Goal: Task Accomplishment & Management: Complete application form

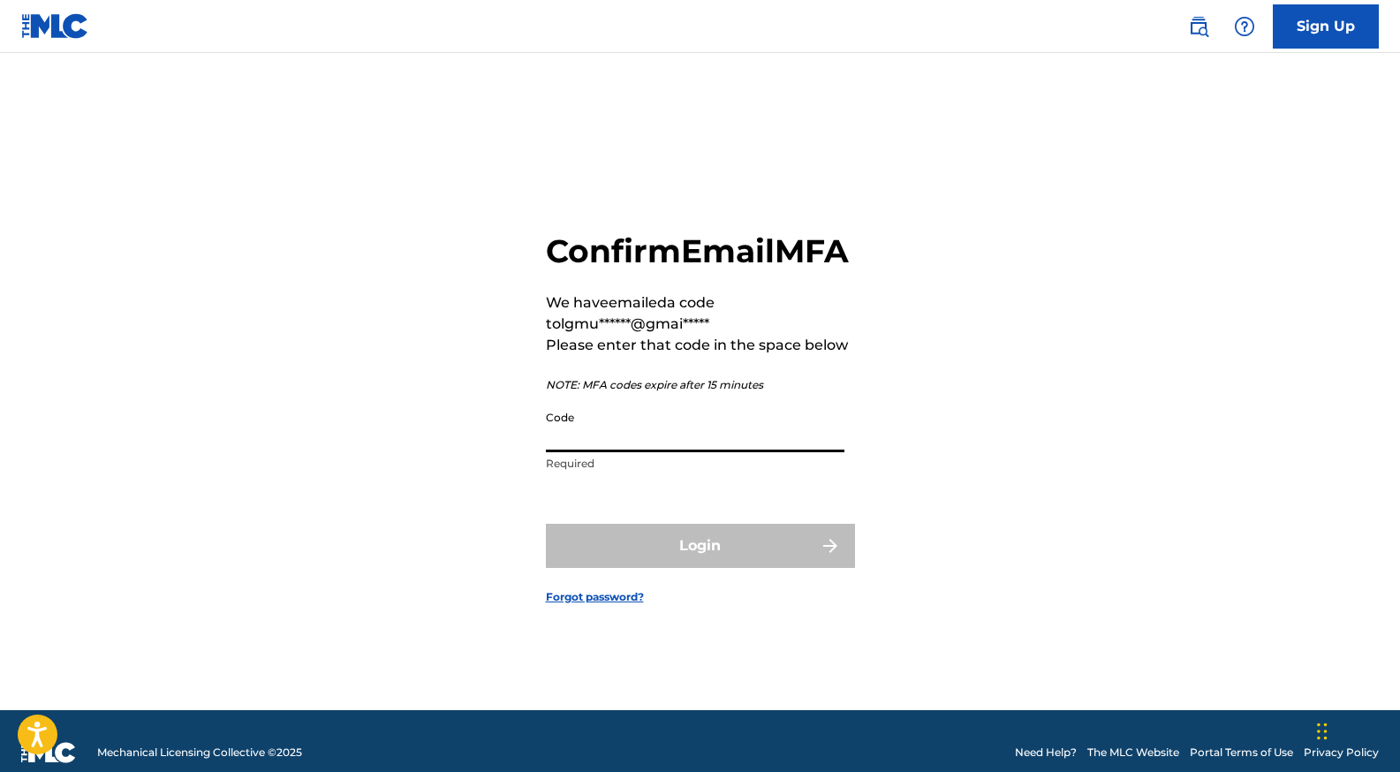
click at [783, 452] on input "Code" at bounding box center [695, 427] width 298 height 50
paste input "626855"
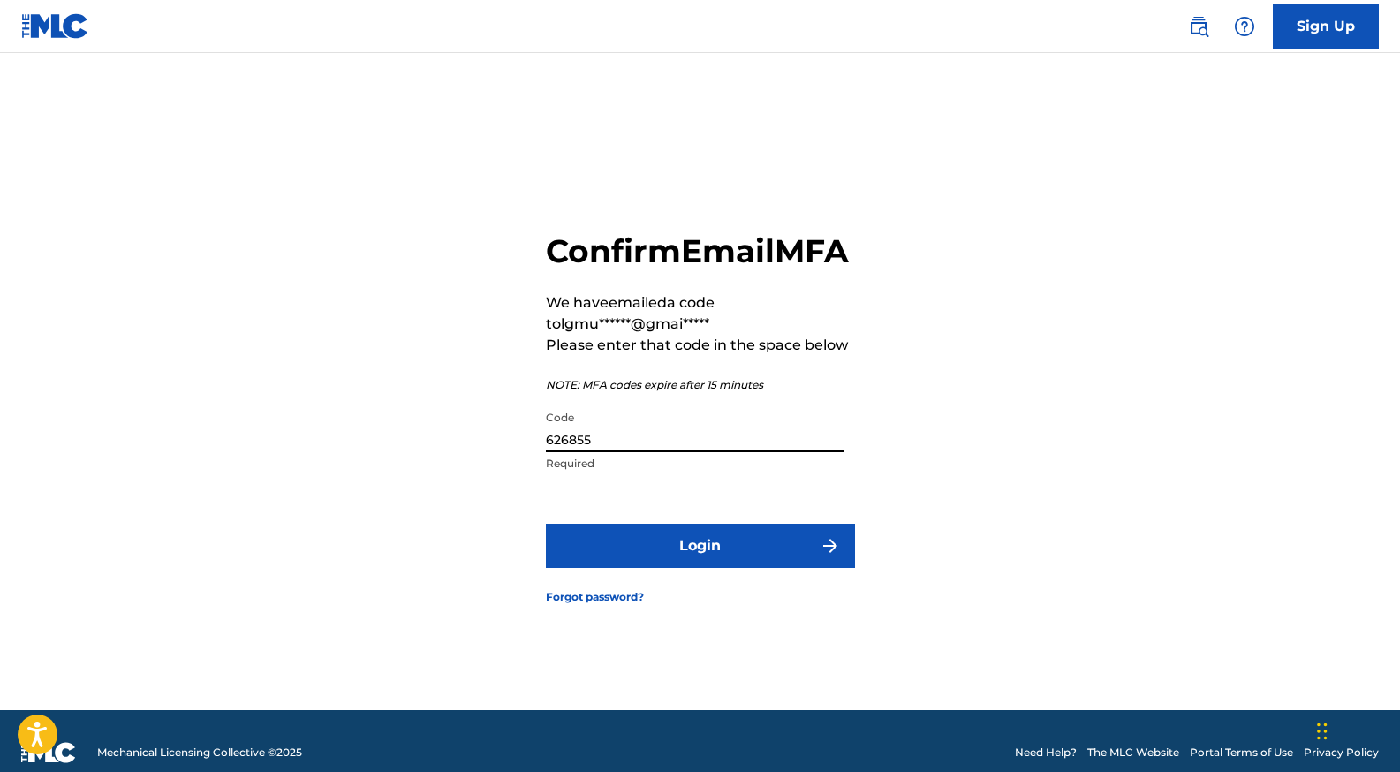
type input "626855"
click at [752, 568] on button "Login" at bounding box center [700, 546] width 309 height 44
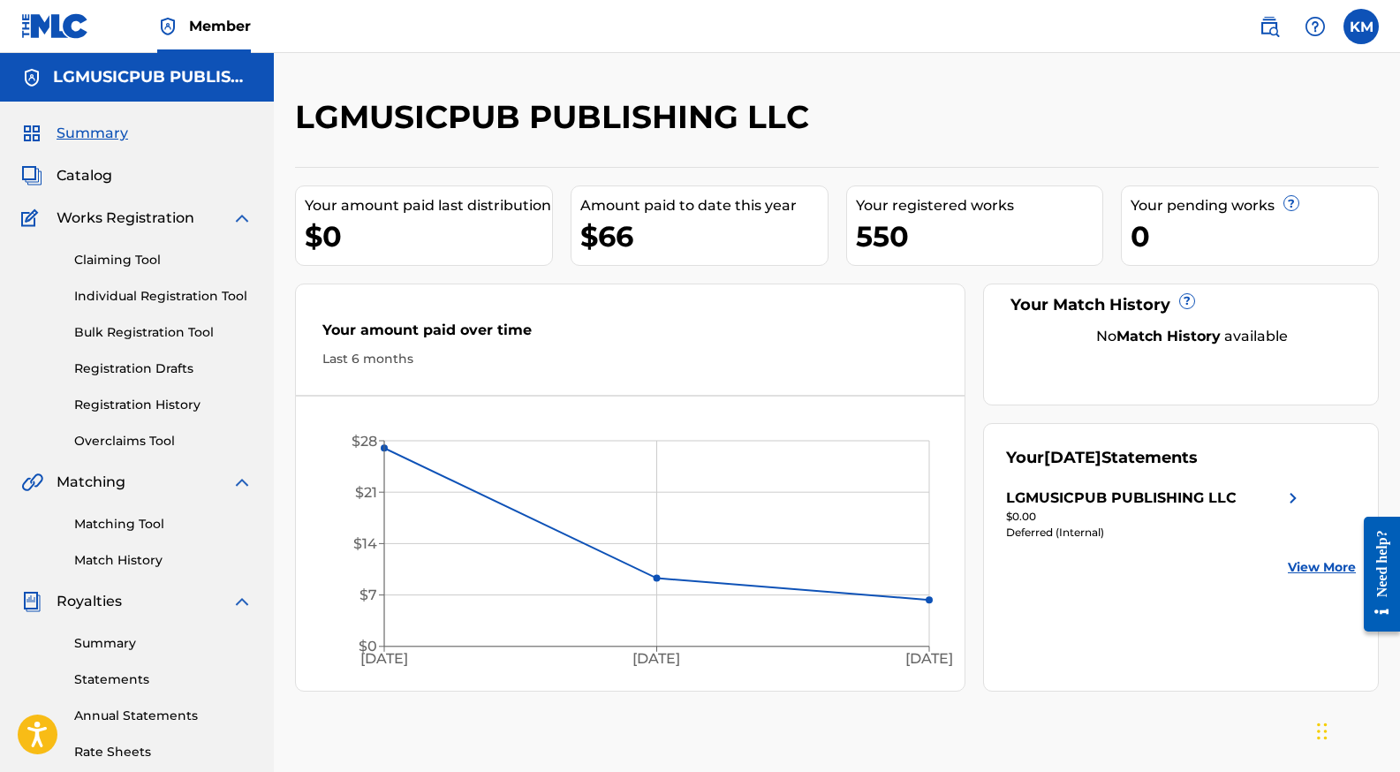
click at [168, 298] on link "Individual Registration Tool" at bounding box center [163, 296] width 178 height 19
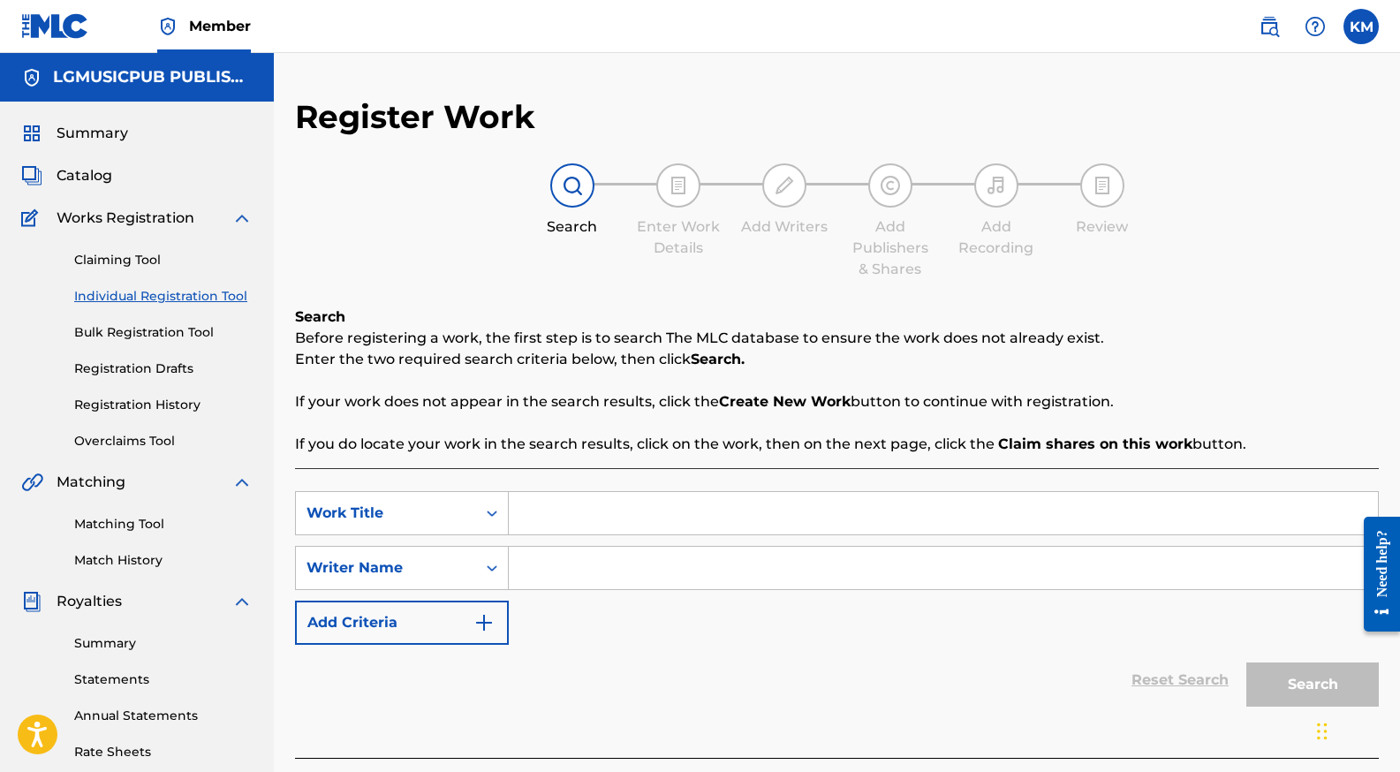
click at [830, 505] on input "Search Form" at bounding box center [943, 513] width 869 height 42
type input "special"
click at [683, 568] on input "e" at bounding box center [943, 568] width 869 height 42
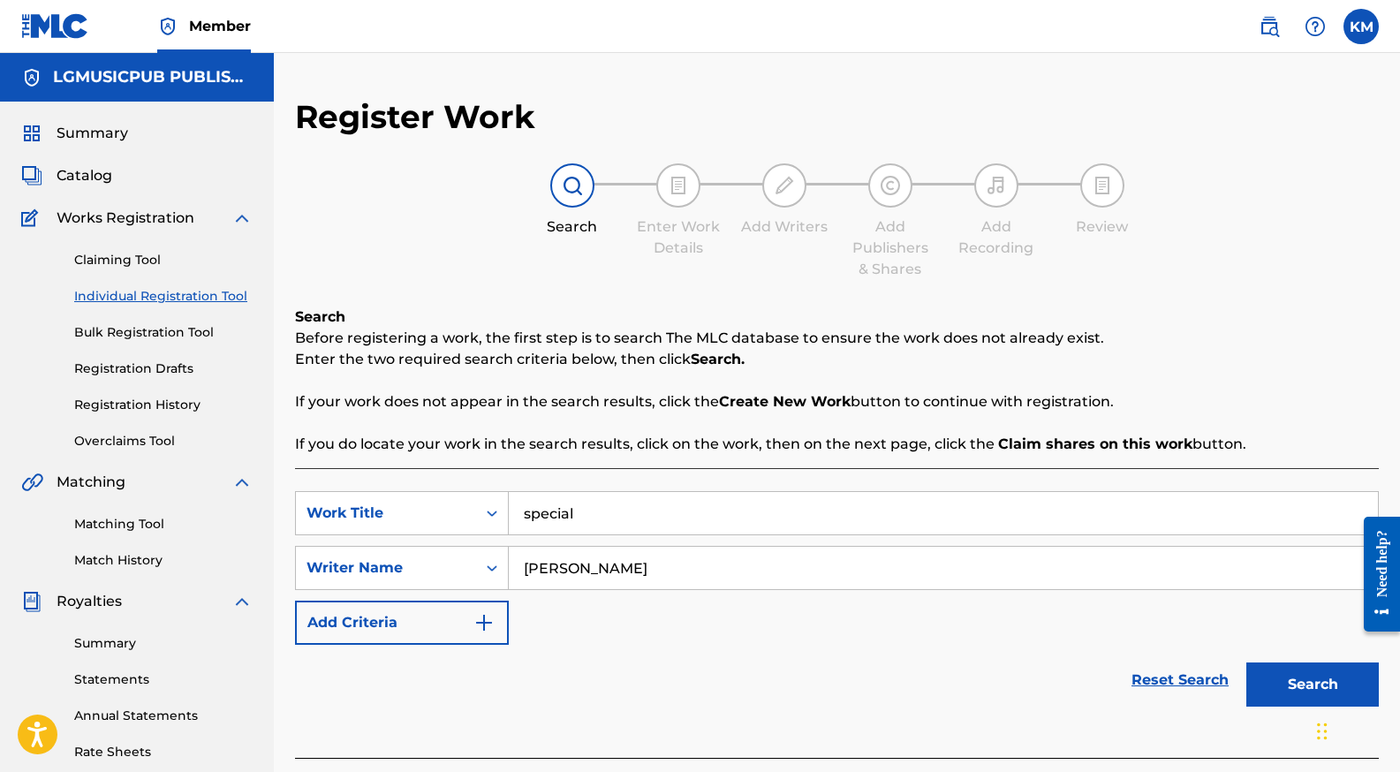
type input "[PERSON_NAME]"
click at [1246, 662] on button "Search" at bounding box center [1312, 684] width 132 height 44
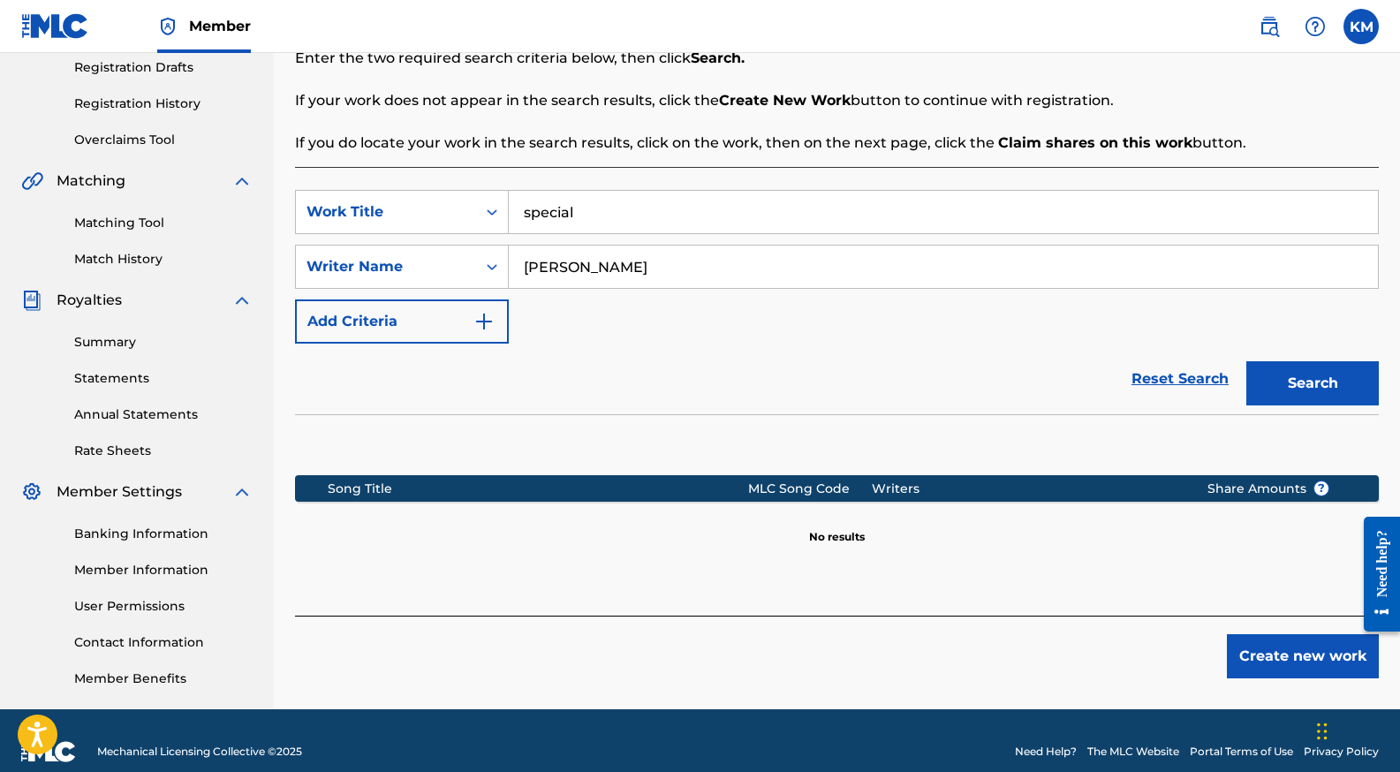
scroll to position [323, 0]
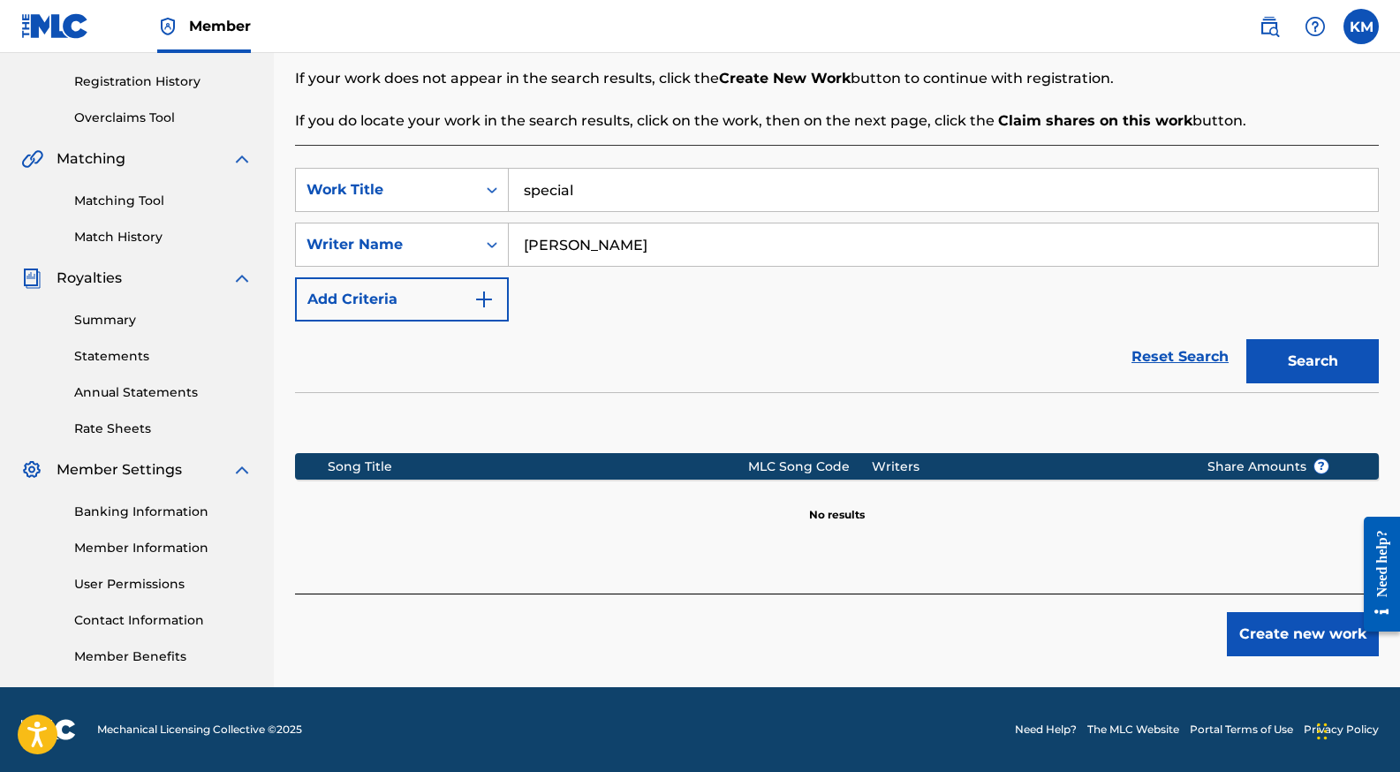
click at [735, 193] on input "special" at bounding box center [943, 190] width 869 height 42
click at [1289, 652] on button "Create new work" at bounding box center [1303, 634] width 152 height 44
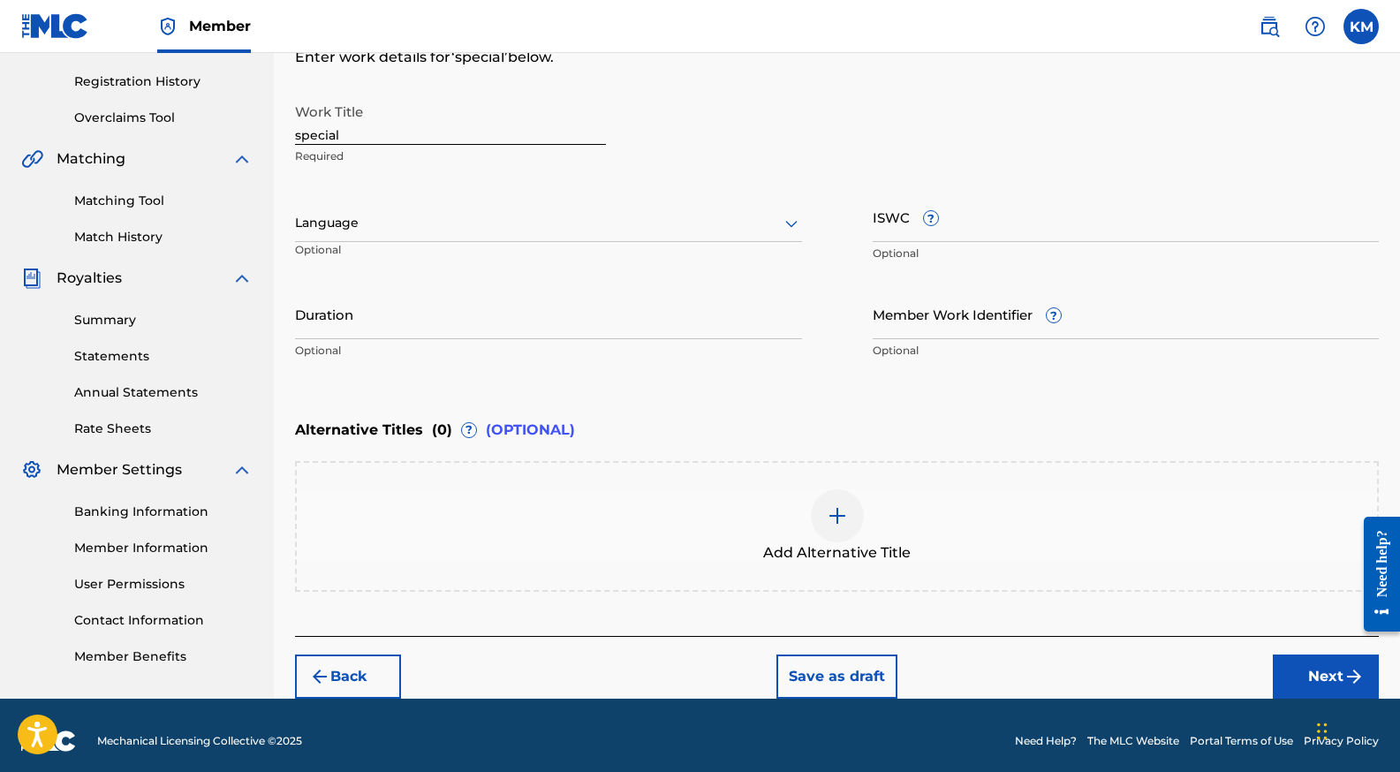
click at [506, 128] on input "special" at bounding box center [450, 119] width 311 height 50
type input "SPECIAL"
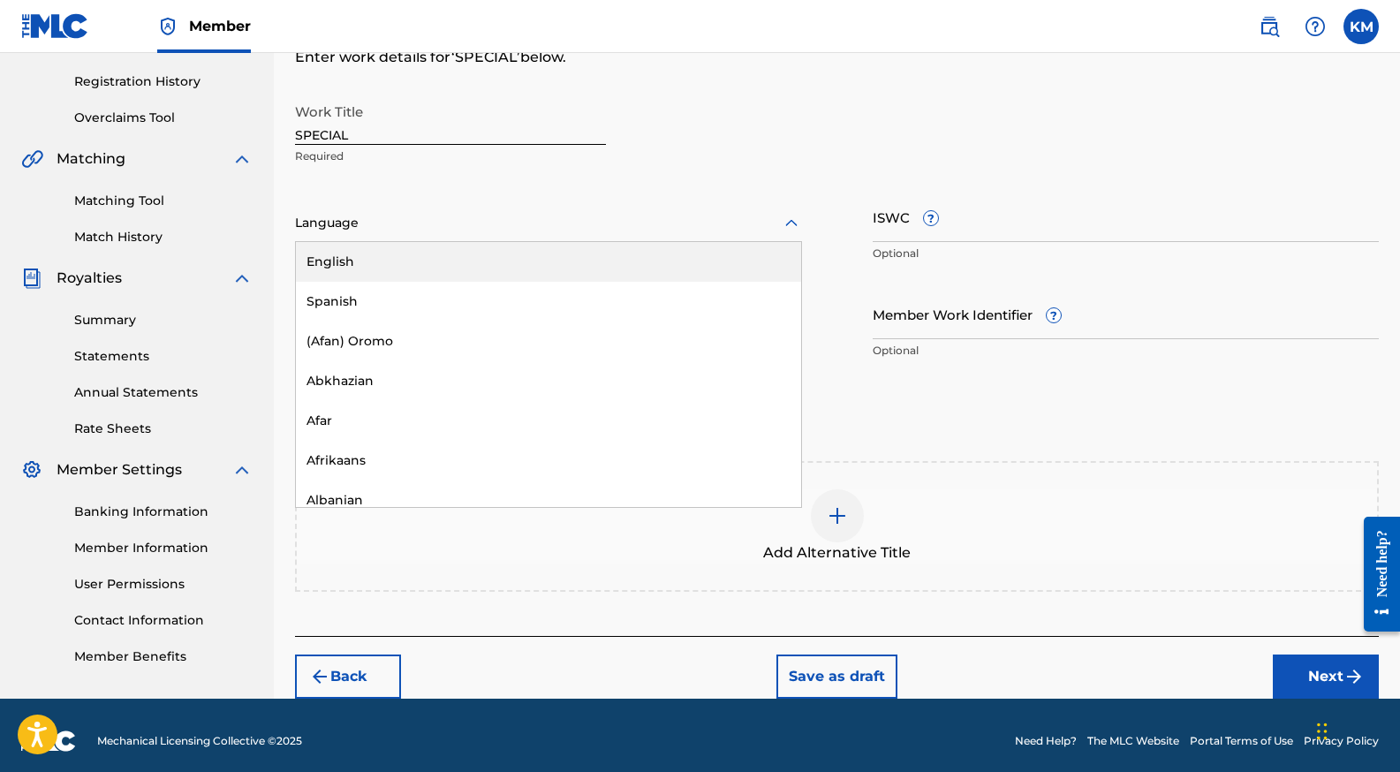
click at [634, 232] on div at bounding box center [548, 223] width 507 height 22
click at [630, 262] on div "English" at bounding box center [548, 262] width 505 height 40
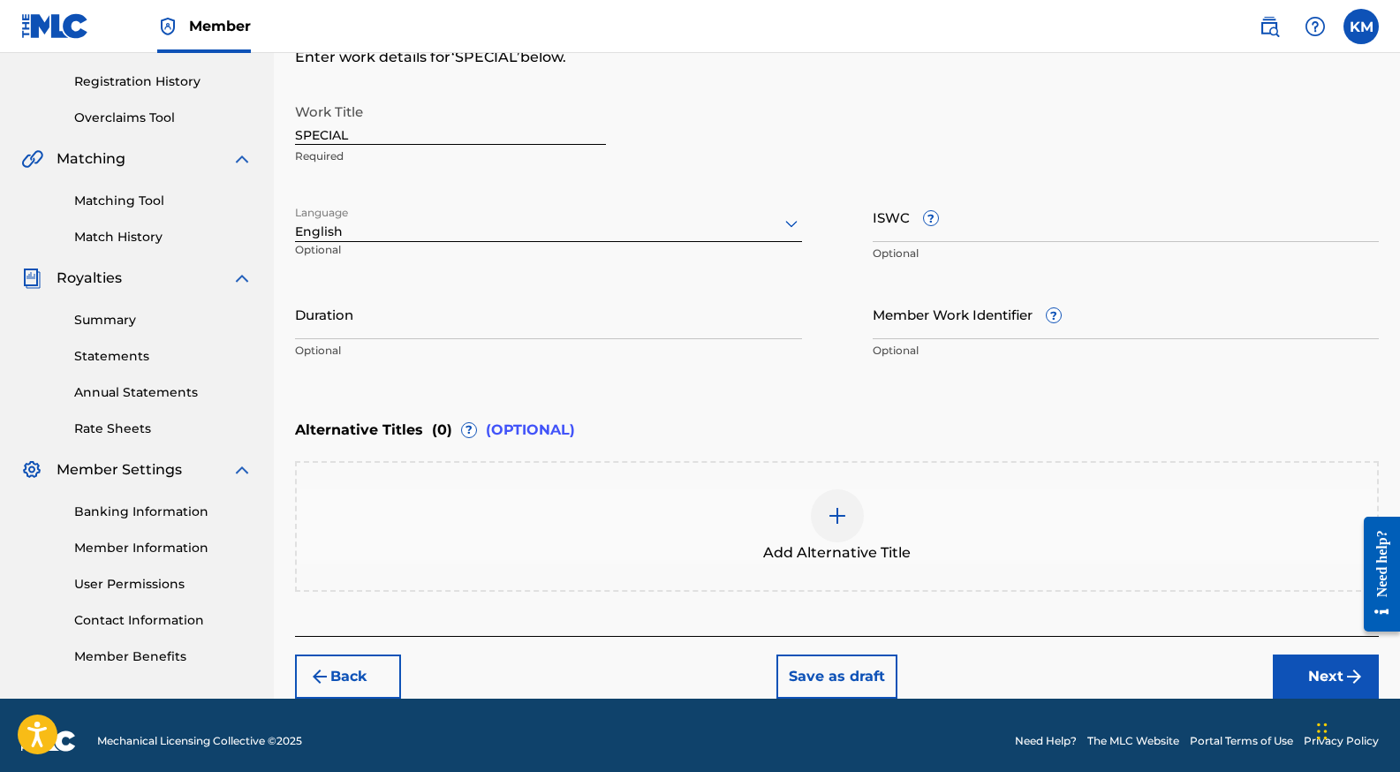
click at [616, 316] on input "Duration" at bounding box center [548, 314] width 507 height 50
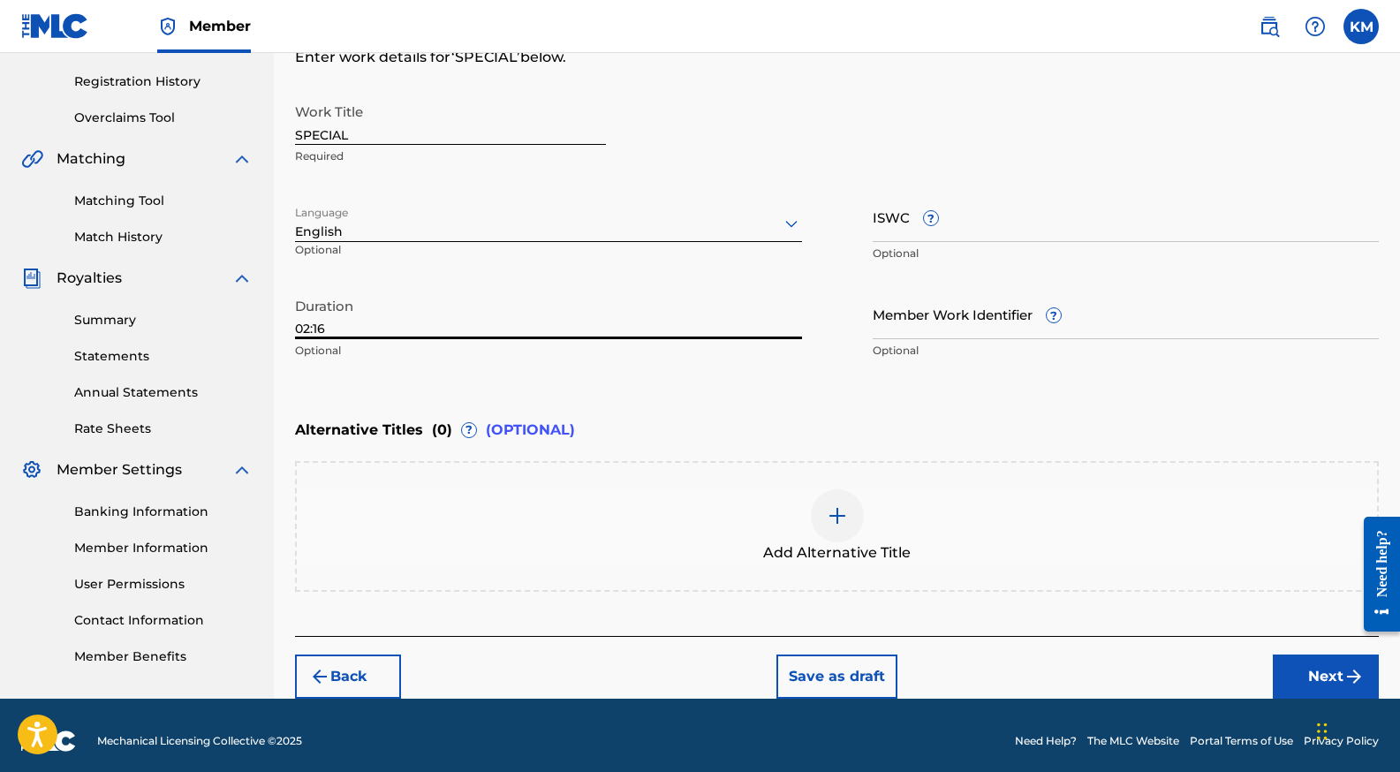
type input "02:16"
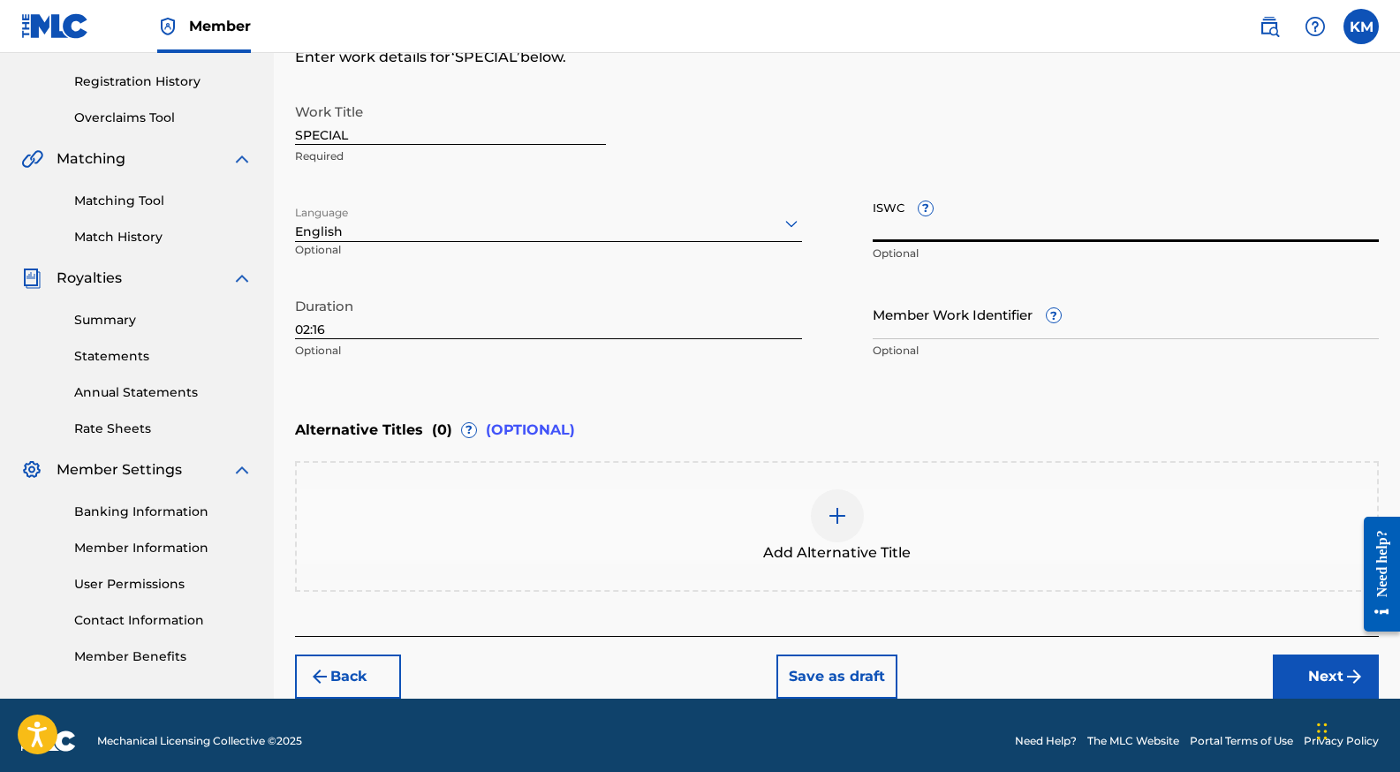
click at [982, 219] on input "ISWC ?" at bounding box center [1125, 217] width 507 height 50
paste input "T3336218287"
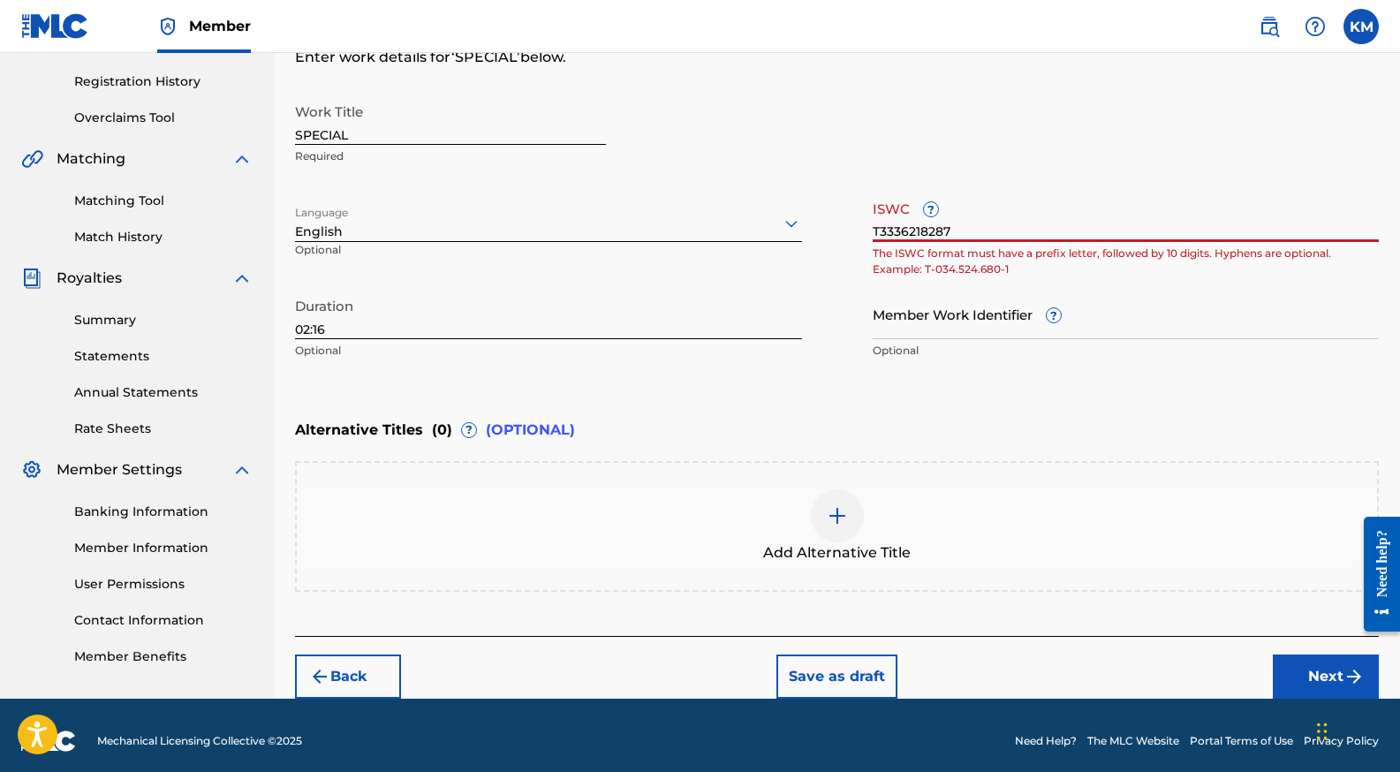
click at [879, 231] on input "T3336218287" at bounding box center [1125, 217] width 507 height 50
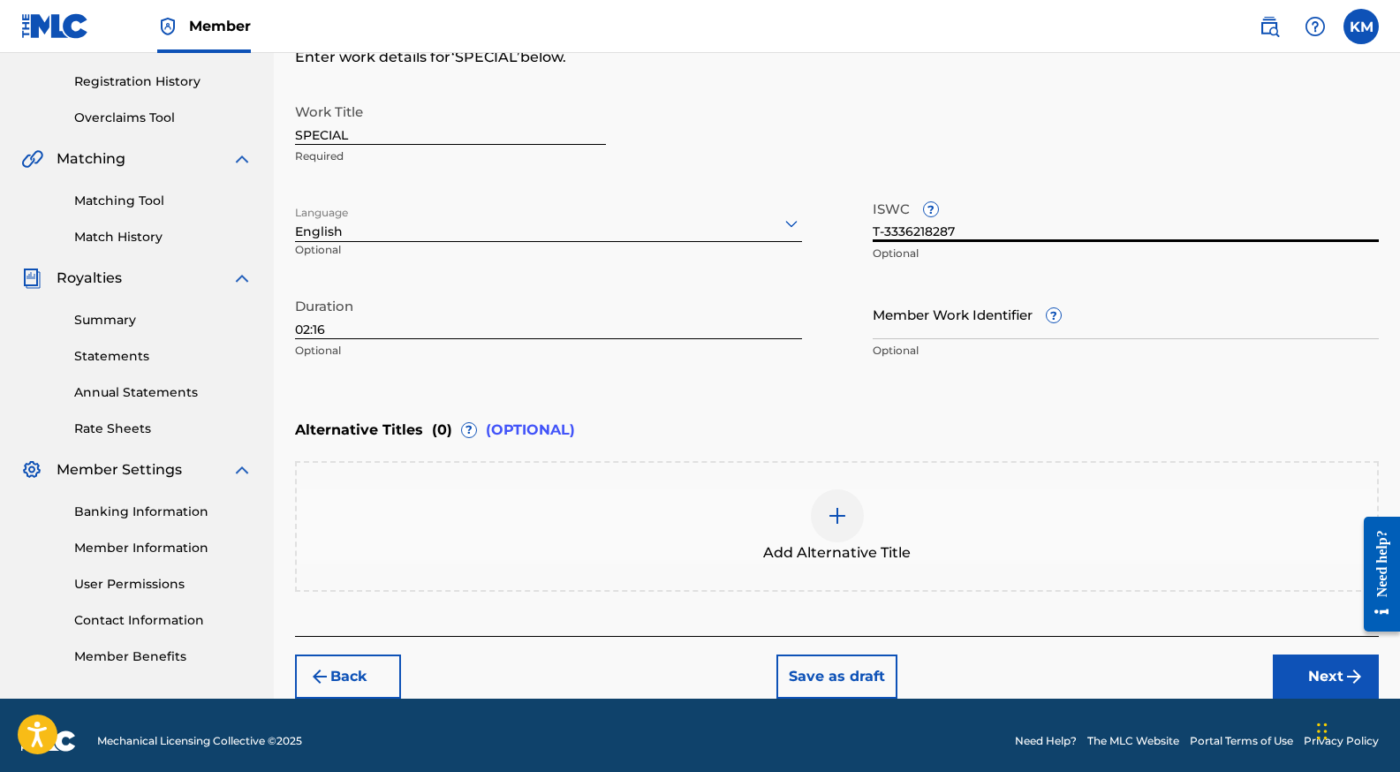
type input "T-3336218287"
click at [1007, 423] on div "Alternative Titles ( 0 ) ? (OPTIONAL)" at bounding box center [837, 430] width 1084 height 39
click at [1321, 673] on button "Next" at bounding box center [1326, 676] width 106 height 44
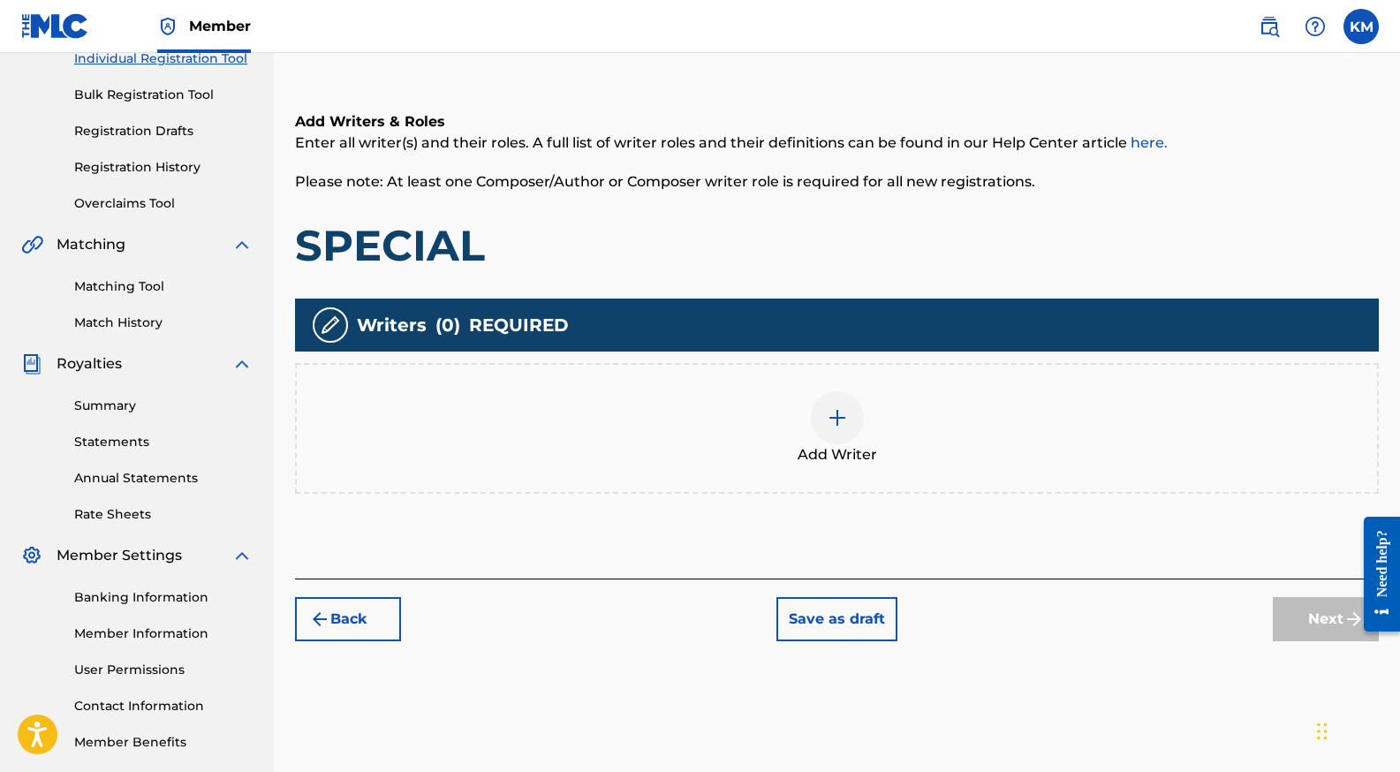
scroll to position [239, 0]
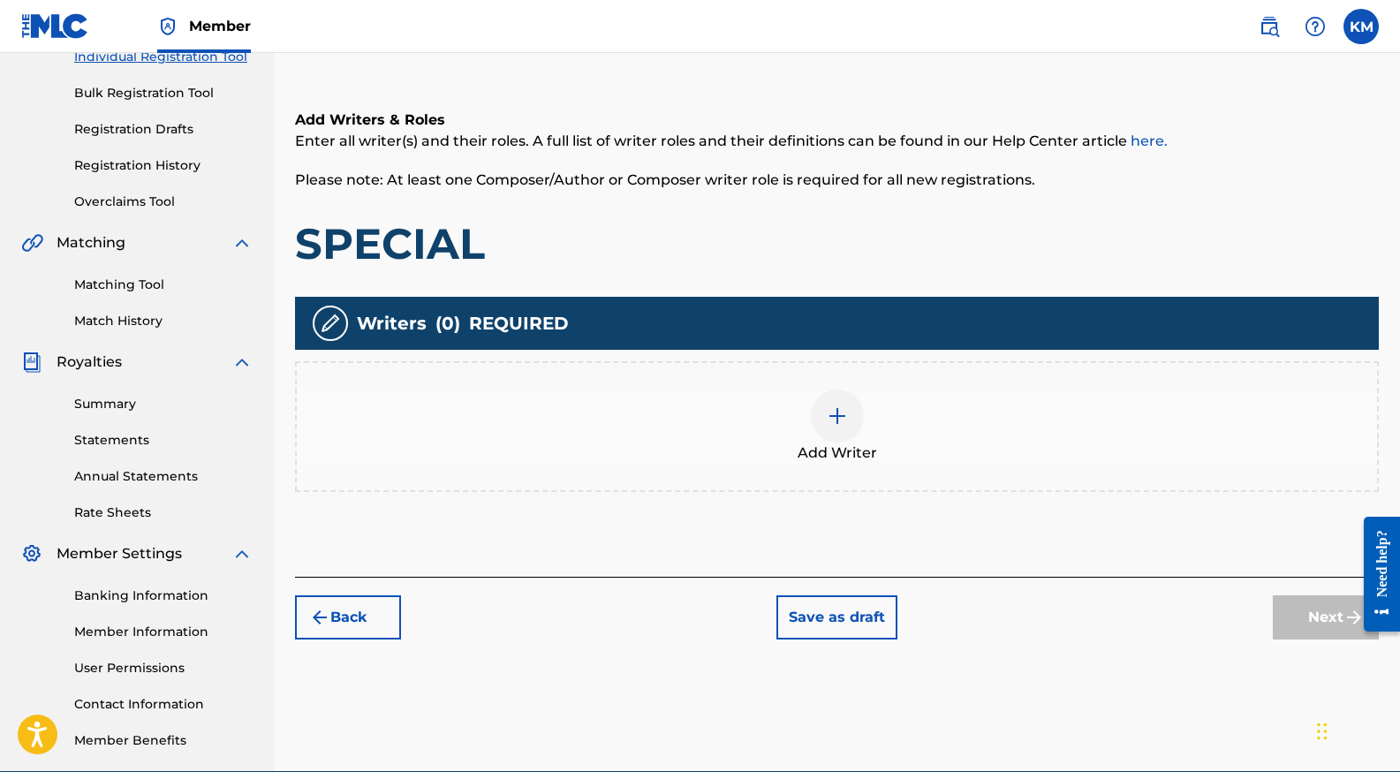
click at [830, 409] on img at bounding box center [837, 415] width 21 height 21
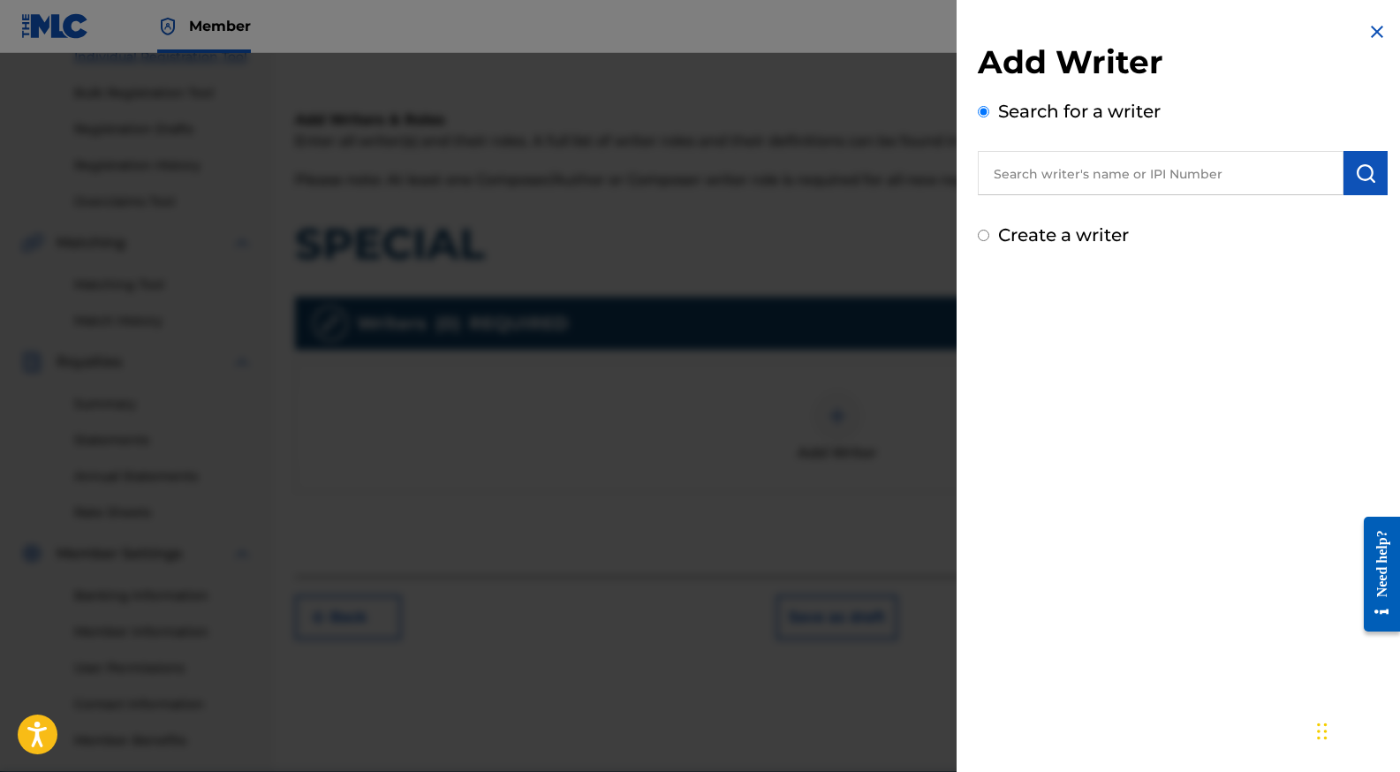
click at [1054, 177] on input "text" at bounding box center [1161, 173] width 366 height 44
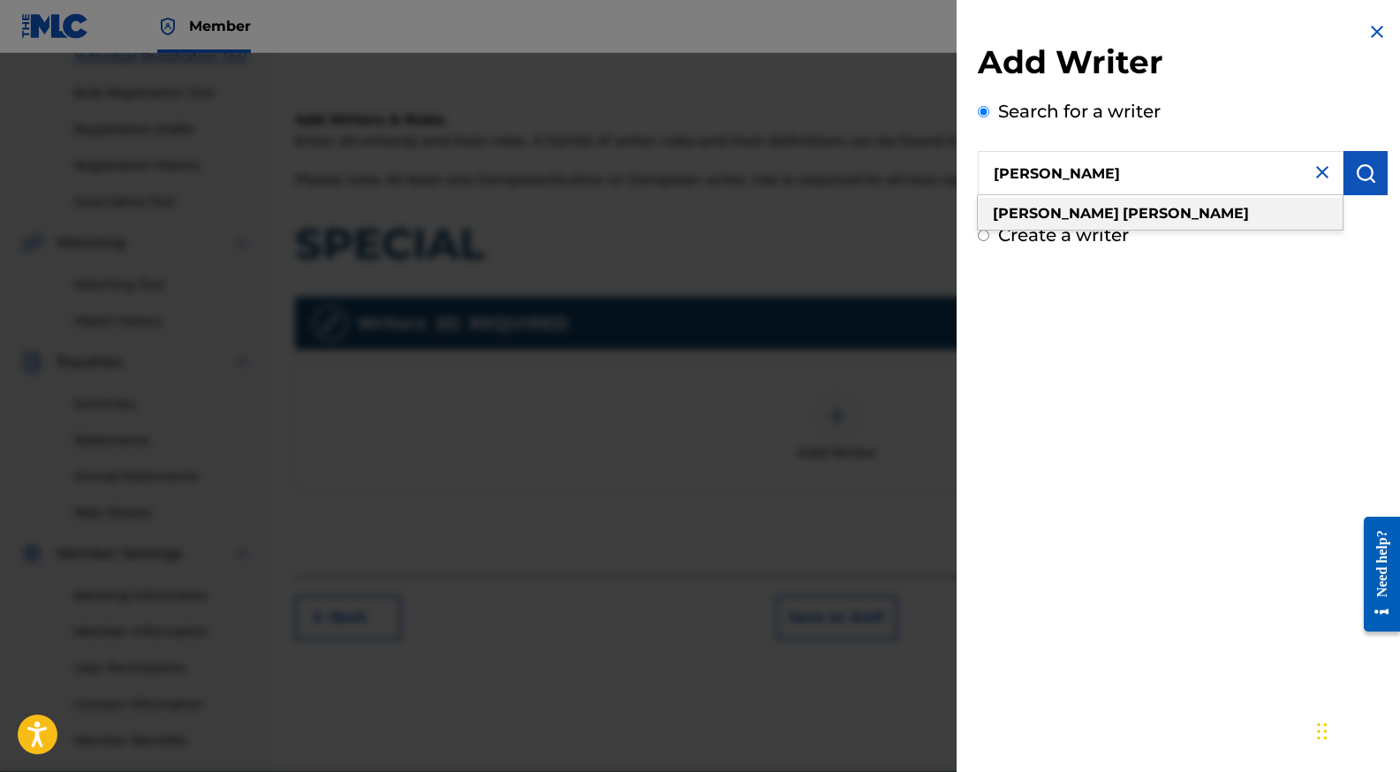
type input "[PERSON_NAME]"
click at [1093, 216] on div "[PERSON_NAME]" at bounding box center [1160, 214] width 365 height 32
click at [1356, 170] on img "submit" at bounding box center [1365, 172] width 21 height 21
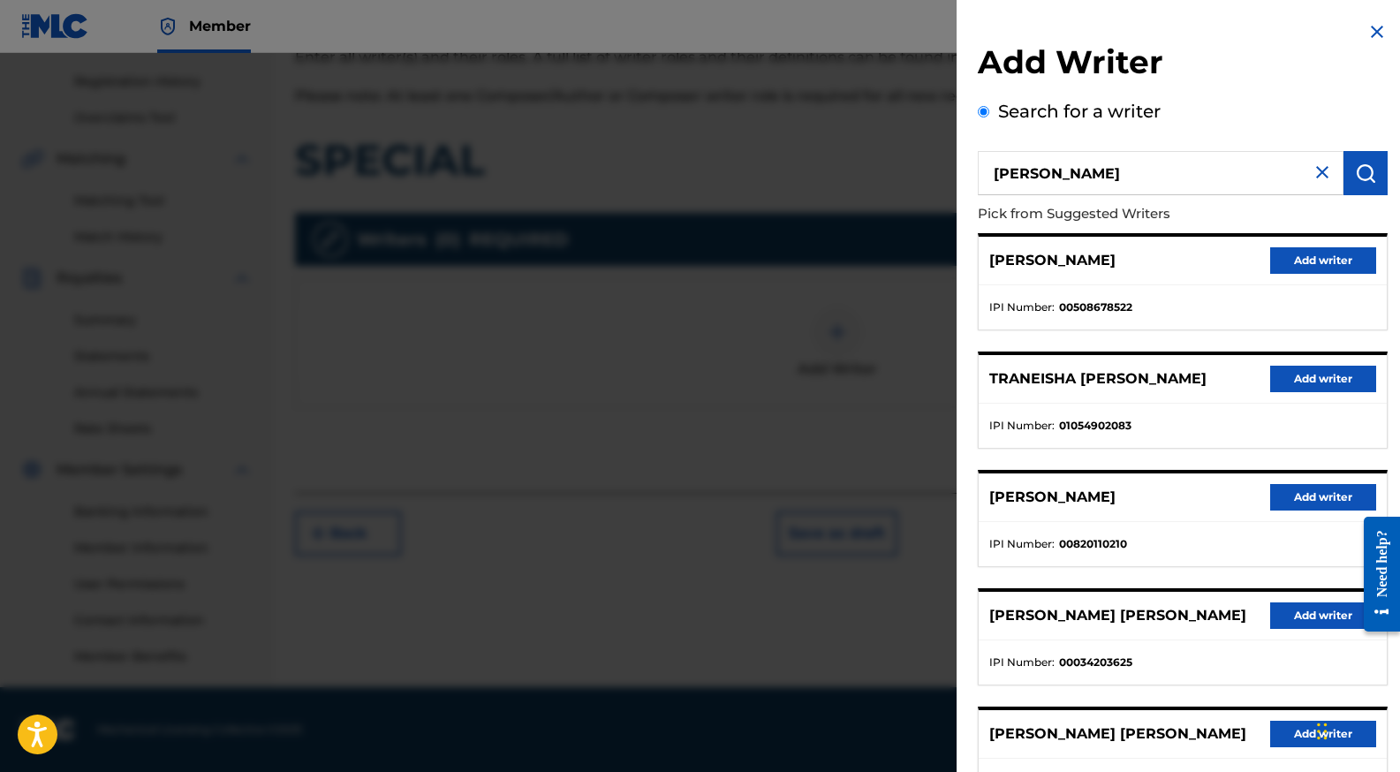
scroll to position [313, 0]
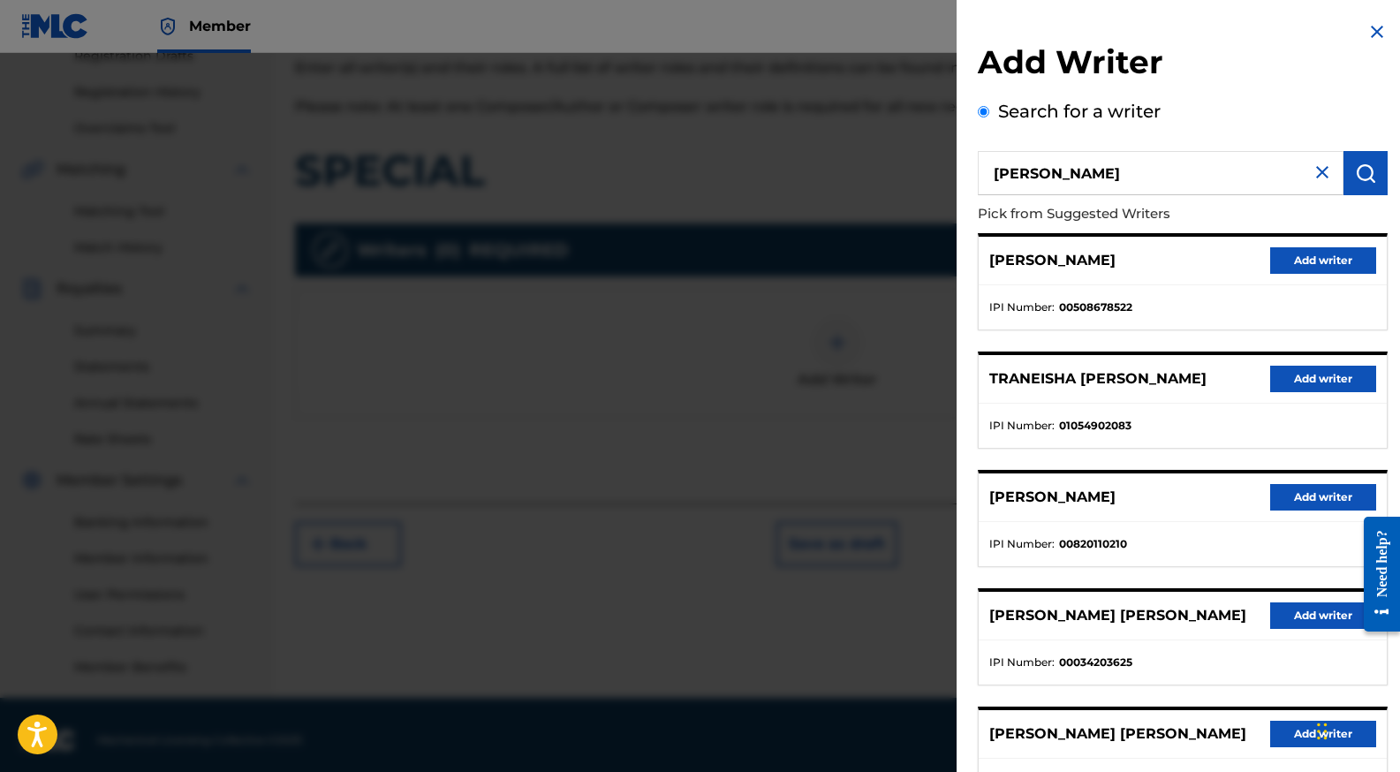
click at [1304, 492] on button "Add writer" at bounding box center [1323, 497] width 106 height 26
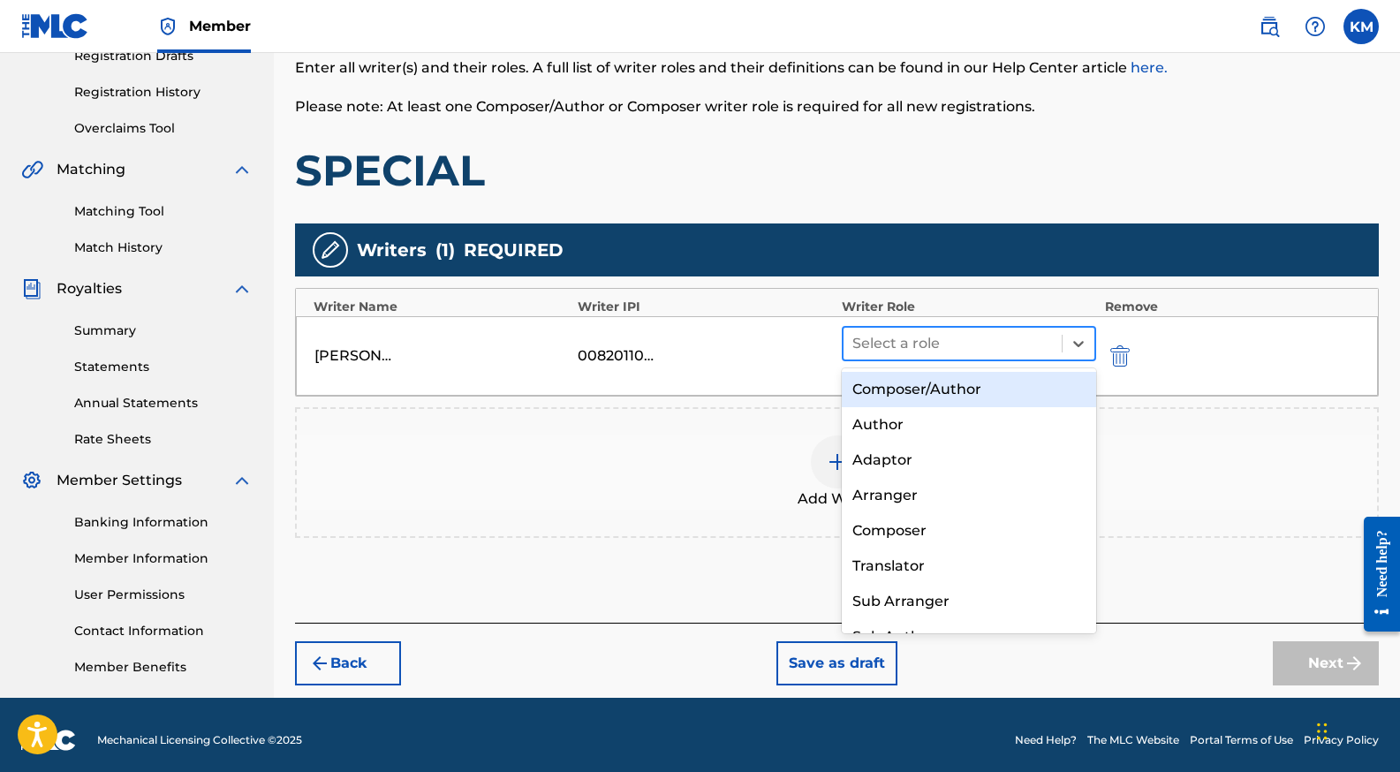
click at [939, 344] on div at bounding box center [952, 343] width 200 height 25
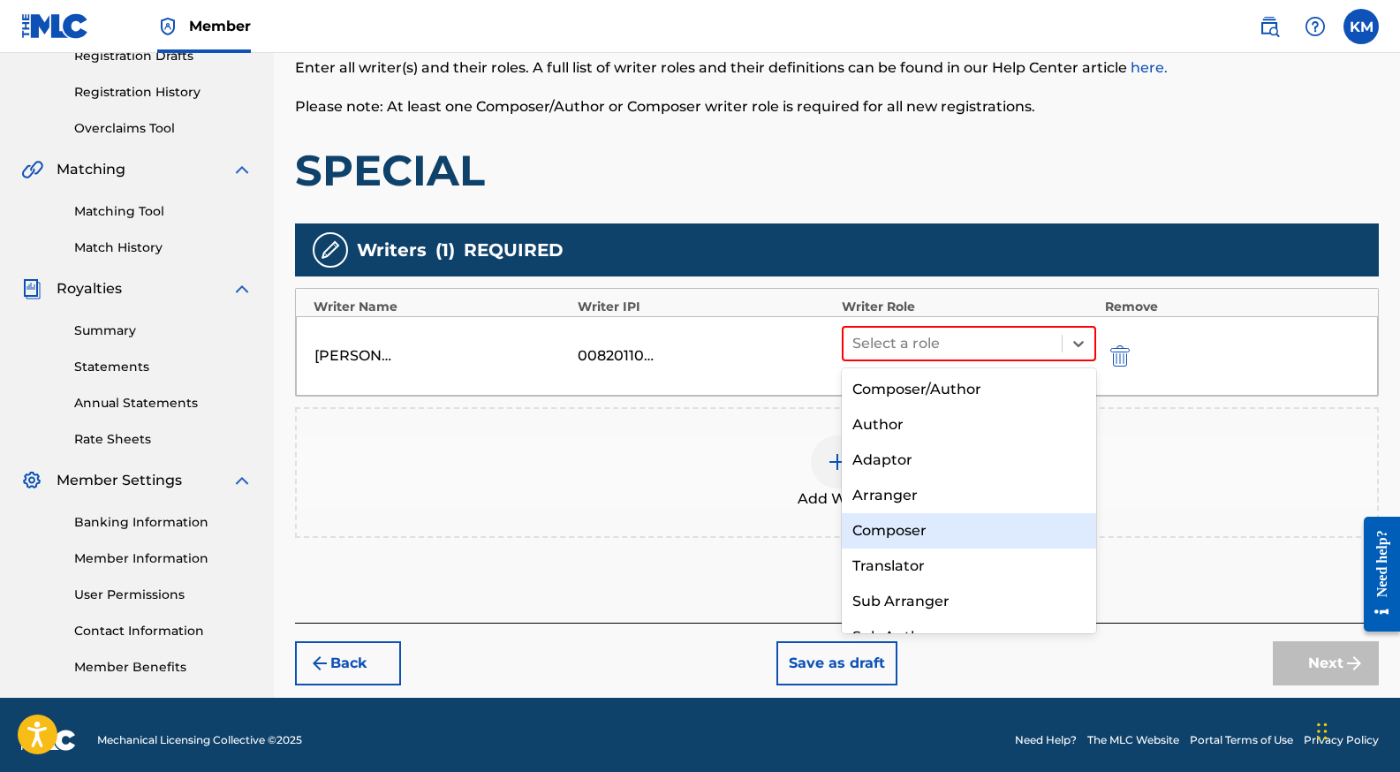
click at [952, 523] on div "Composer" at bounding box center [969, 530] width 254 height 35
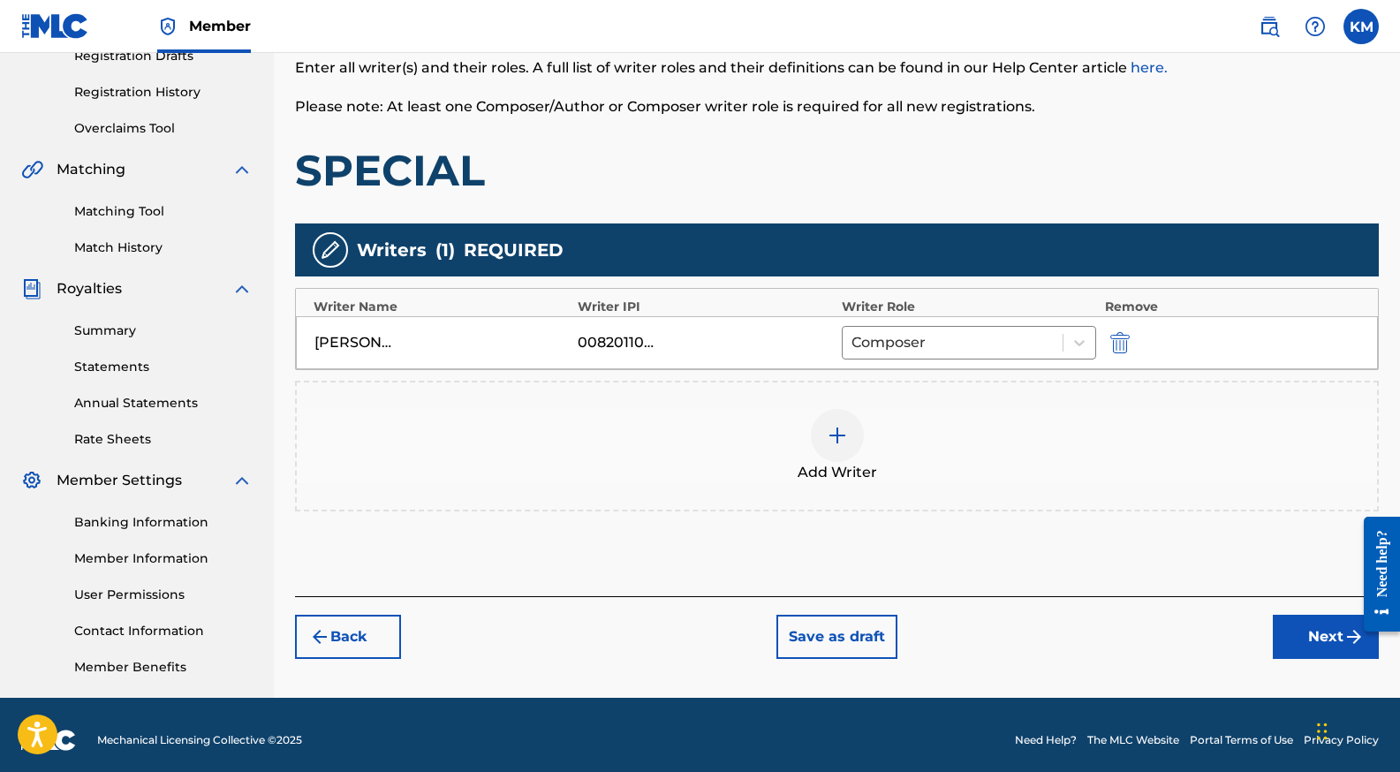
click at [848, 442] on div at bounding box center [837, 435] width 53 height 53
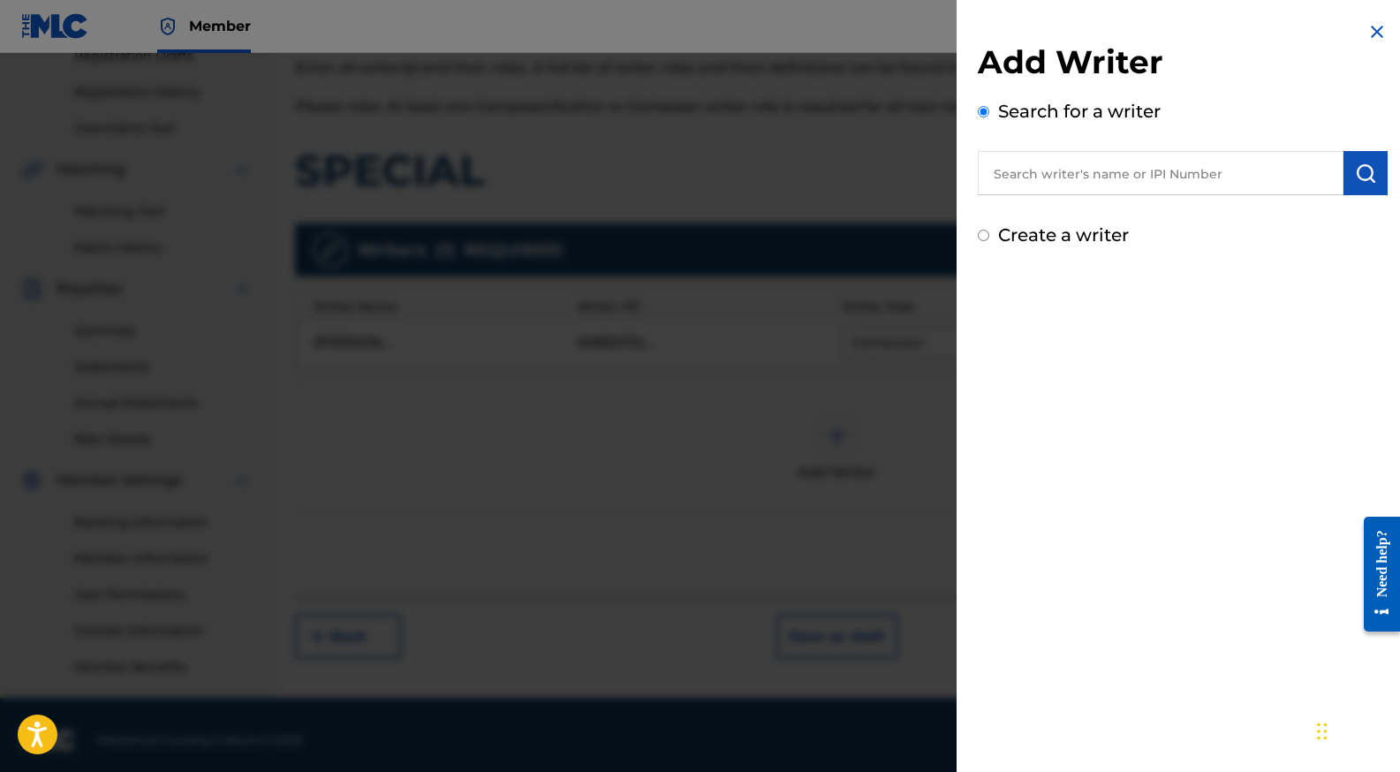
click at [1113, 181] on input "text" at bounding box center [1161, 173] width 366 height 44
click at [1041, 183] on input "text" at bounding box center [1161, 173] width 366 height 44
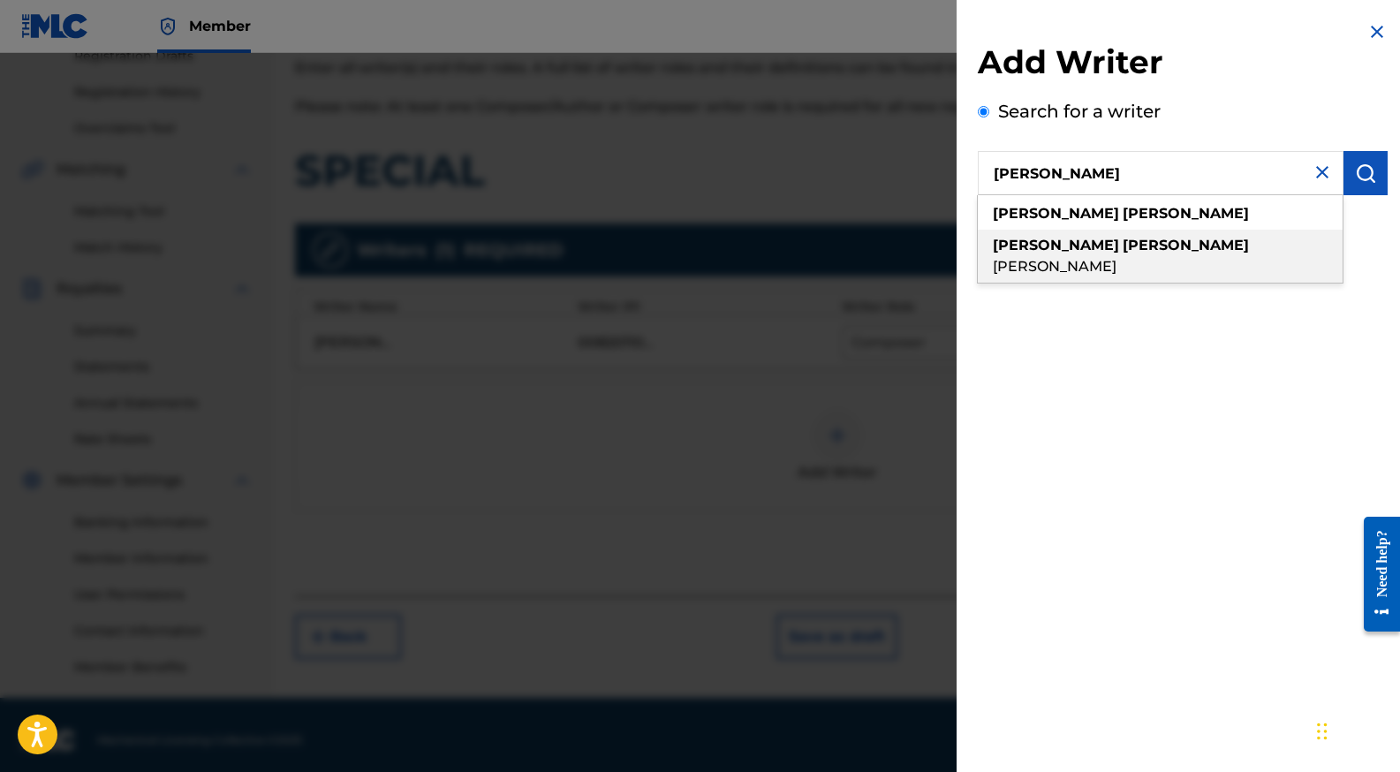
click at [1108, 258] on span "[PERSON_NAME]" at bounding box center [1055, 266] width 124 height 17
type input "[PERSON_NAME]"
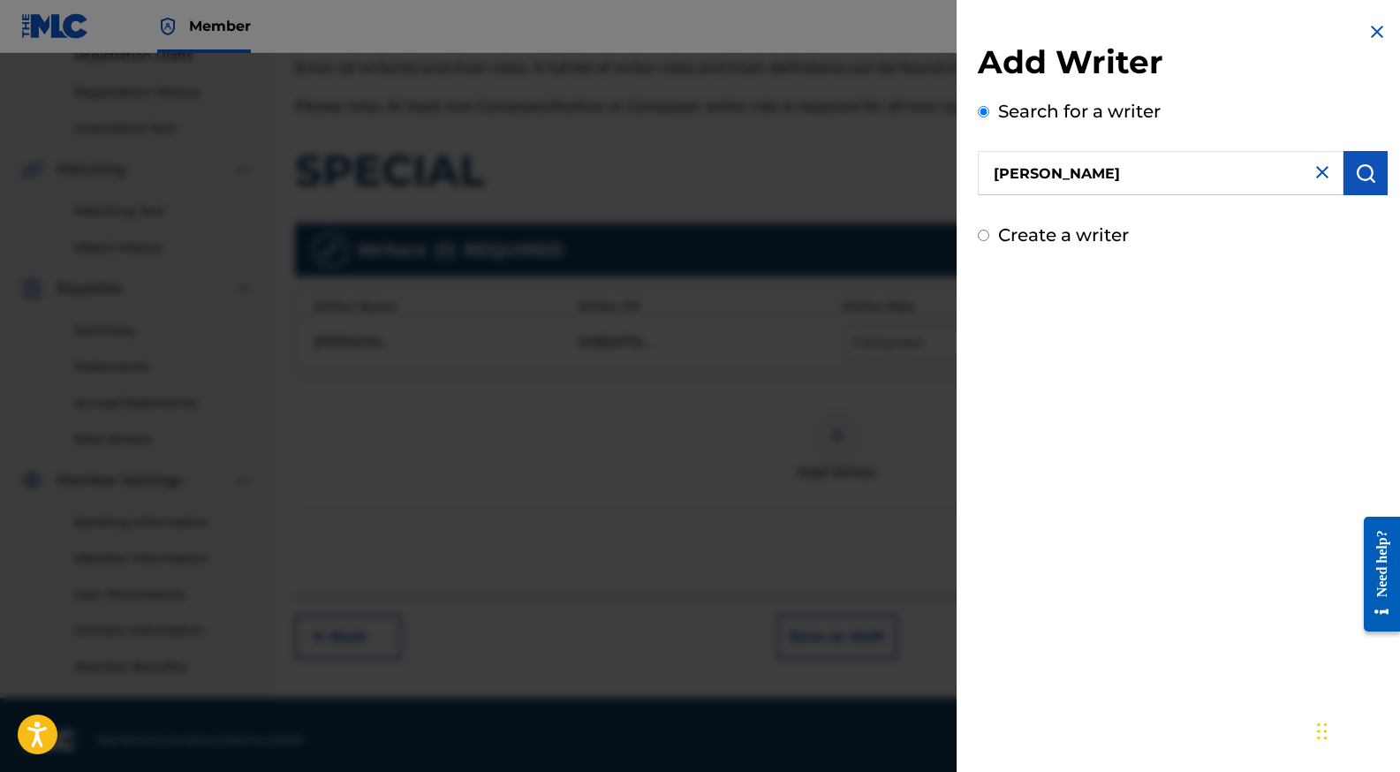
click at [1368, 193] on button "submit" at bounding box center [1365, 173] width 44 height 44
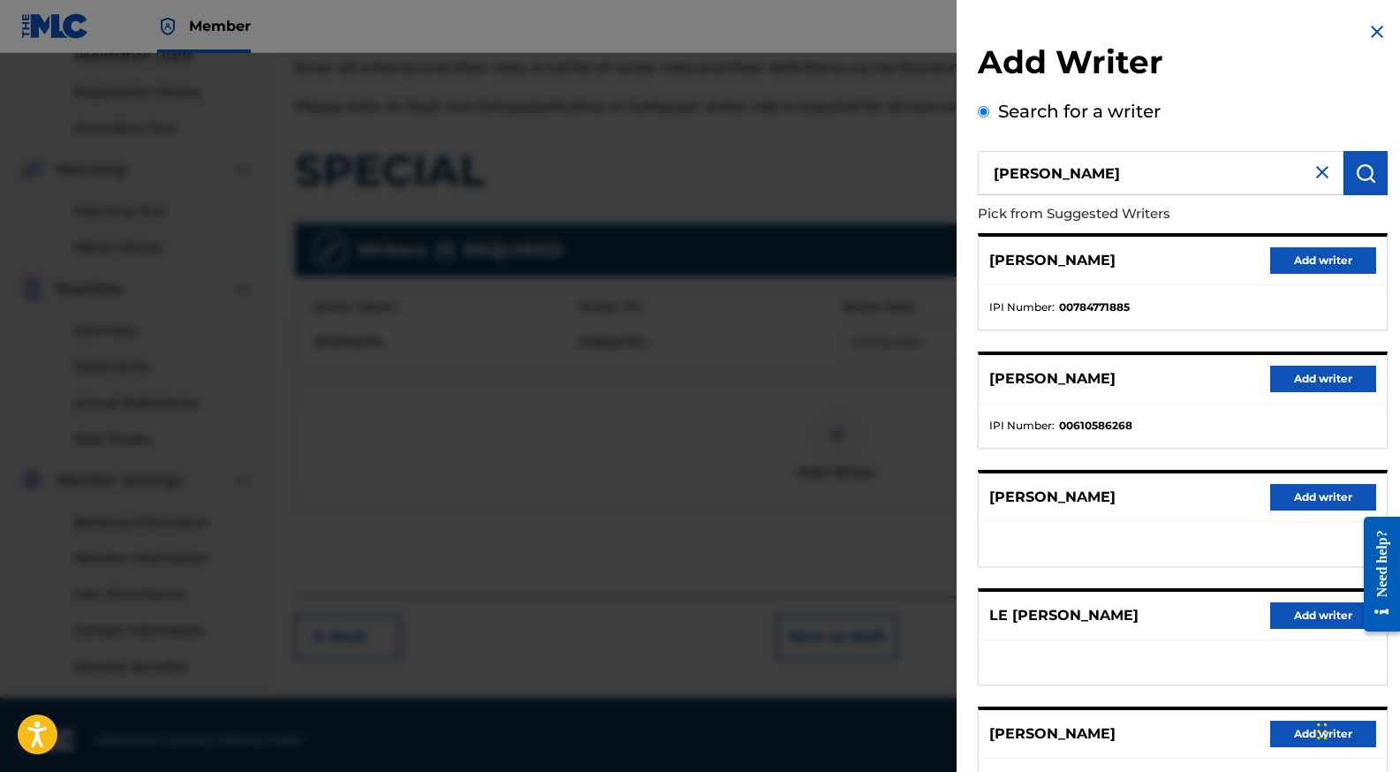
click at [1315, 369] on button "Add writer" at bounding box center [1323, 379] width 106 height 26
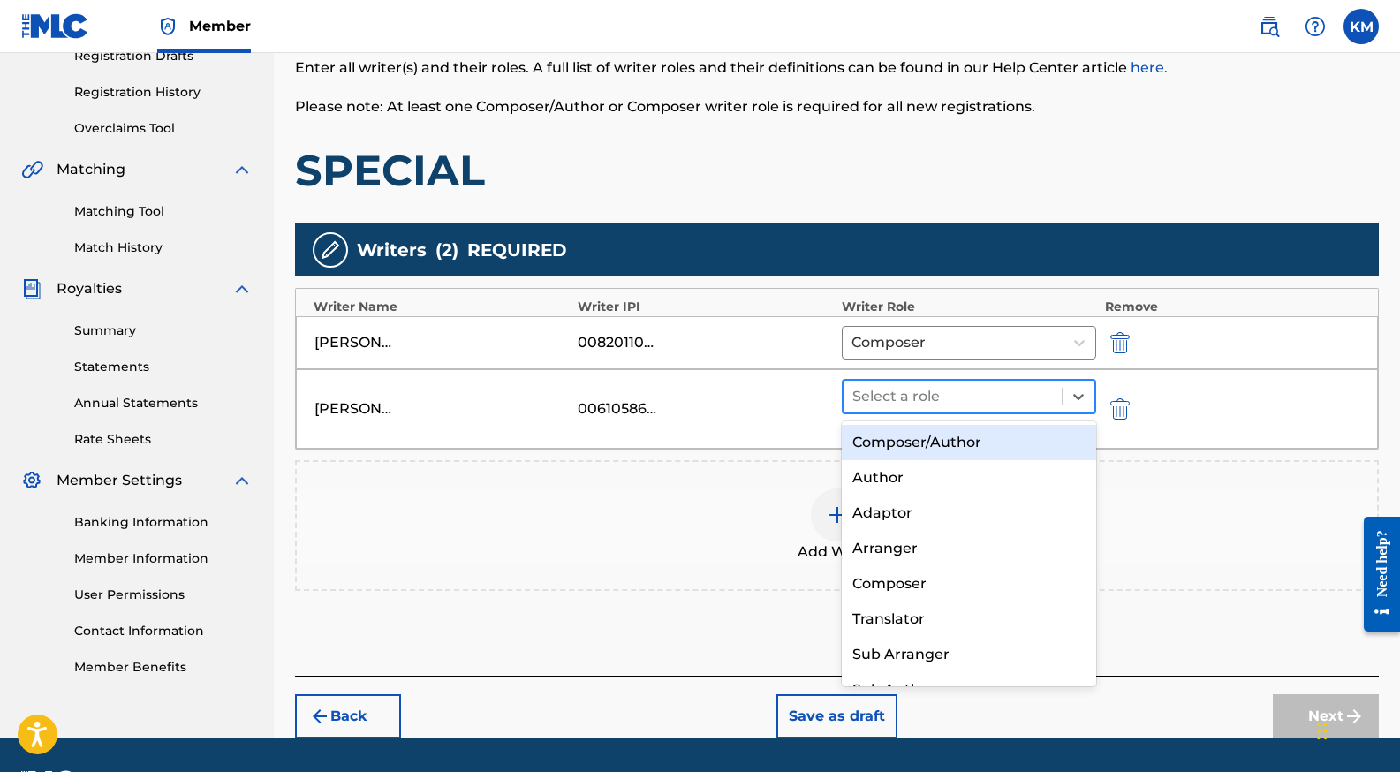
click at [960, 397] on div at bounding box center [952, 396] width 200 height 25
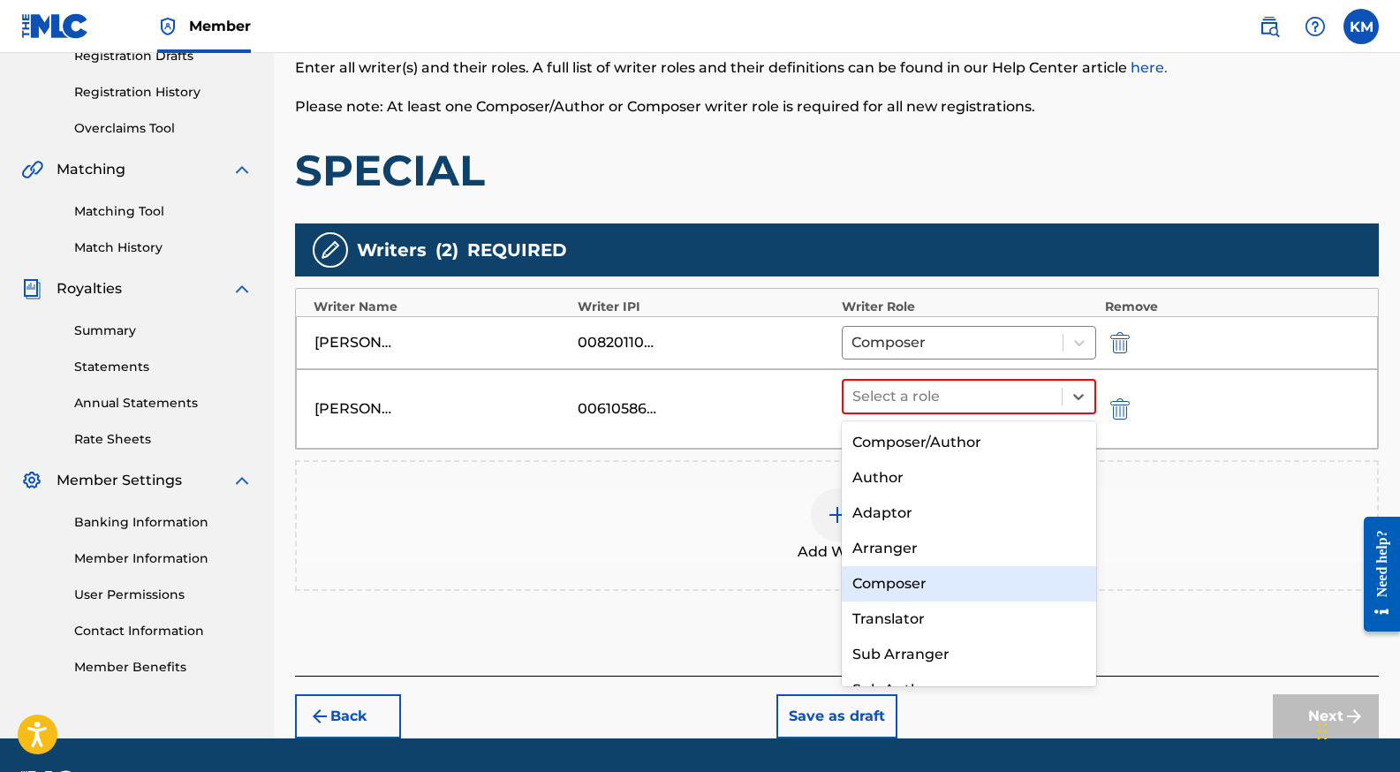
click at [959, 599] on div "Composer" at bounding box center [969, 583] width 254 height 35
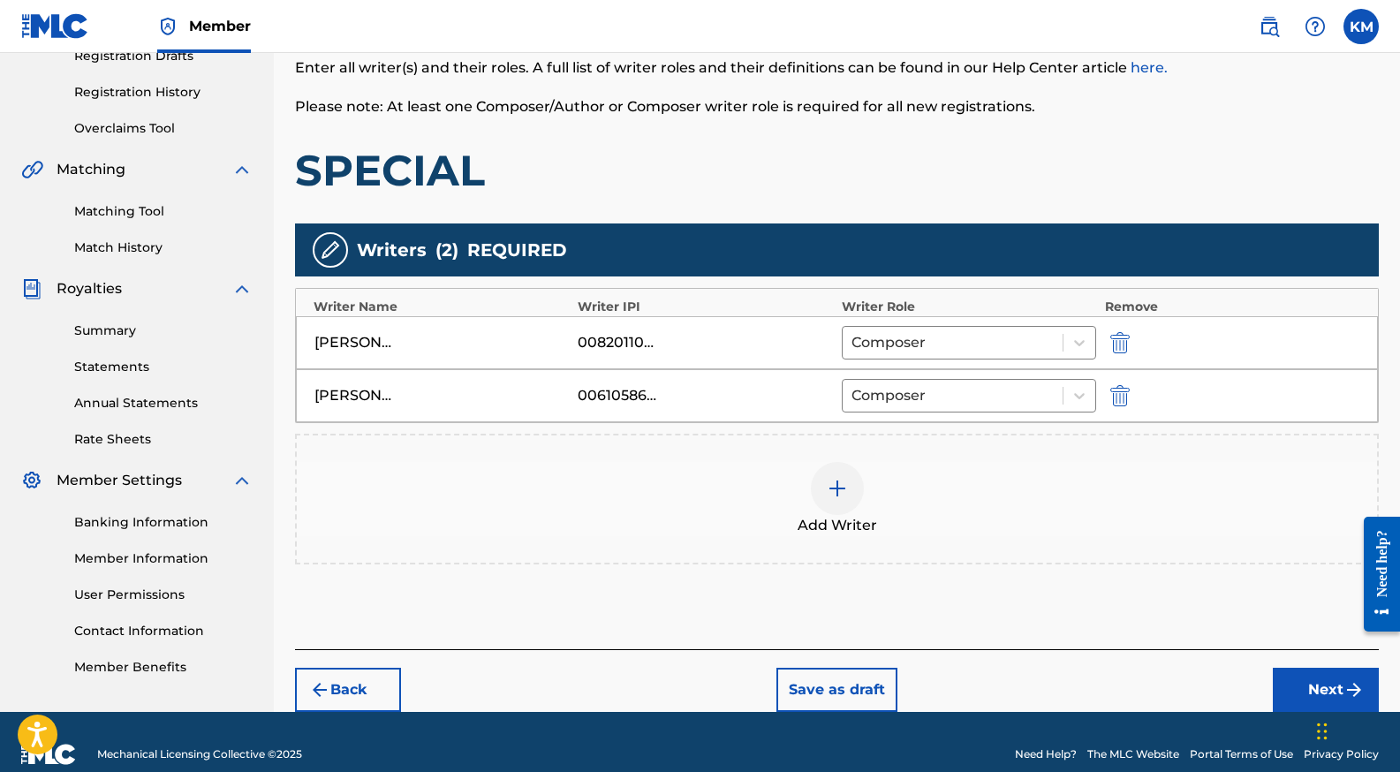
click at [837, 504] on div at bounding box center [837, 488] width 53 height 53
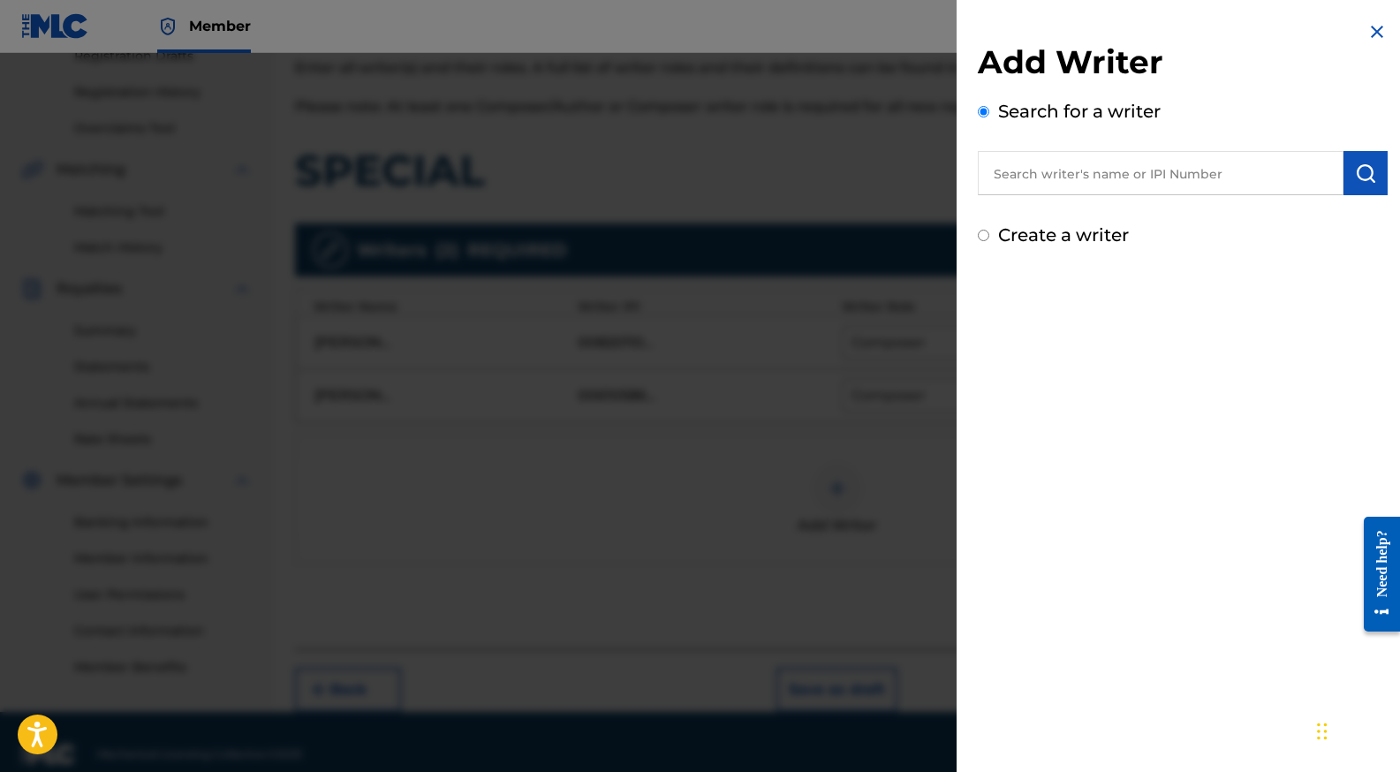
click at [1080, 192] on input "text" at bounding box center [1161, 173] width 366 height 44
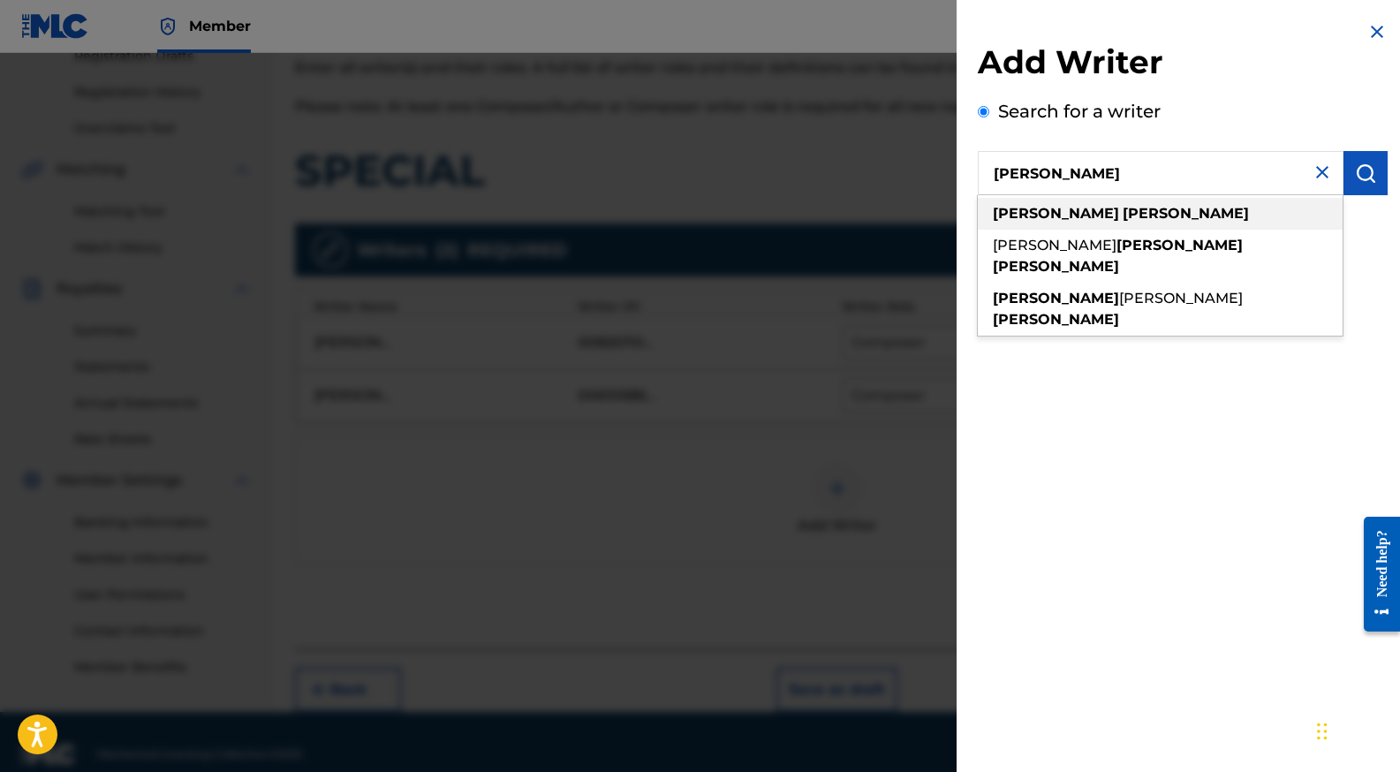
type input "[PERSON_NAME]"
click at [1075, 228] on div "[PERSON_NAME]" at bounding box center [1160, 214] width 365 height 32
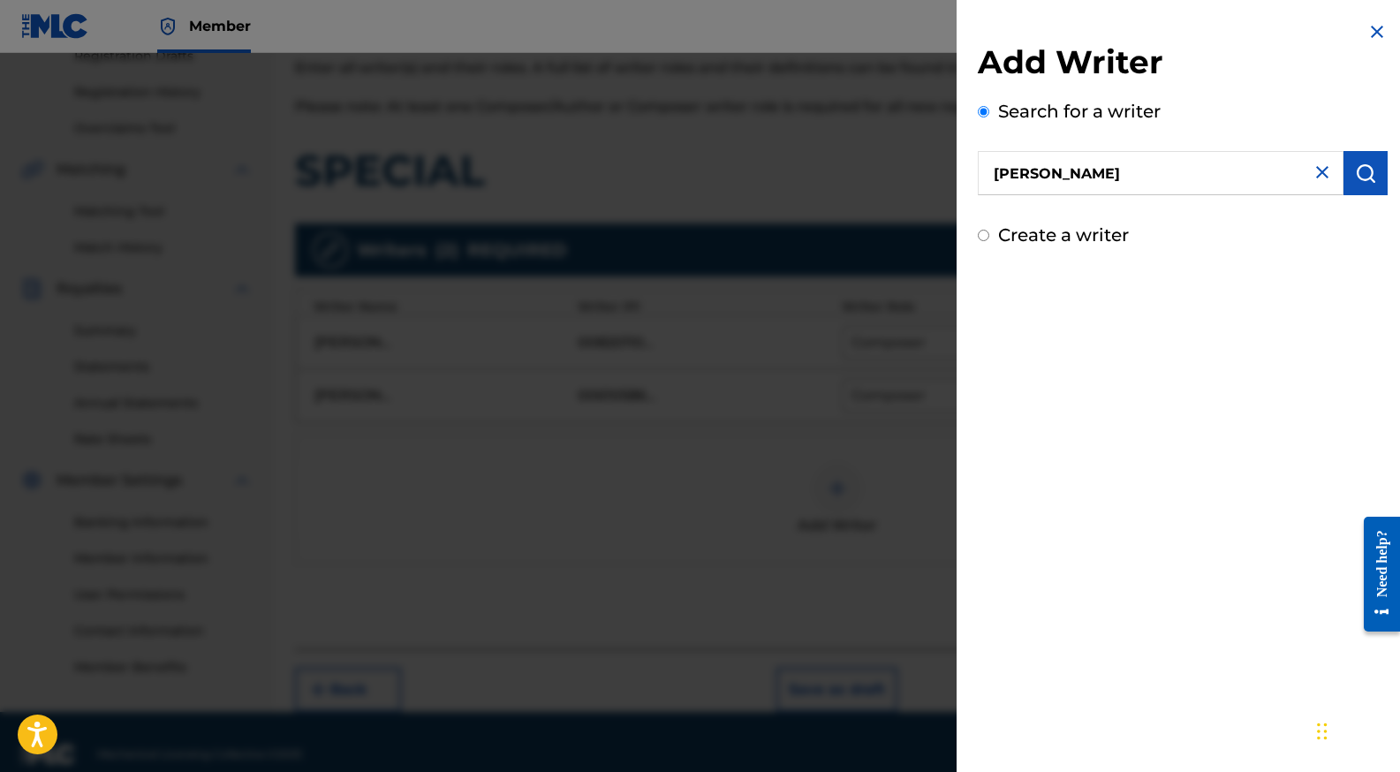
click at [1367, 170] on img "submit" at bounding box center [1365, 172] width 21 height 21
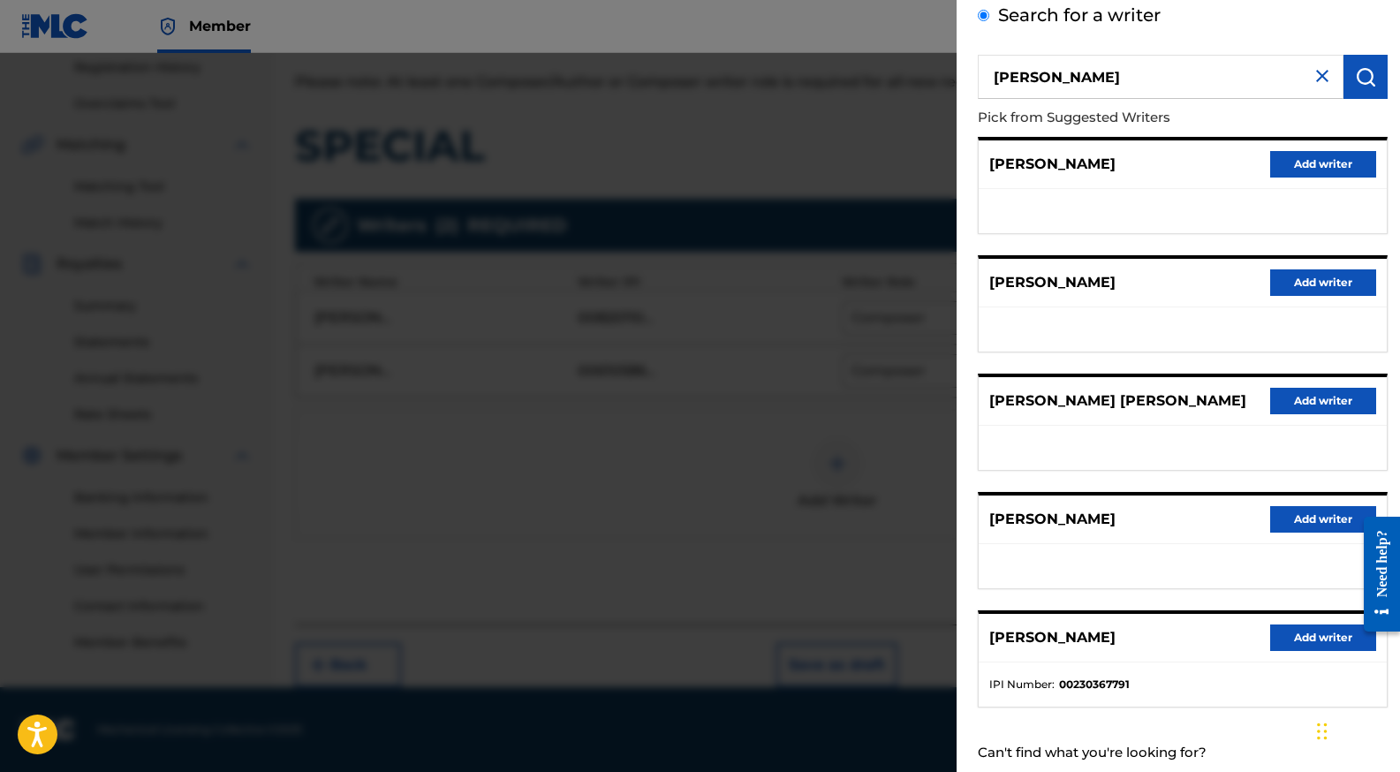
scroll to position [143, 0]
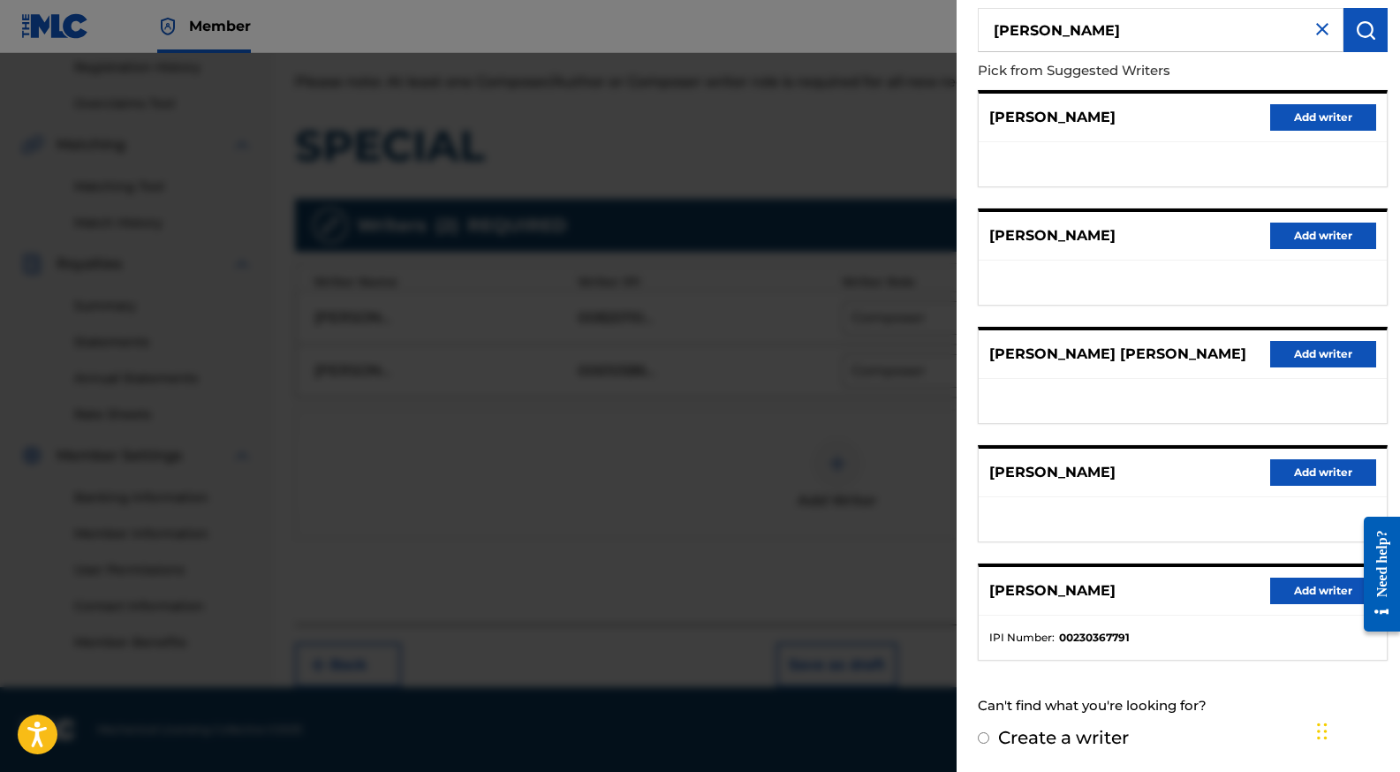
click at [1039, 739] on label "Create a writer" at bounding box center [1063, 737] width 131 height 21
radio input "true"
click at [989, 739] on input "Create a writer" at bounding box center [983, 737] width 11 height 11
radio input "false"
radio input "true"
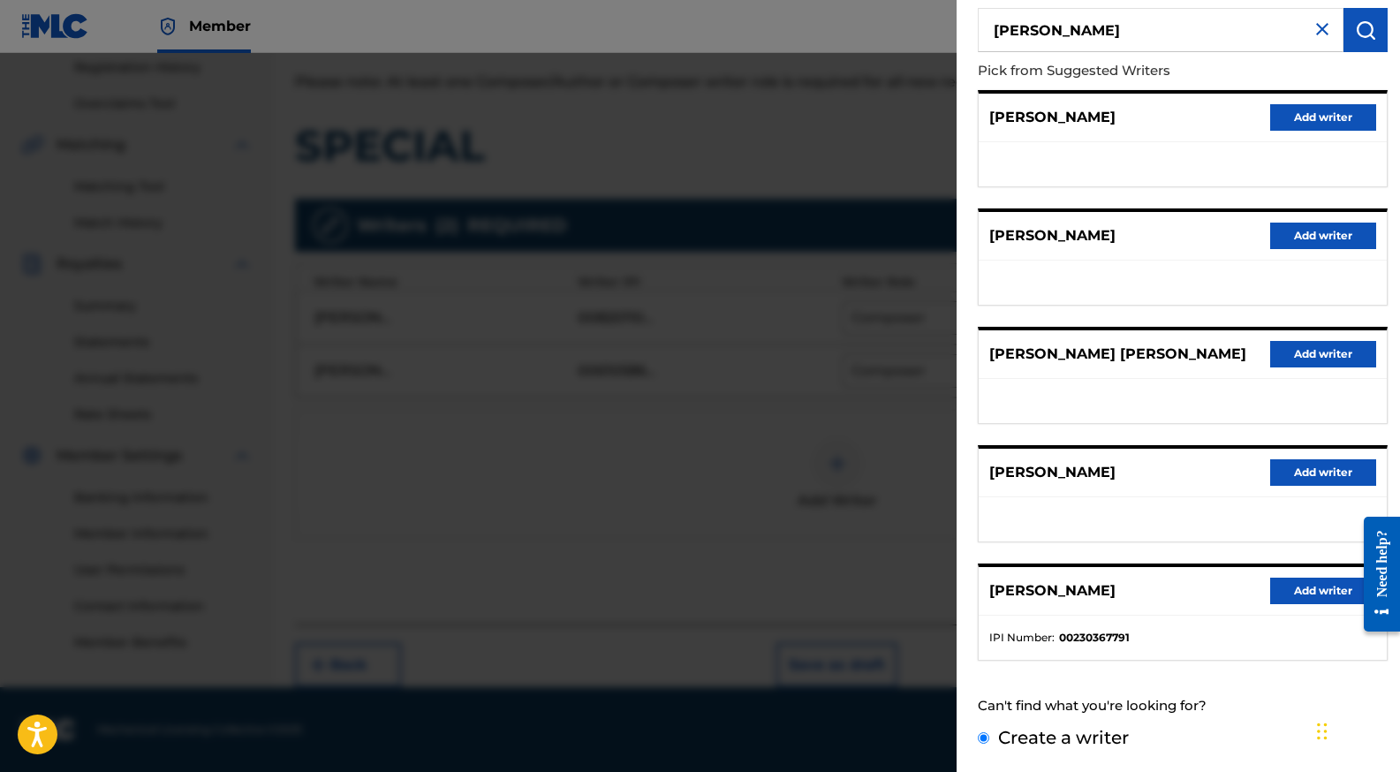
scroll to position [0, 0]
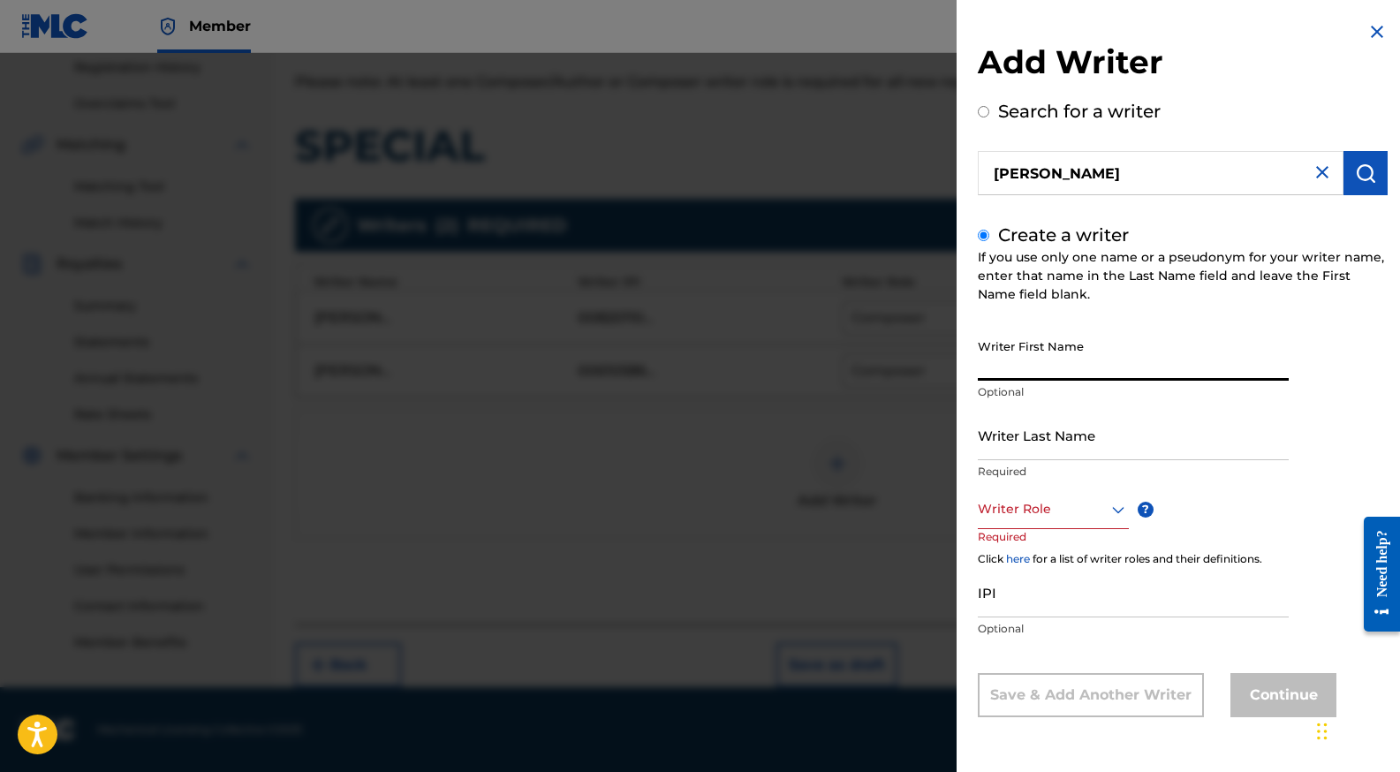
click at [1078, 352] on input "Writer First Name" at bounding box center [1133, 355] width 311 height 50
type input "[PERSON_NAME]"
click at [1084, 179] on input "[PERSON_NAME]" at bounding box center [1161, 173] width 366 height 44
radio input "true"
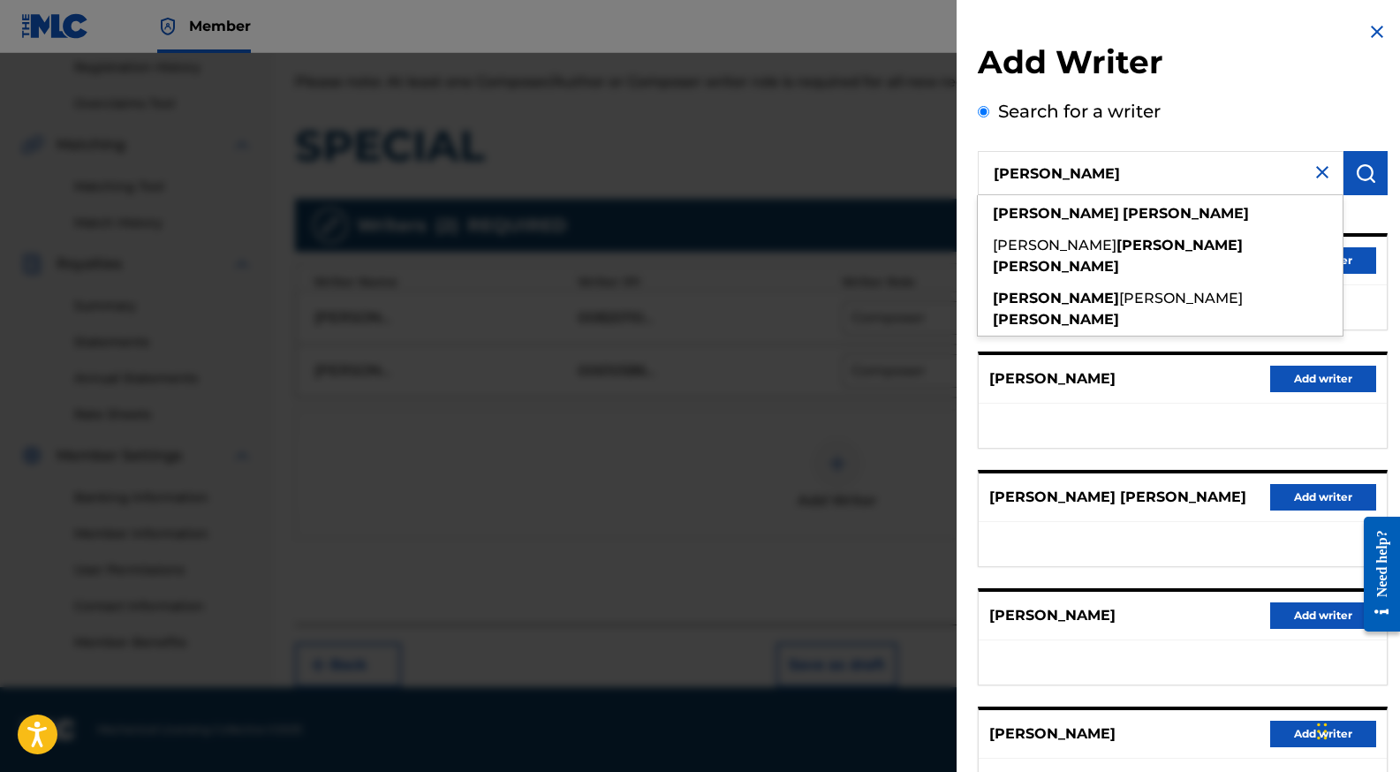
click at [1084, 179] on input "[PERSON_NAME]" at bounding box center [1161, 173] width 366 height 44
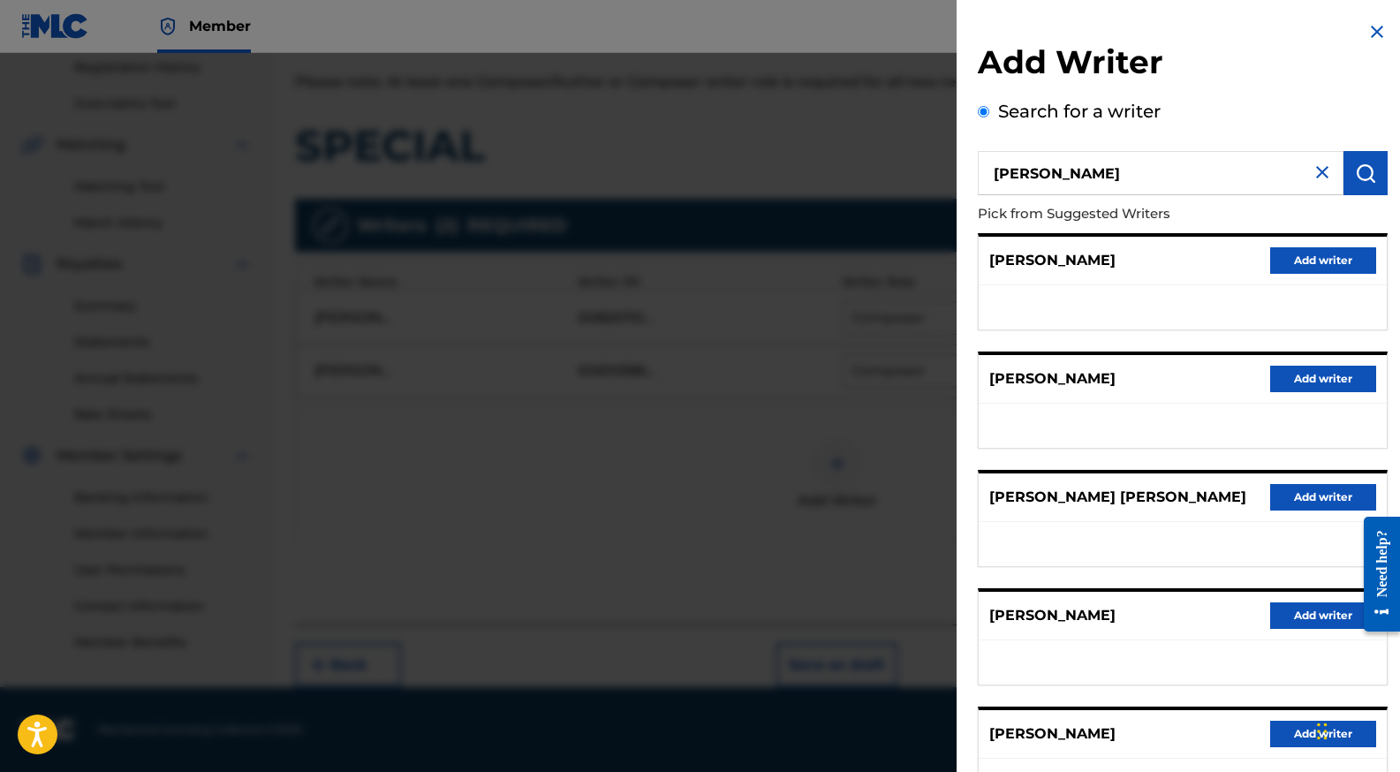
type input "[PERSON_NAME]"
click at [1365, 170] on img "submit" at bounding box center [1365, 172] width 21 height 21
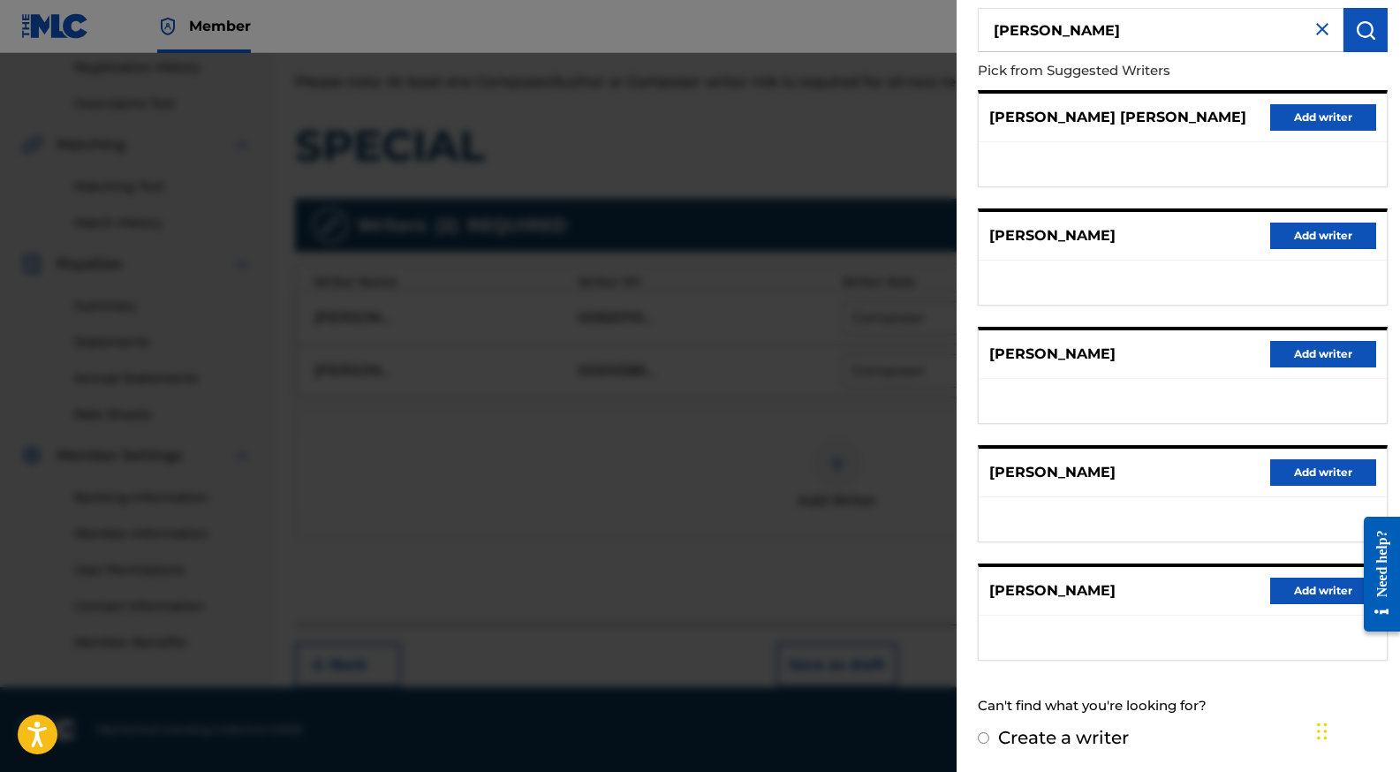
click at [1054, 742] on label "Create a writer" at bounding box center [1063, 737] width 131 height 21
radio input "true"
click at [989, 742] on input "Create a writer" at bounding box center [983, 737] width 11 height 11
radio input "false"
radio input "true"
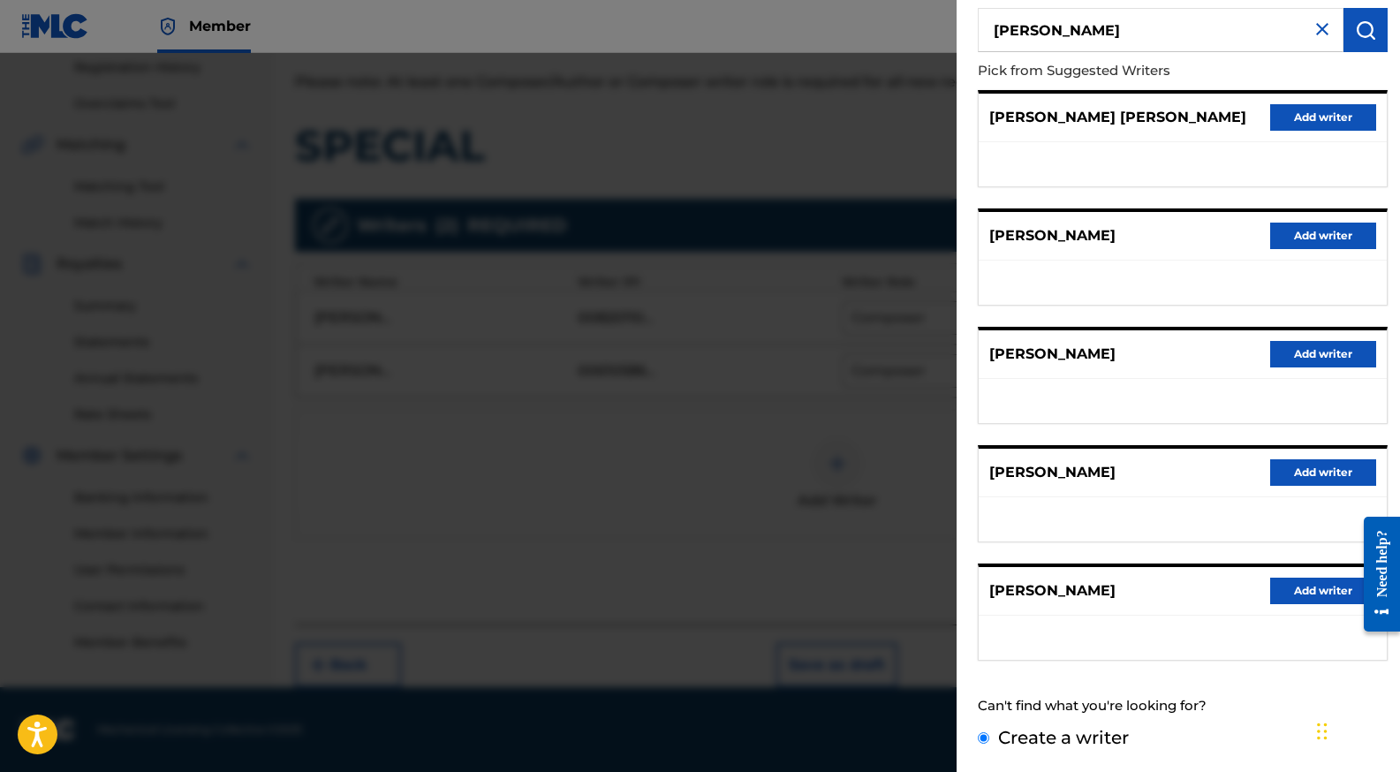
scroll to position [0, 0]
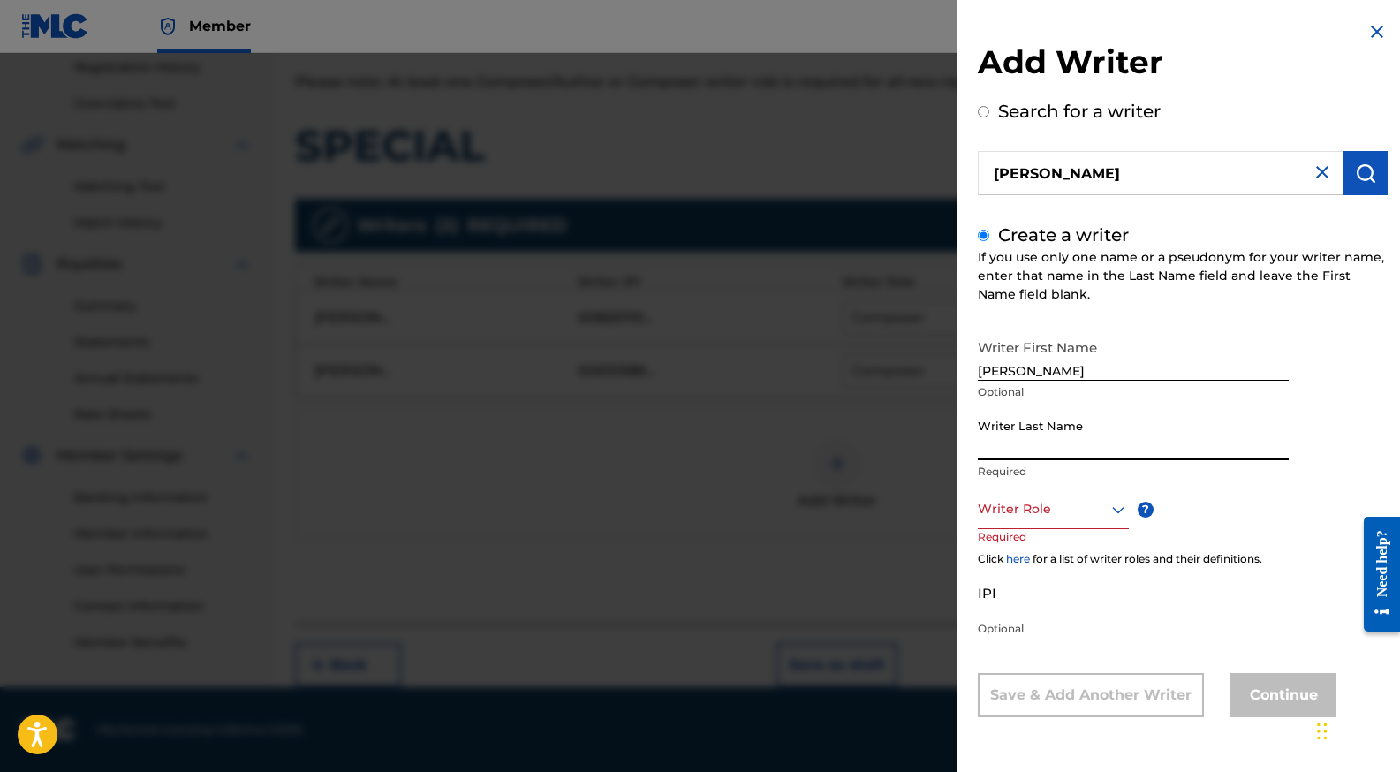
click at [1069, 437] on input "Writer Last Name" at bounding box center [1133, 435] width 311 height 50
type input "s"
type input "[PERSON_NAME] SR"
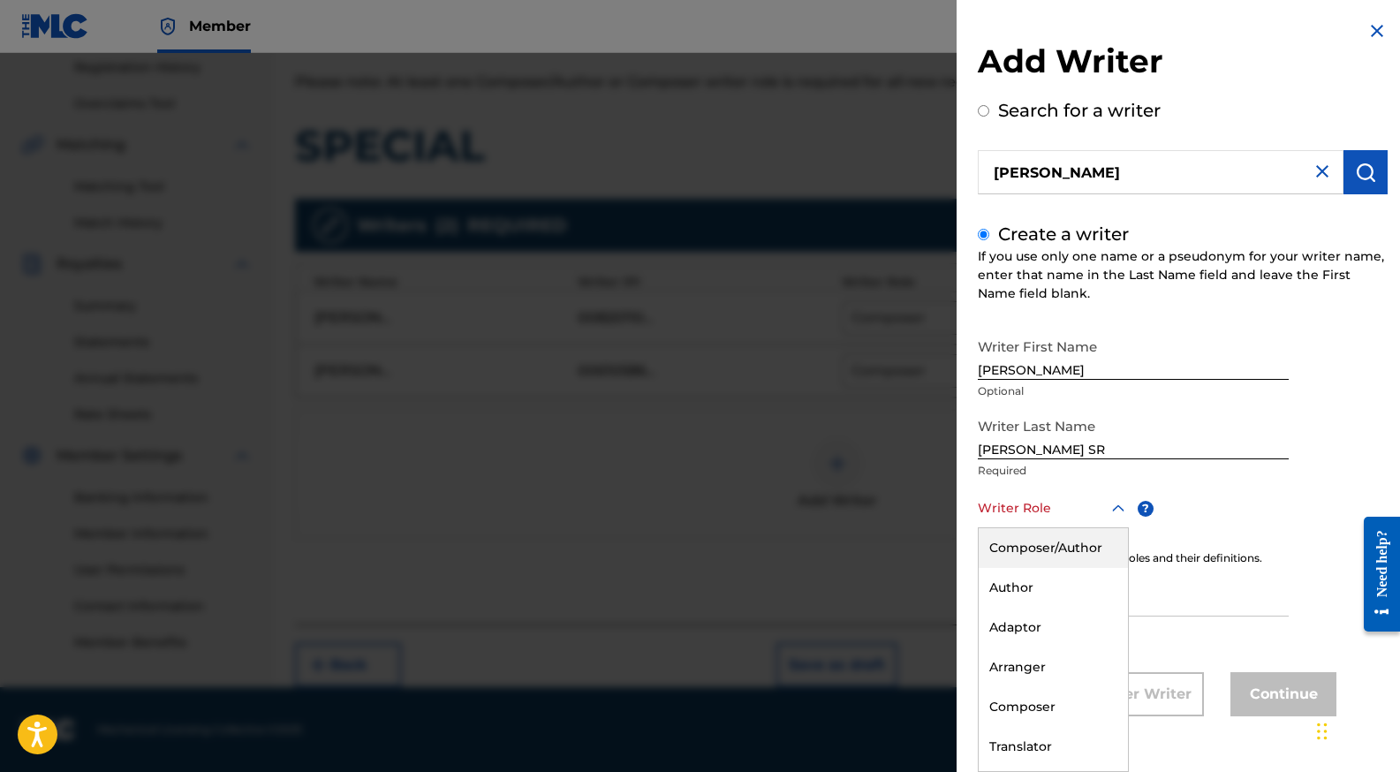
click at [1078, 502] on div at bounding box center [1053, 508] width 151 height 22
click at [1061, 708] on div "Composer" at bounding box center [1052, 707] width 149 height 40
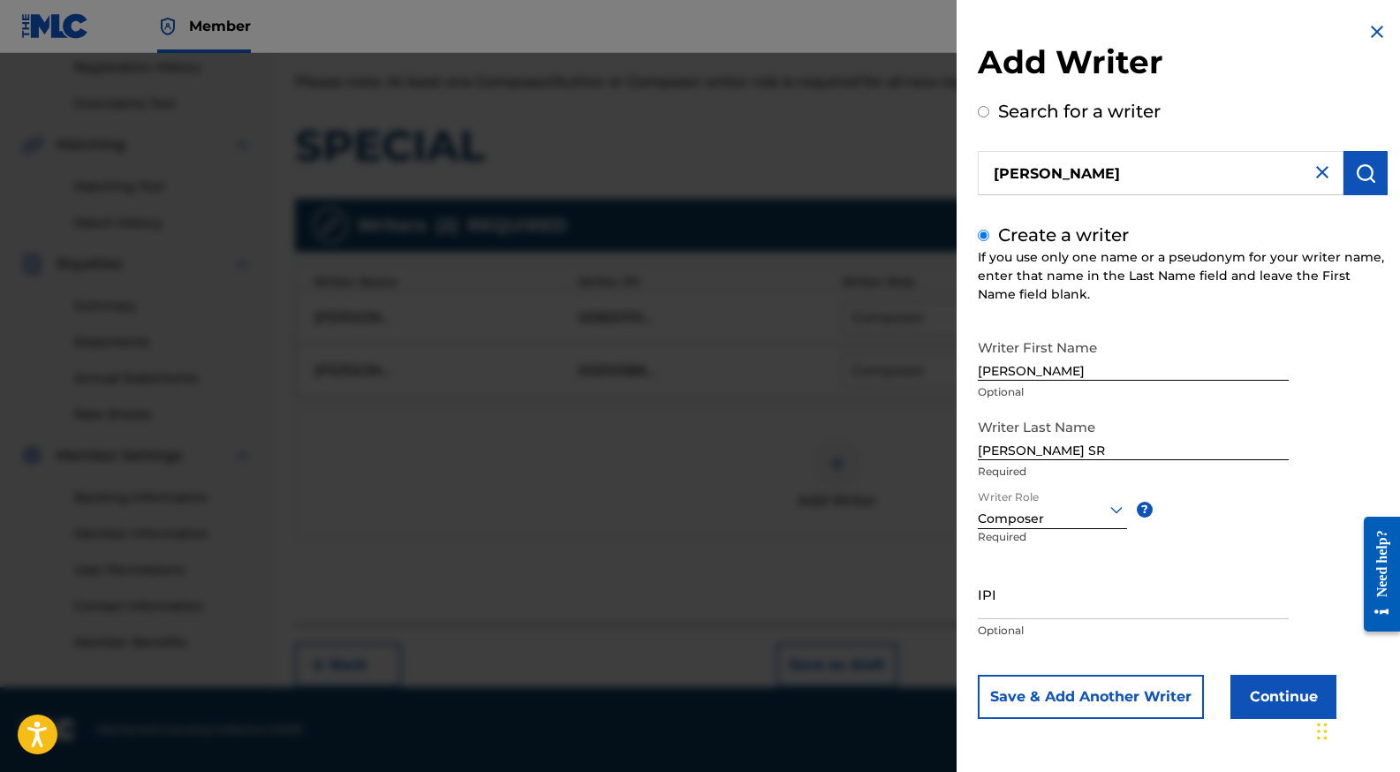
scroll to position [0, 0]
click at [1073, 609] on input "IPI" at bounding box center [1133, 594] width 311 height 50
paste input "817884300"
type input "817884300"
click at [1280, 690] on button "Continue" at bounding box center [1283, 697] width 106 height 44
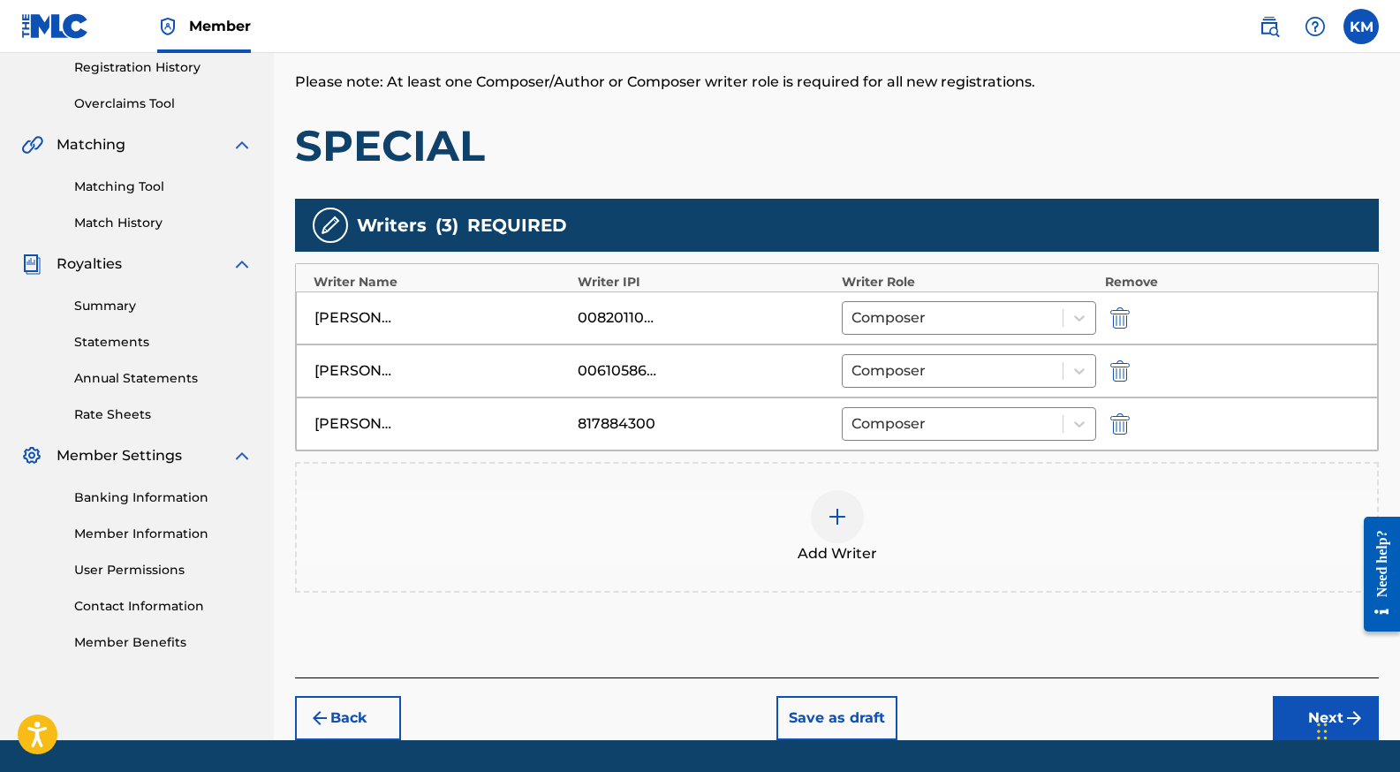
click at [841, 521] on img at bounding box center [837, 516] width 21 height 21
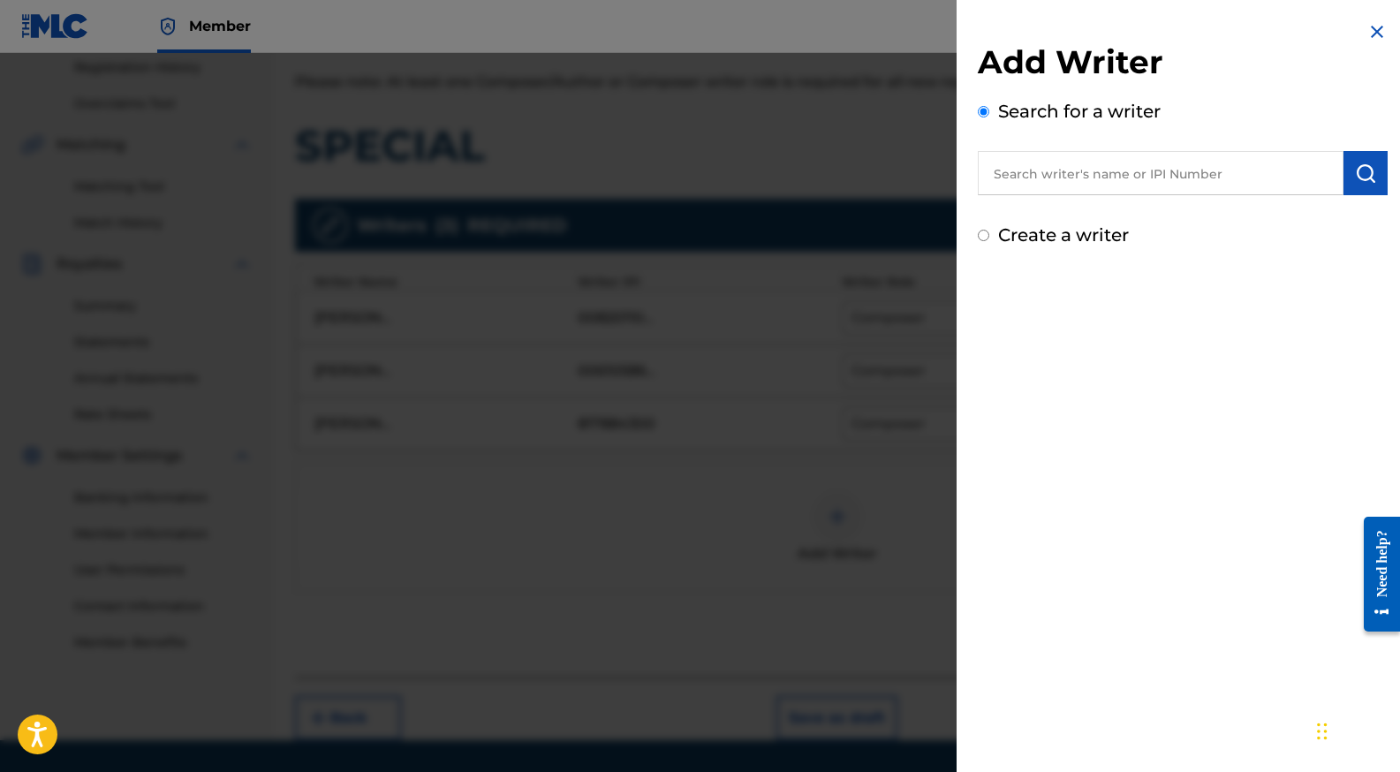
click at [1045, 183] on input "text" at bounding box center [1161, 173] width 366 height 44
type input "[PERSON_NAME]"
click at [1355, 184] on button "submit" at bounding box center [1365, 173] width 44 height 44
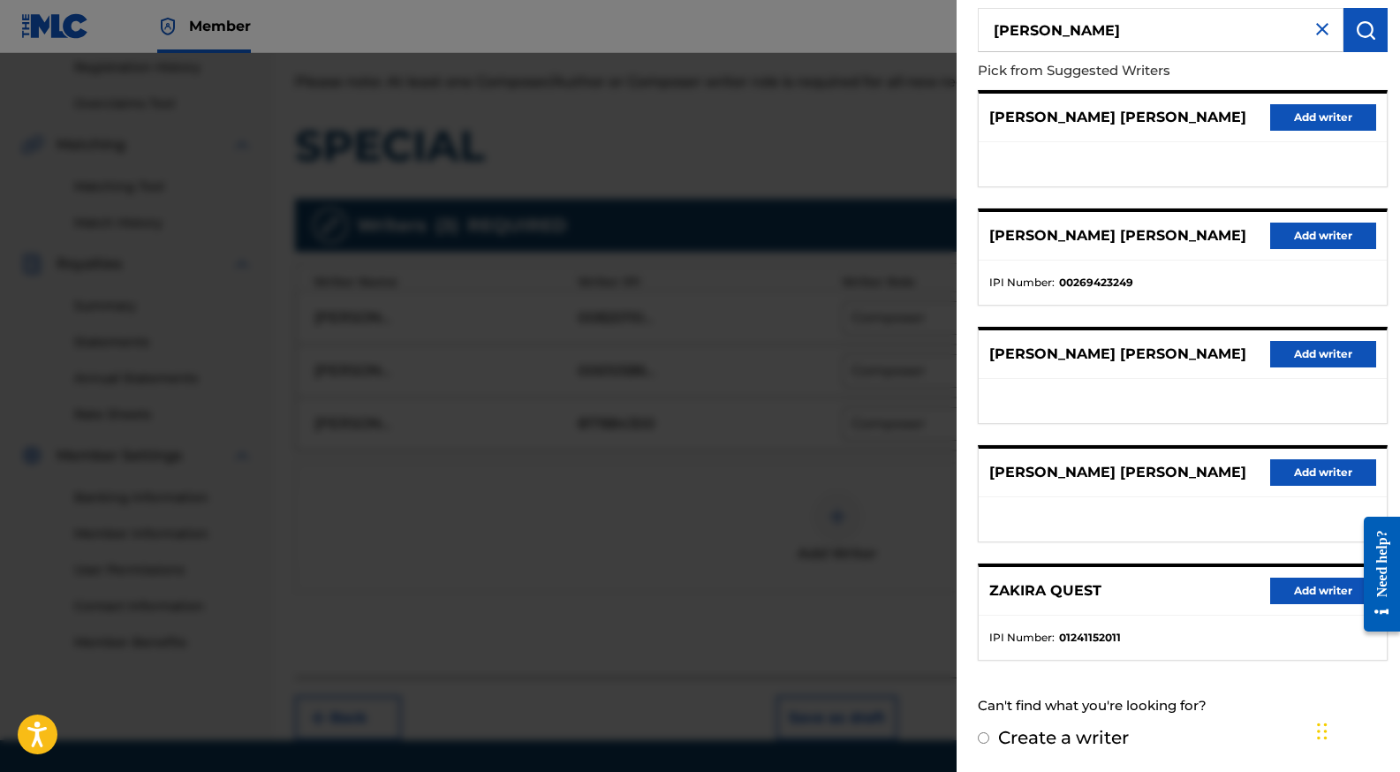
scroll to position [390, 0]
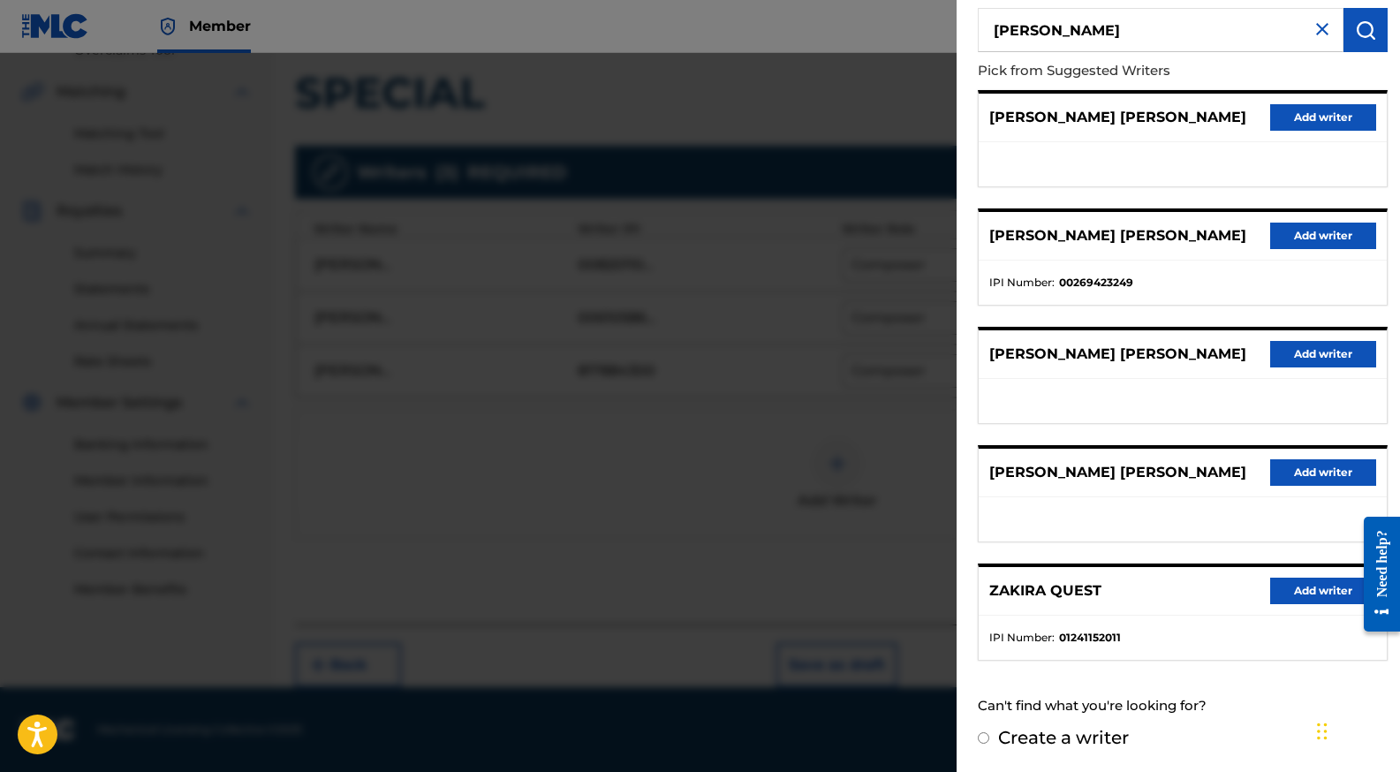
click at [1014, 736] on label "Create a writer" at bounding box center [1063, 737] width 131 height 21
radio input "true"
click at [989, 736] on input "Create a writer" at bounding box center [983, 737] width 11 height 11
radio input "false"
radio input "true"
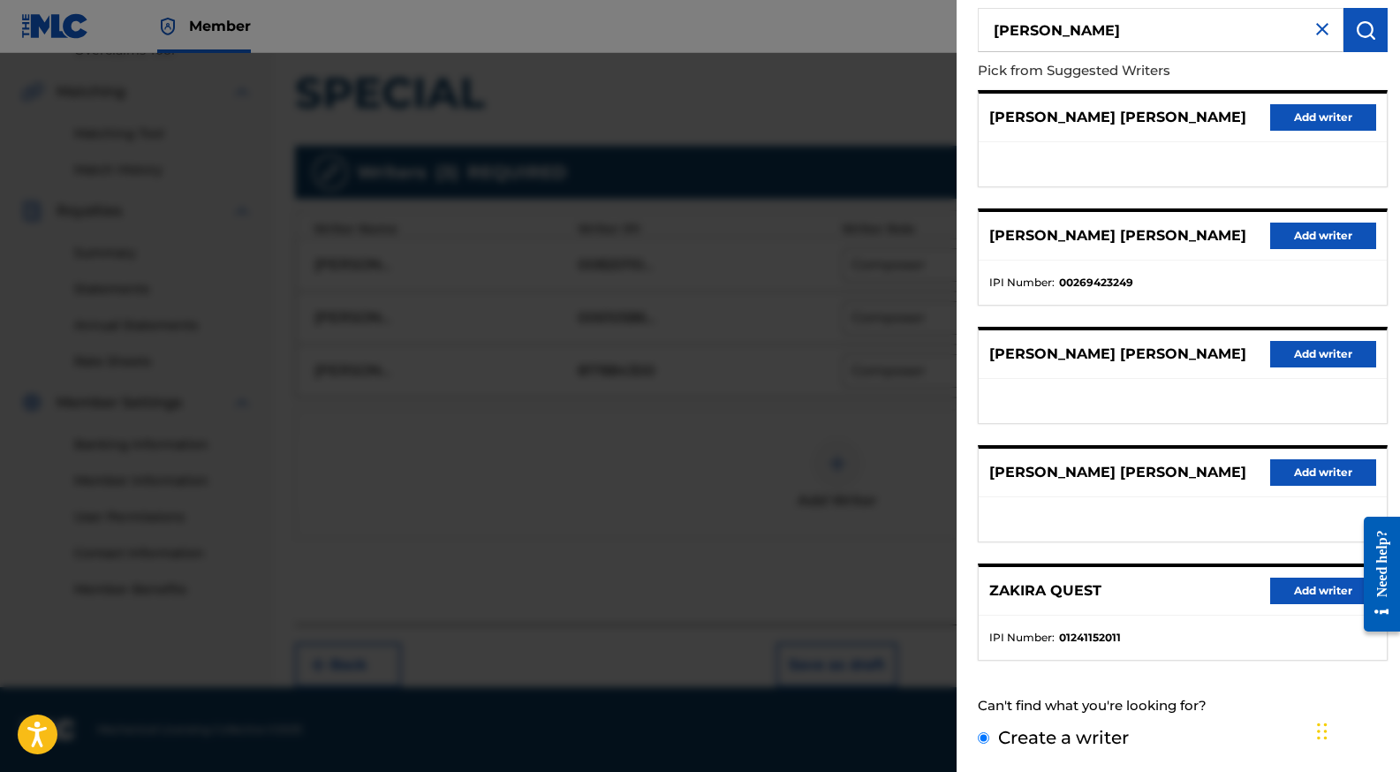
scroll to position [0, 0]
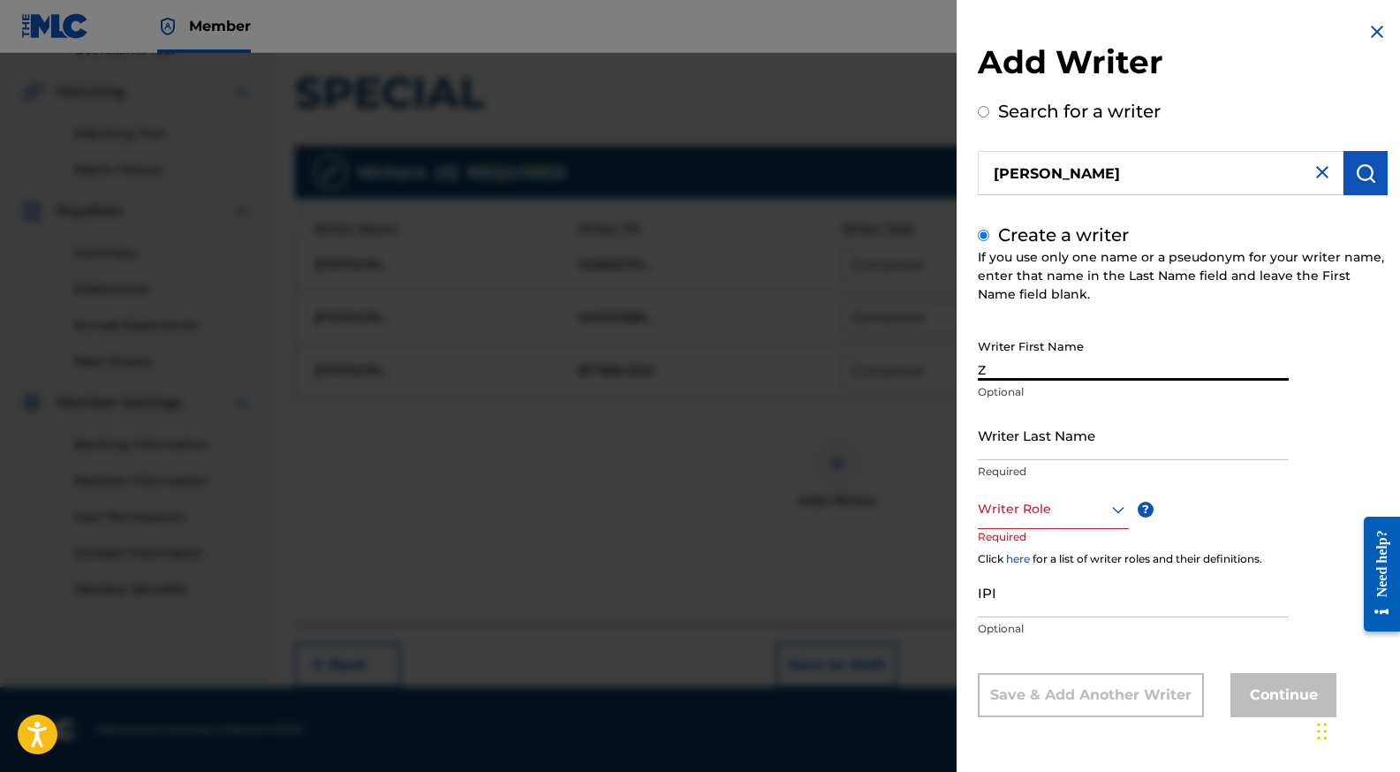
click at [1083, 365] on input "Z" at bounding box center [1133, 355] width 311 height 50
type input "ZAKIRA"
type input "[PERSON_NAME]"
paste input "1231931874"
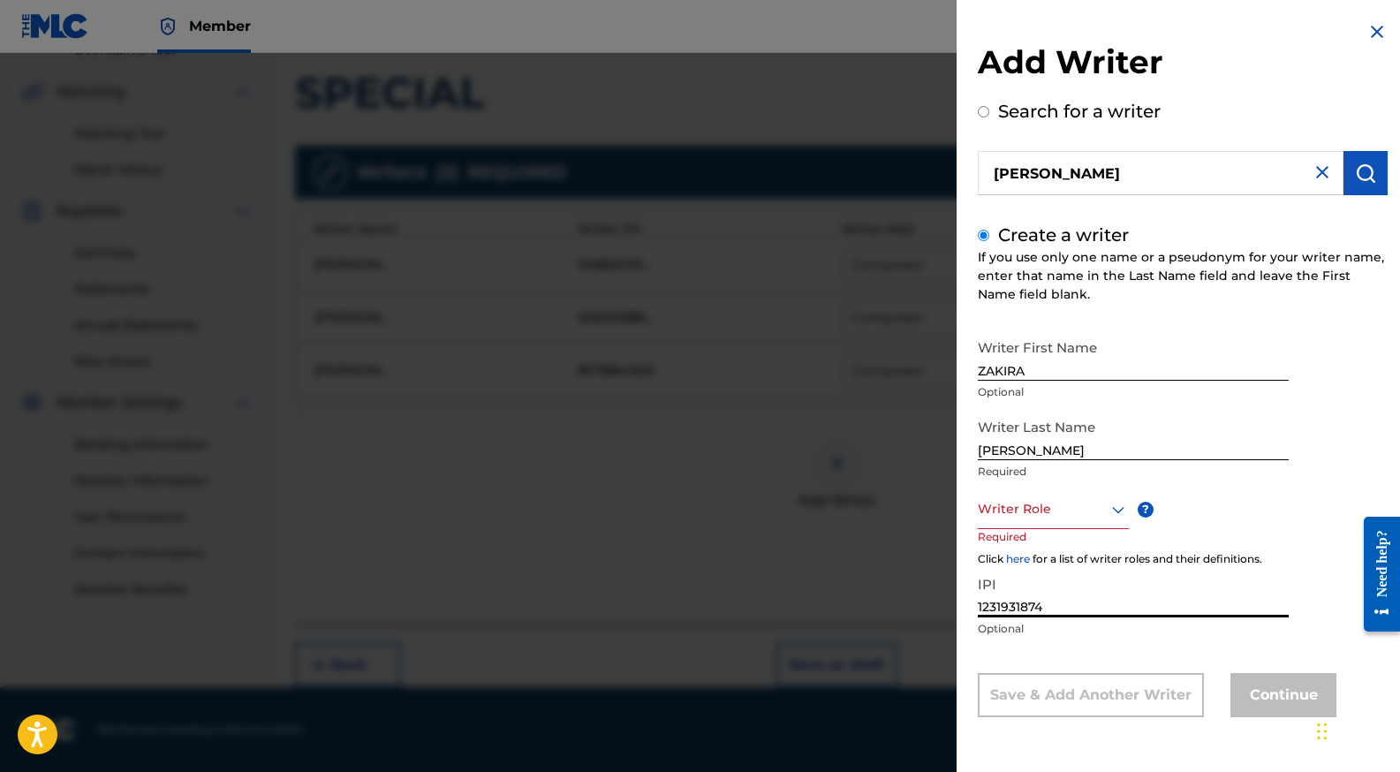
click at [1001, 614] on input "1231931874" at bounding box center [1133, 592] width 311 height 50
type input "1231931874"
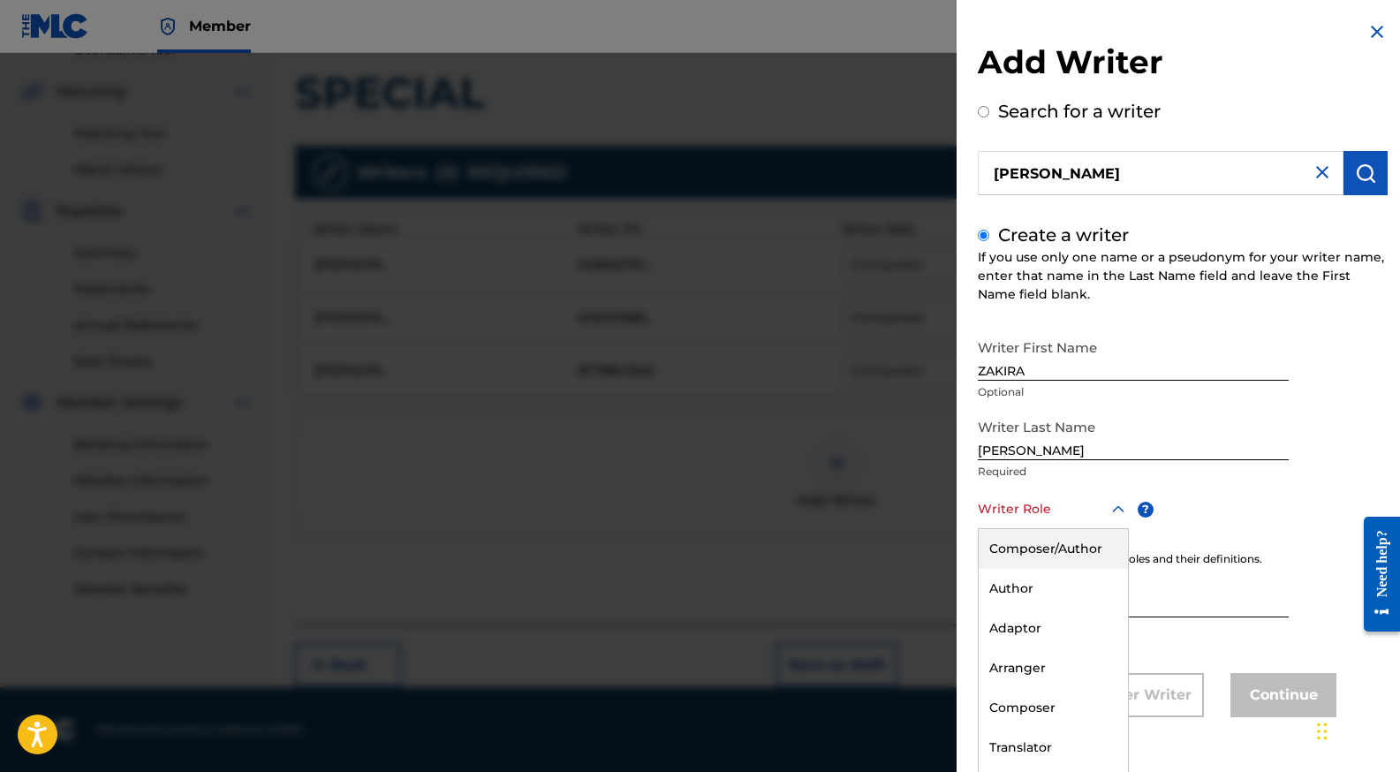
scroll to position [1, 0]
click at [1107, 509] on icon at bounding box center [1117, 508] width 21 height 21
click at [1077, 592] on div "Author" at bounding box center [1052, 588] width 149 height 40
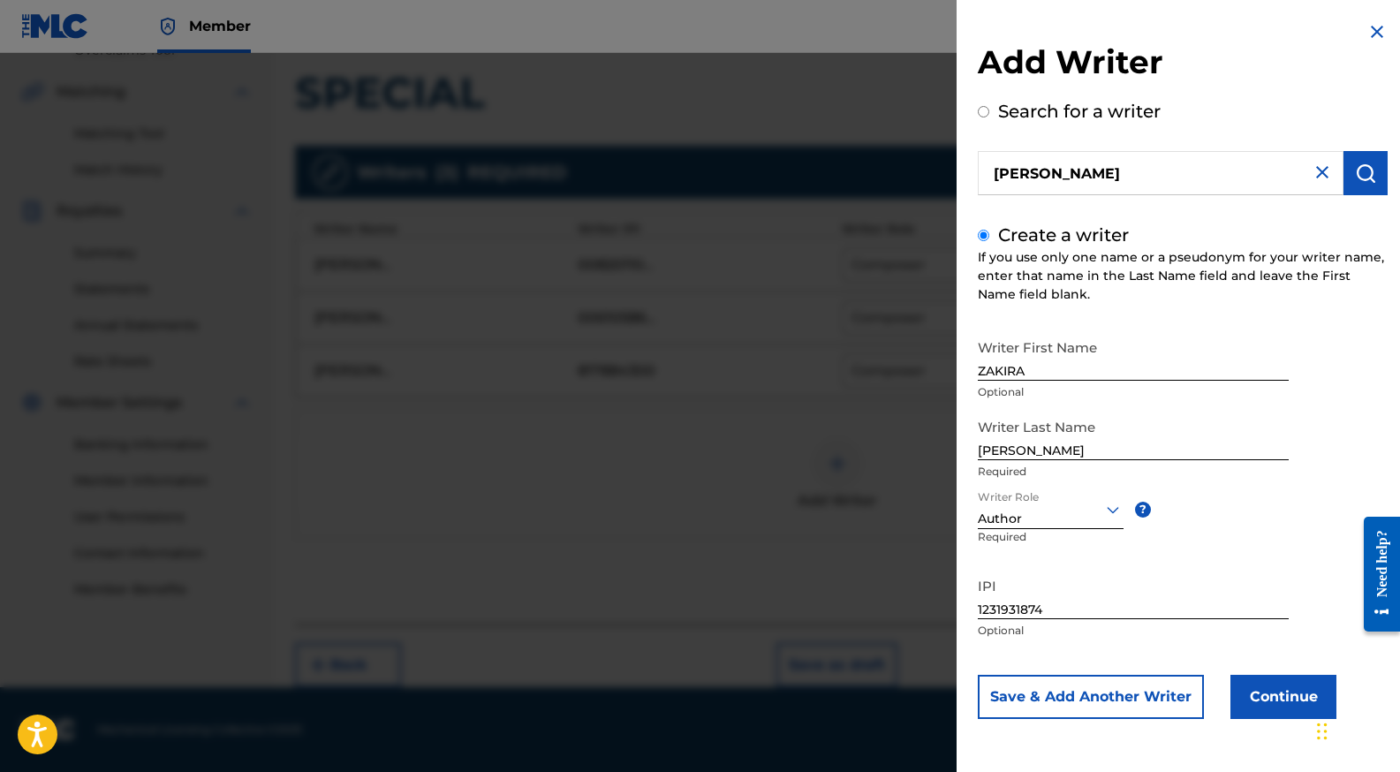
scroll to position [0, 0]
click at [1267, 687] on button "Continue" at bounding box center [1283, 697] width 106 height 44
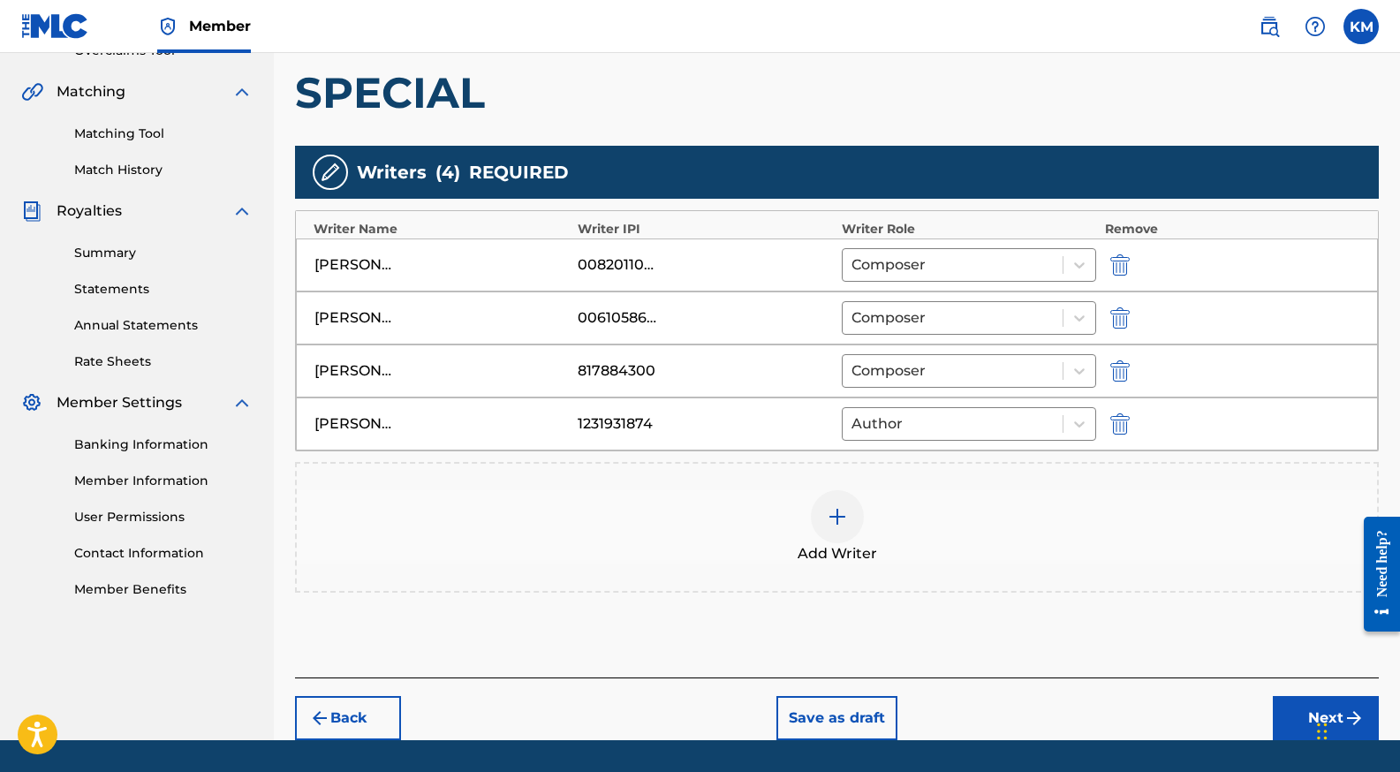
scroll to position [443, 0]
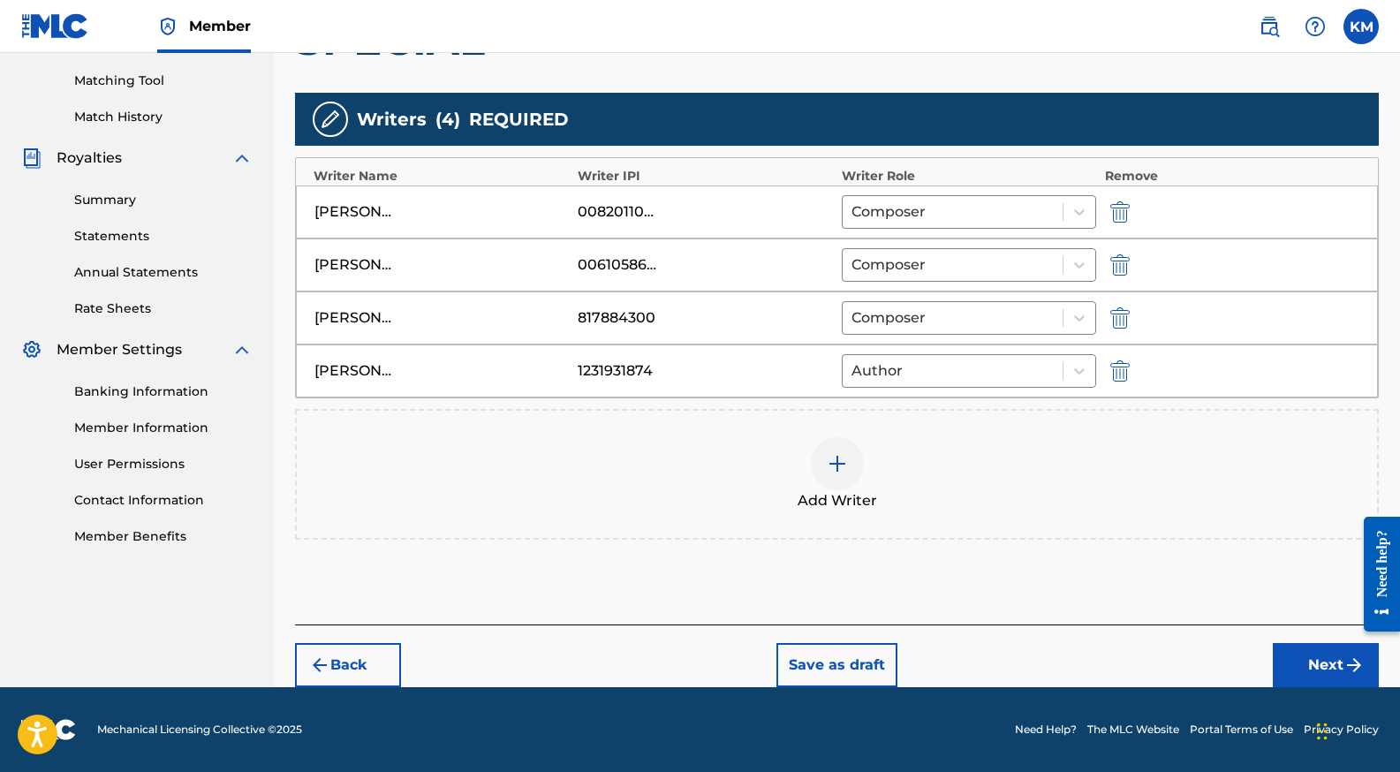
click at [1305, 659] on button "Next" at bounding box center [1326, 665] width 106 height 44
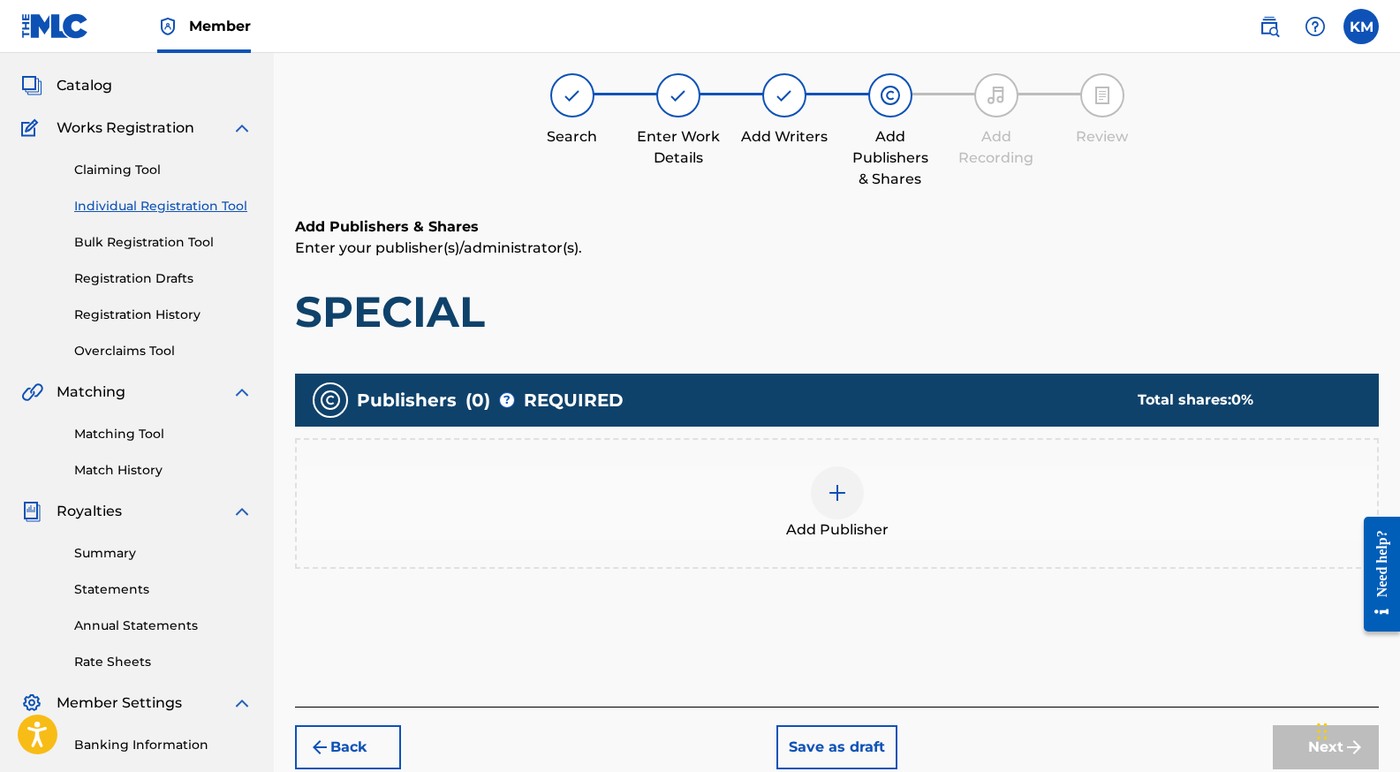
scroll to position [79, 0]
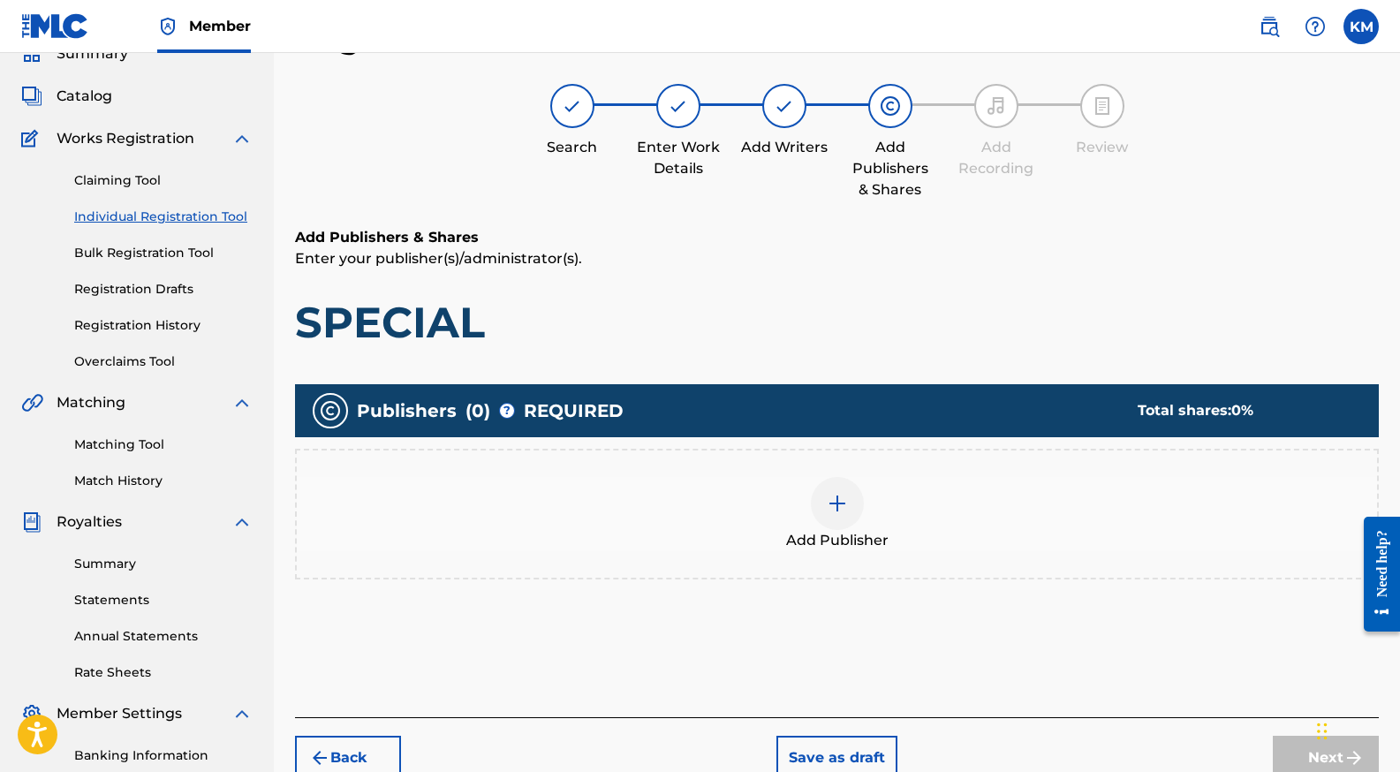
click at [835, 493] on img at bounding box center [837, 503] width 21 height 21
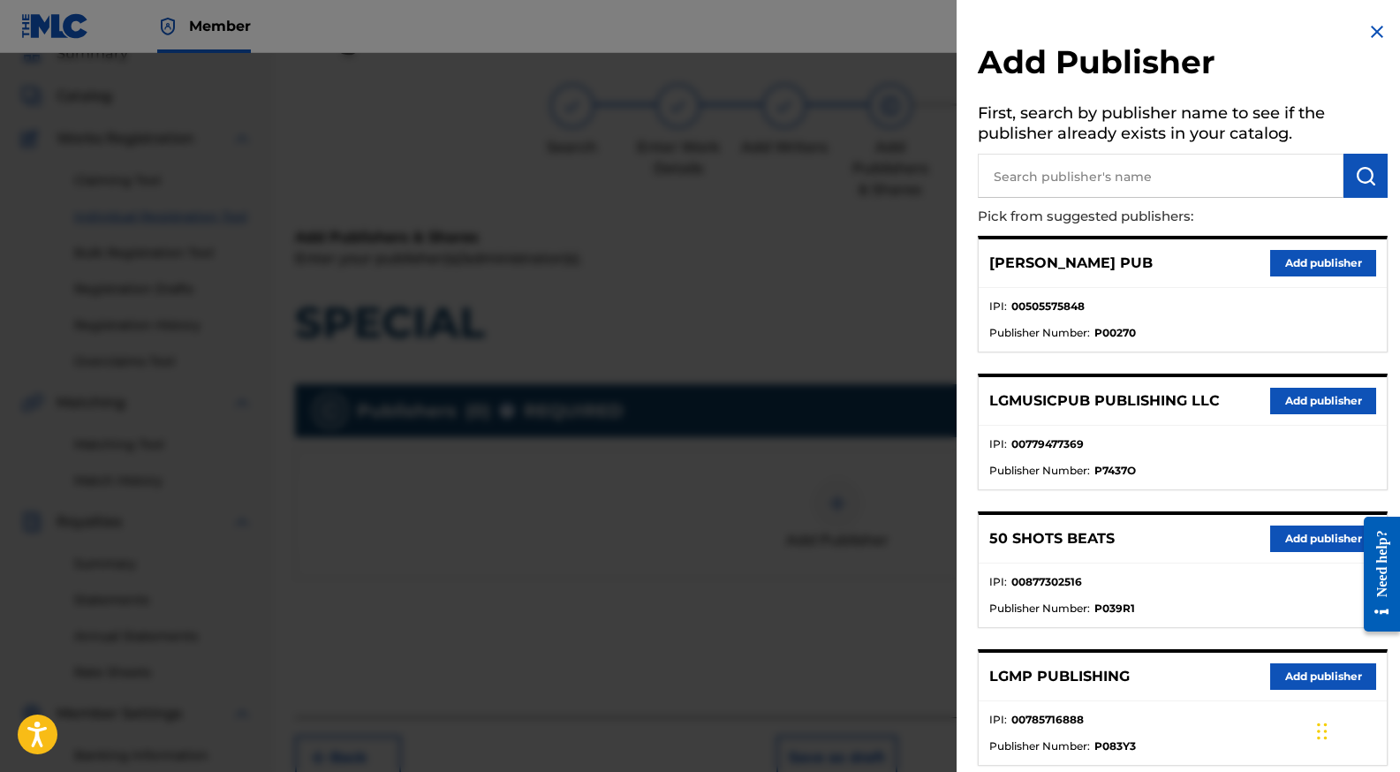
click at [1085, 175] on input "text" at bounding box center [1161, 176] width 366 height 44
type input "OBVIOUSLY EXCLUSIVE"
click at [1362, 174] on img "submit" at bounding box center [1365, 175] width 21 height 21
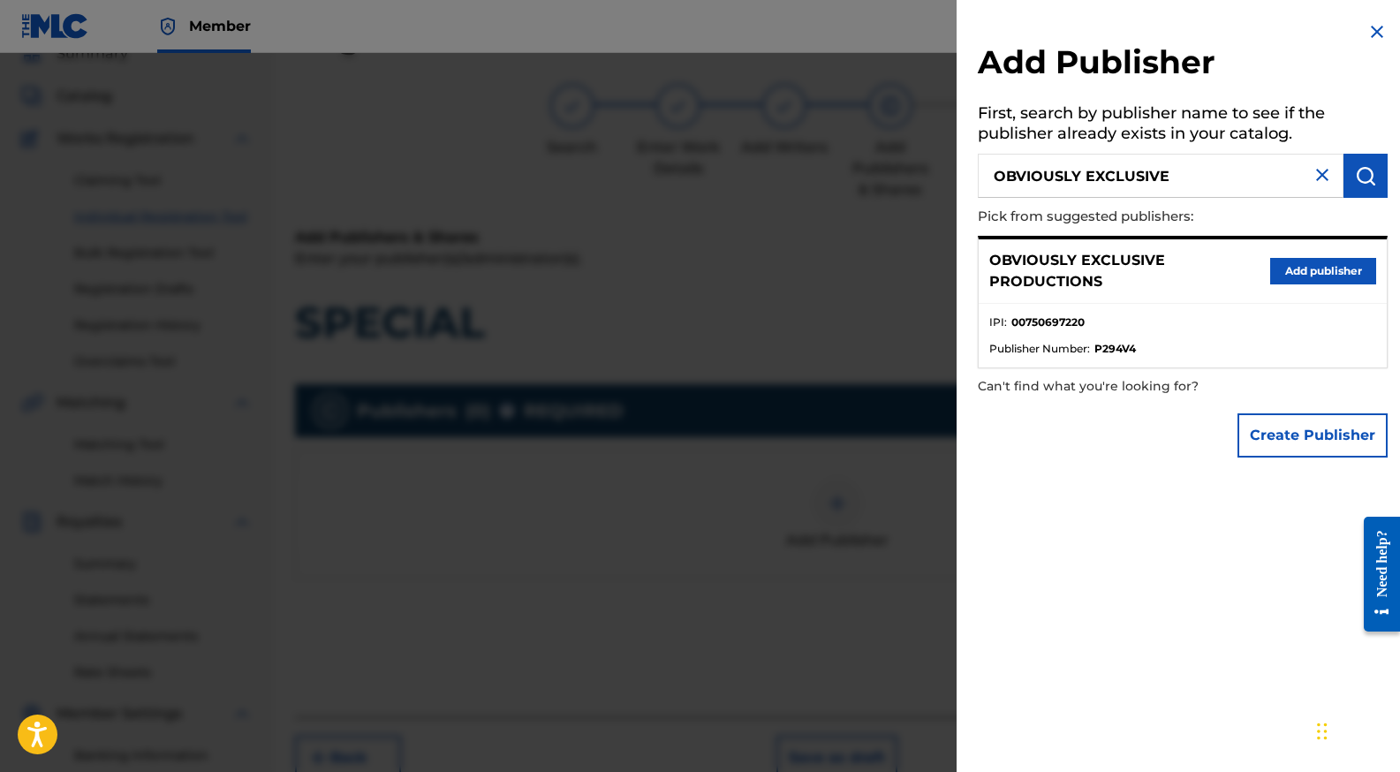
click at [1313, 273] on button "Add publisher" at bounding box center [1323, 271] width 106 height 26
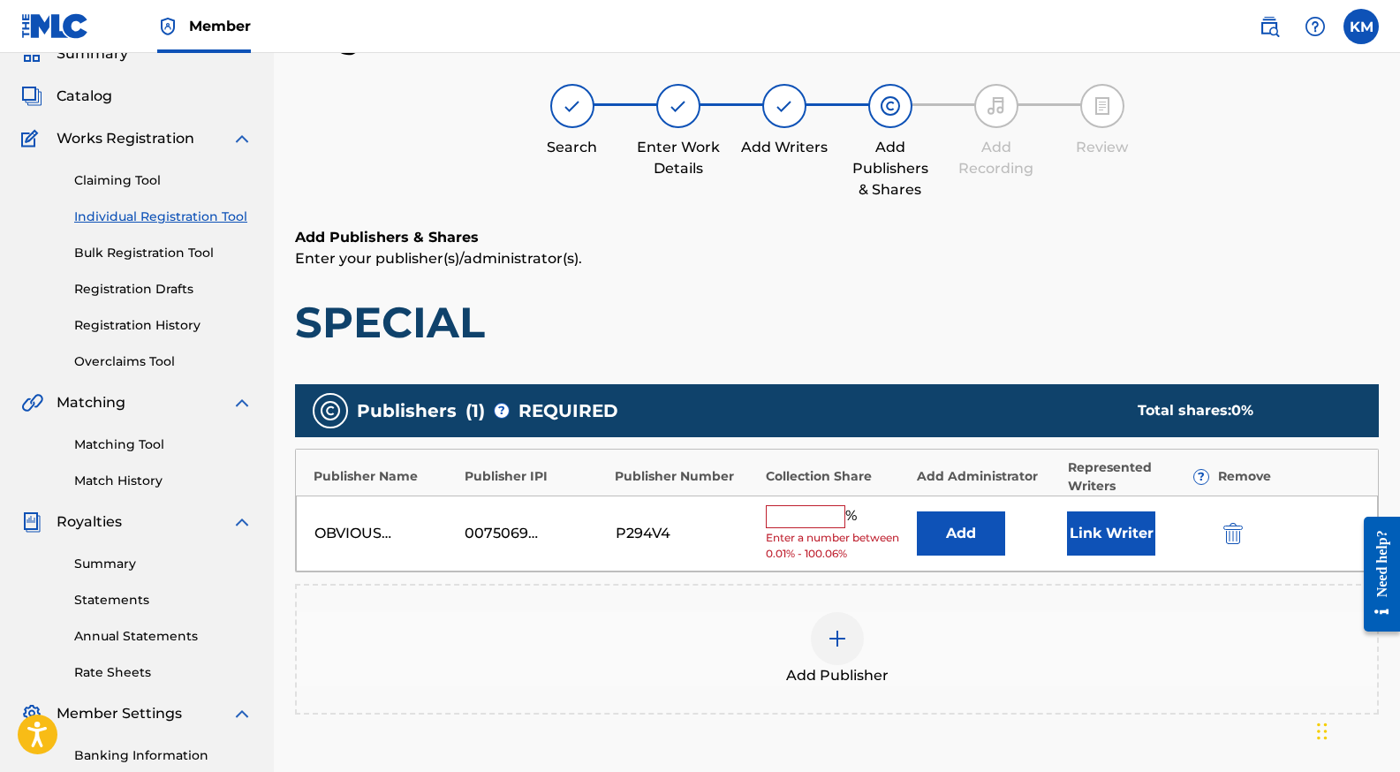
click at [801, 520] on input "text" at bounding box center [805, 516] width 79 height 23
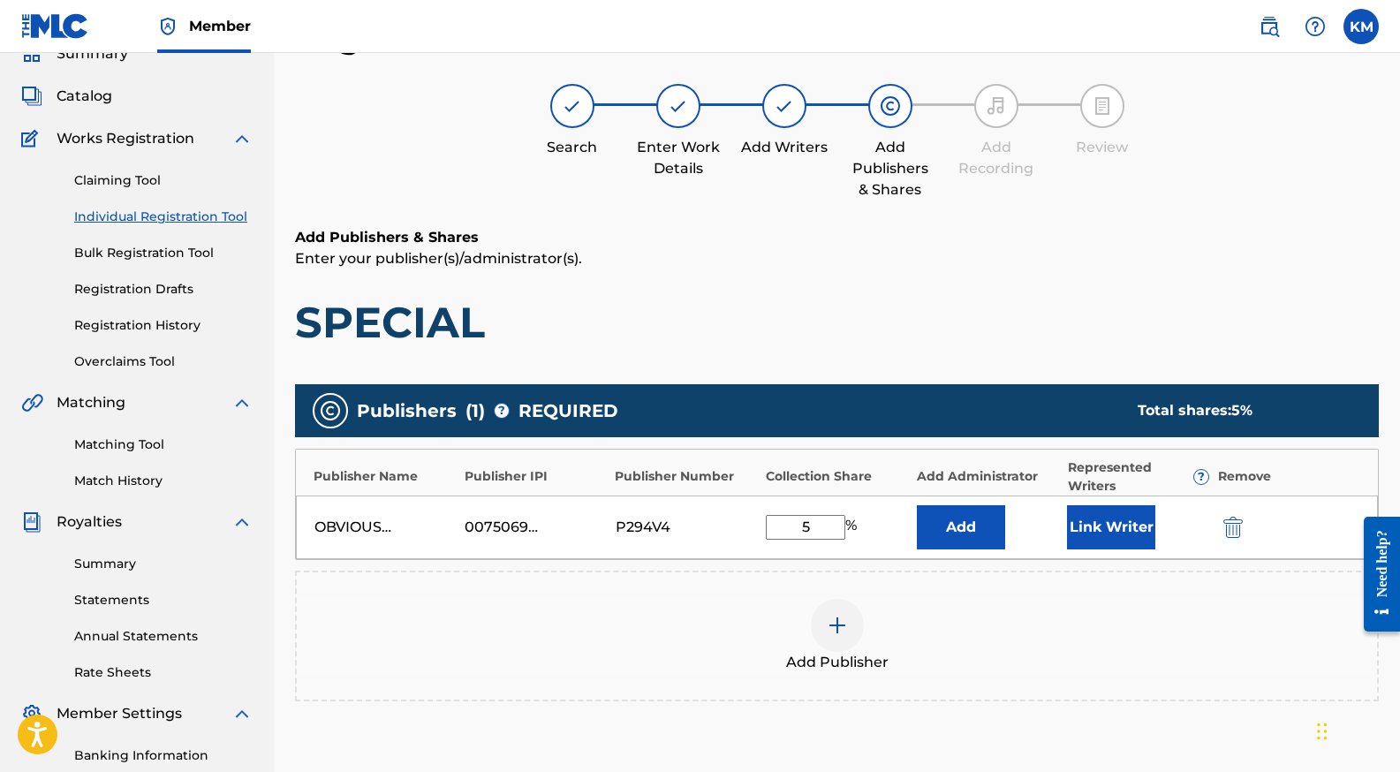
type input "5"
click at [1117, 516] on button "Link Writer" at bounding box center [1111, 527] width 88 height 44
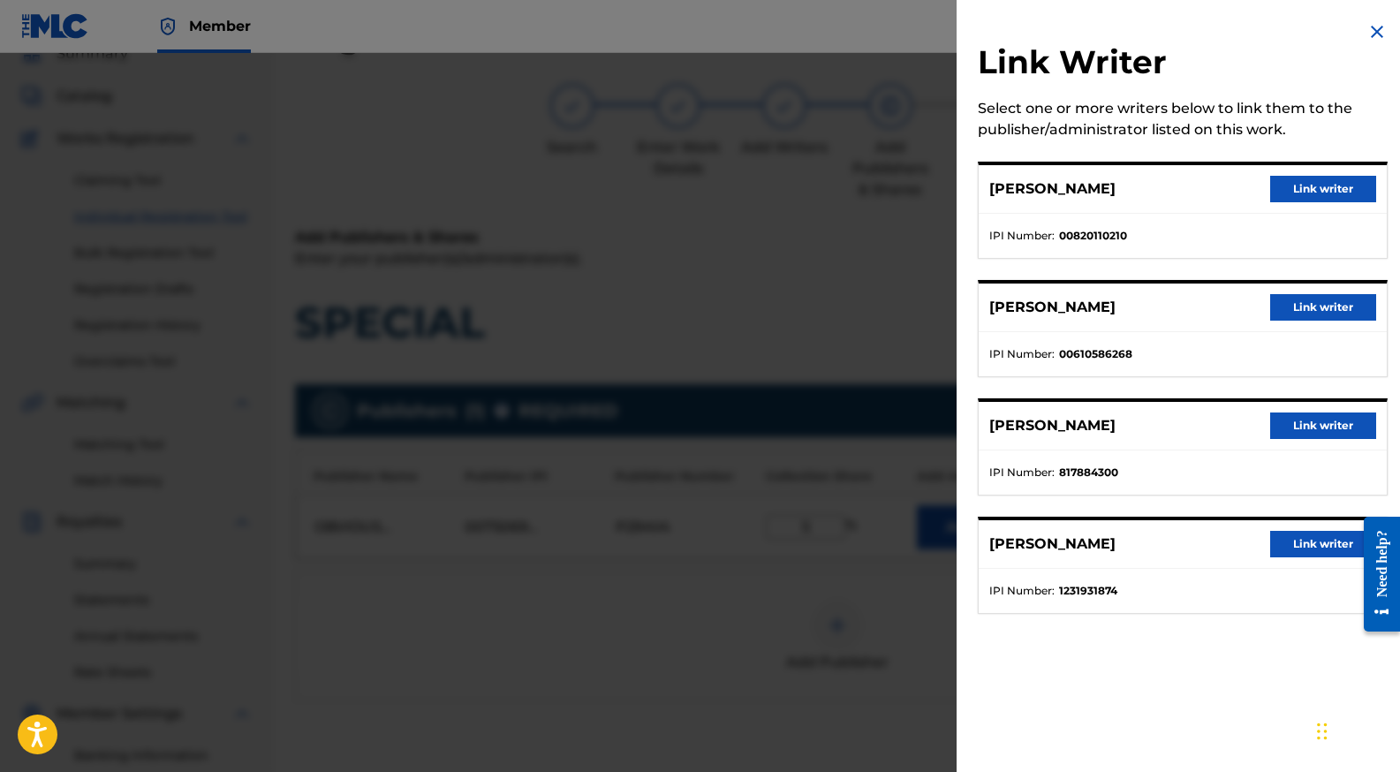
click at [1321, 179] on button "Link writer" at bounding box center [1323, 189] width 106 height 26
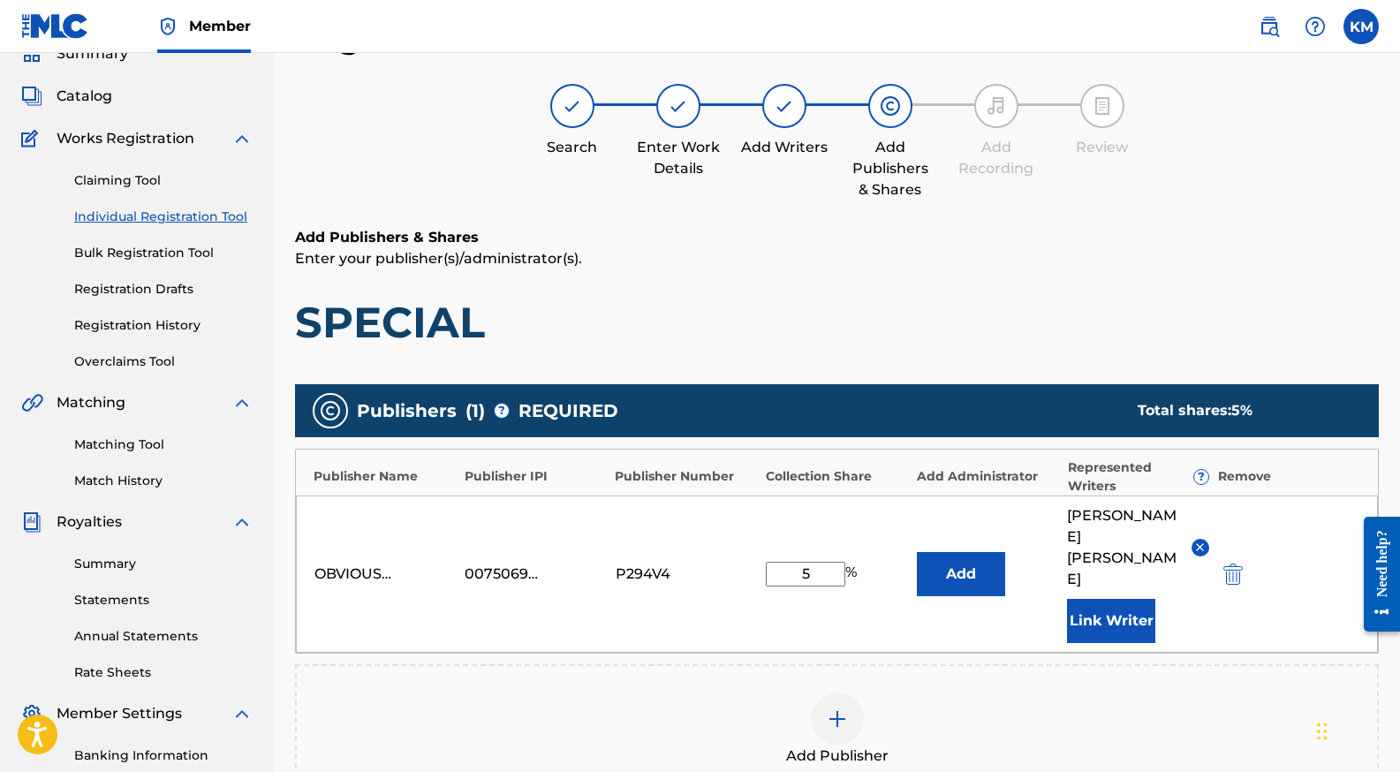
click at [815, 563] on input "5" at bounding box center [805, 574] width 79 height 25
type input "20"
click at [972, 558] on button "Add" at bounding box center [961, 574] width 88 height 44
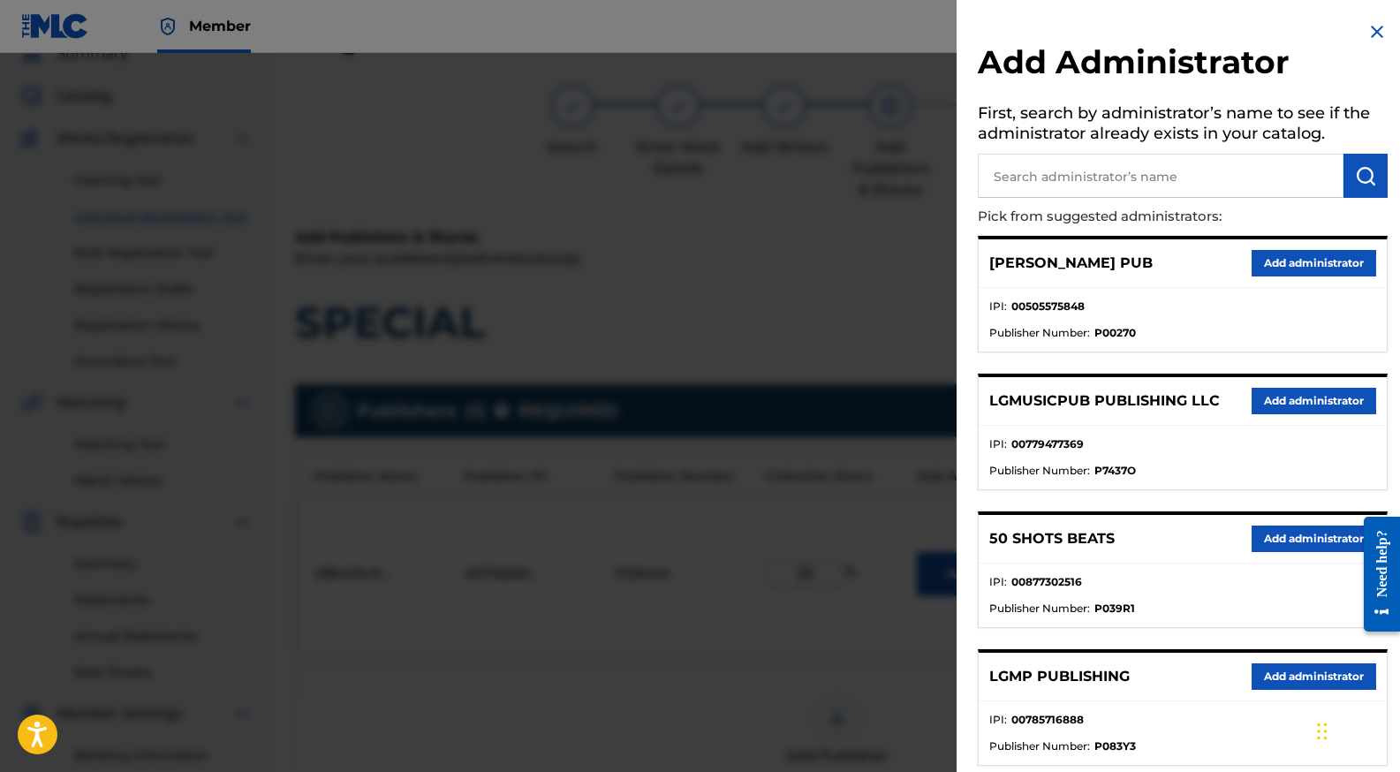
click at [1070, 193] on input "text" at bounding box center [1161, 176] width 366 height 44
type input "L"
click at [1307, 399] on button "Add administrator" at bounding box center [1313, 401] width 125 height 26
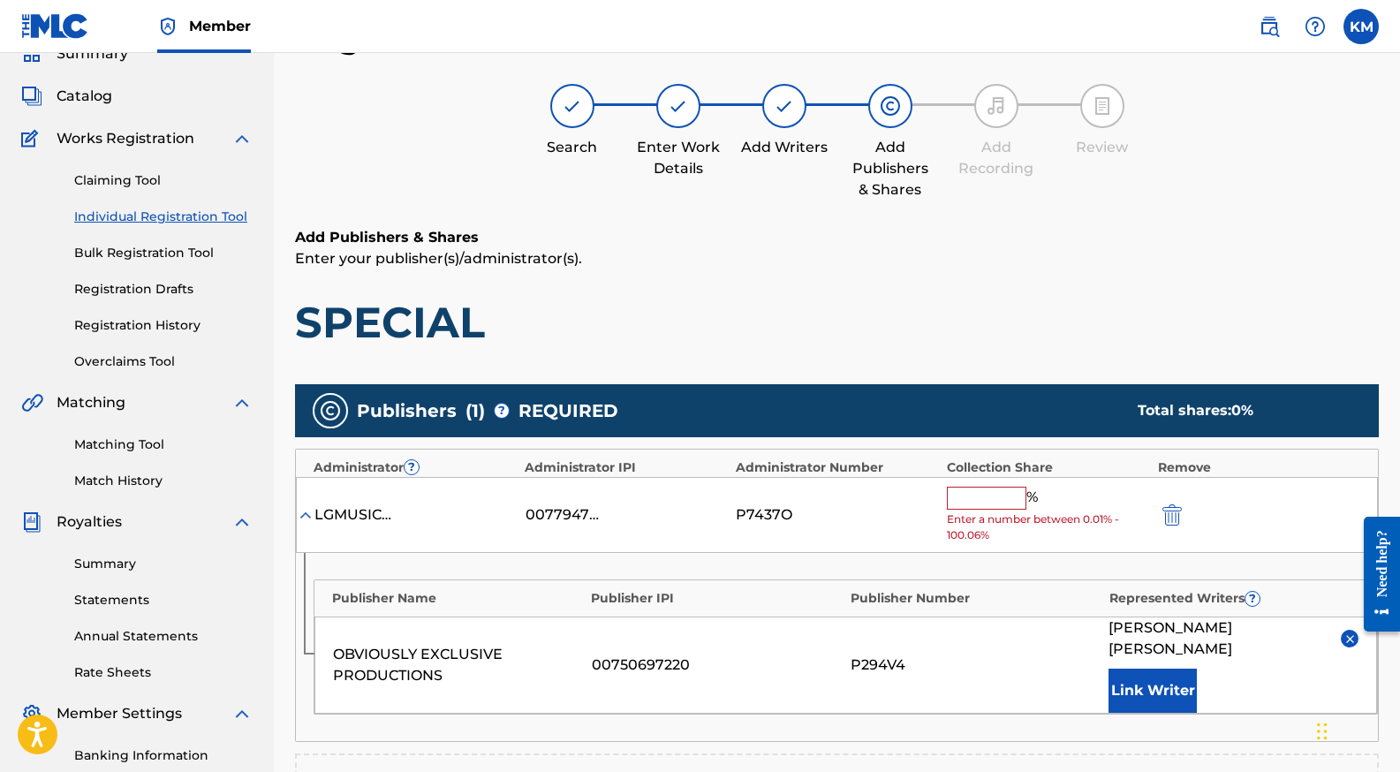
click at [998, 496] on input "text" at bounding box center [986, 498] width 79 height 23
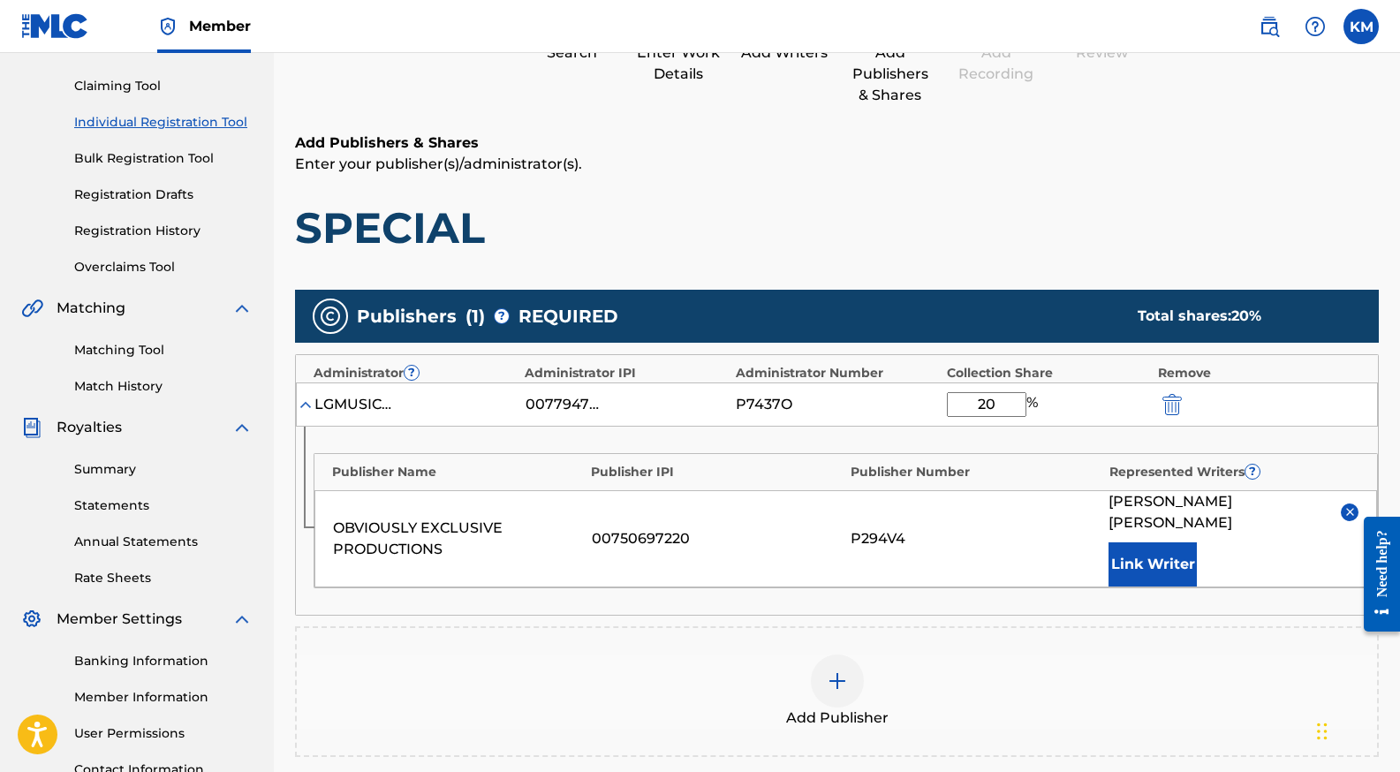
scroll to position [176, 0]
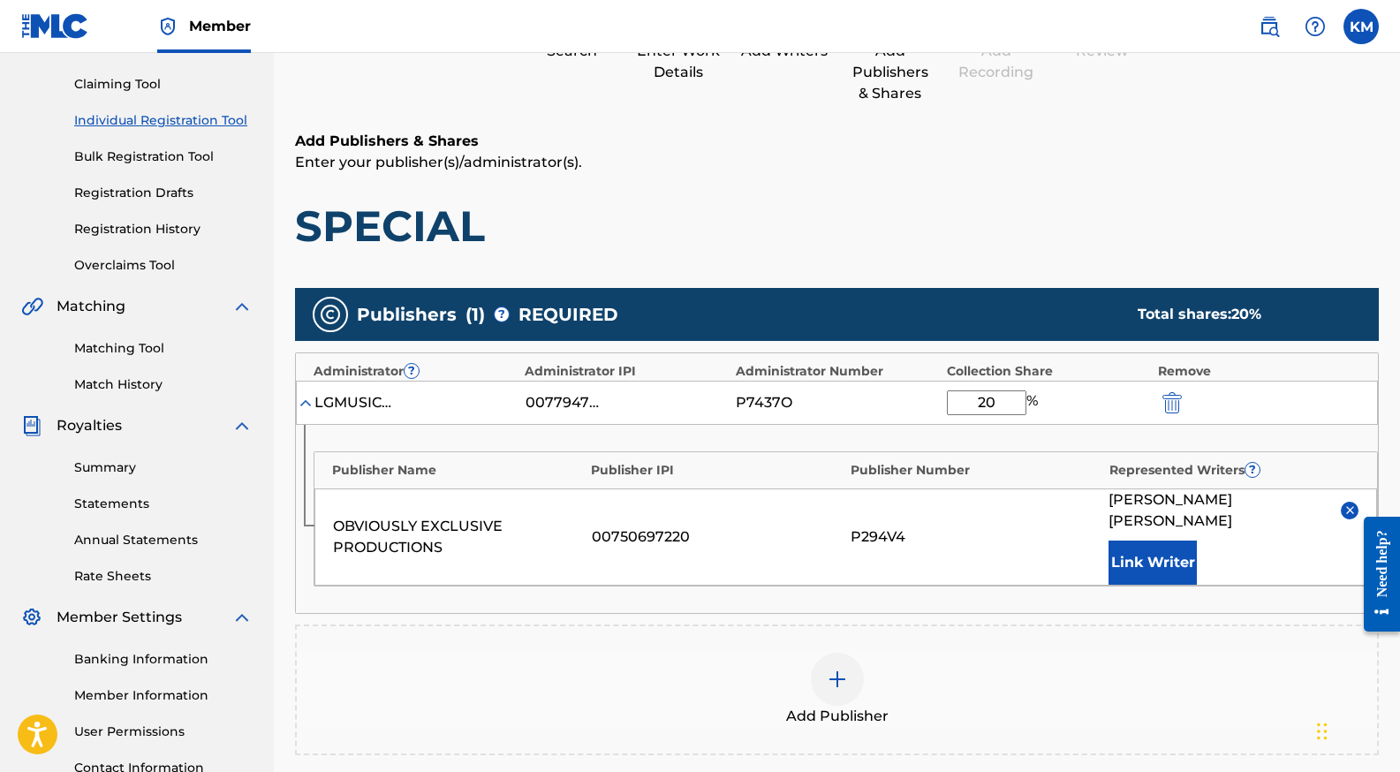
type input "20"
click at [832, 669] on img at bounding box center [837, 679] width 21 height 21
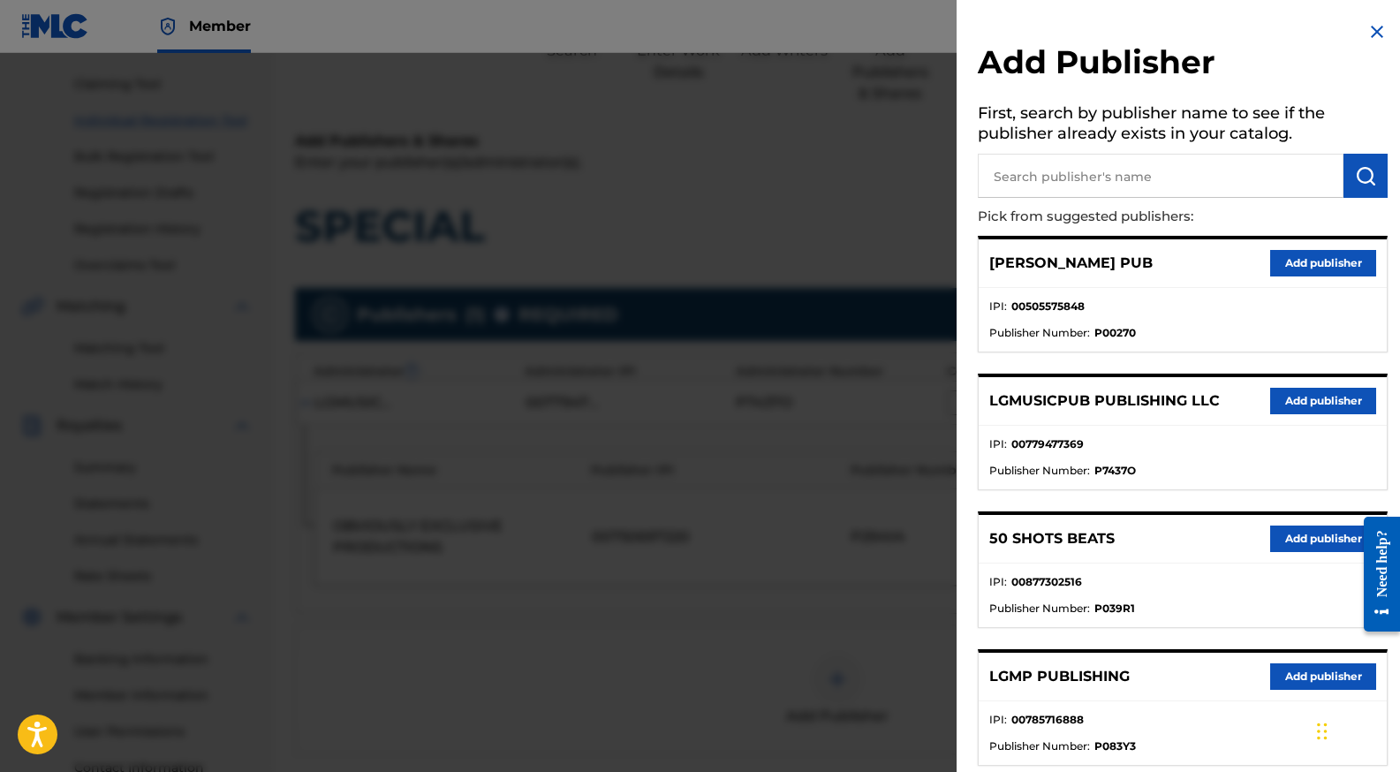
click at [1092, 168] on input "text" at bounding box center [1161, 176] width 366 height 44
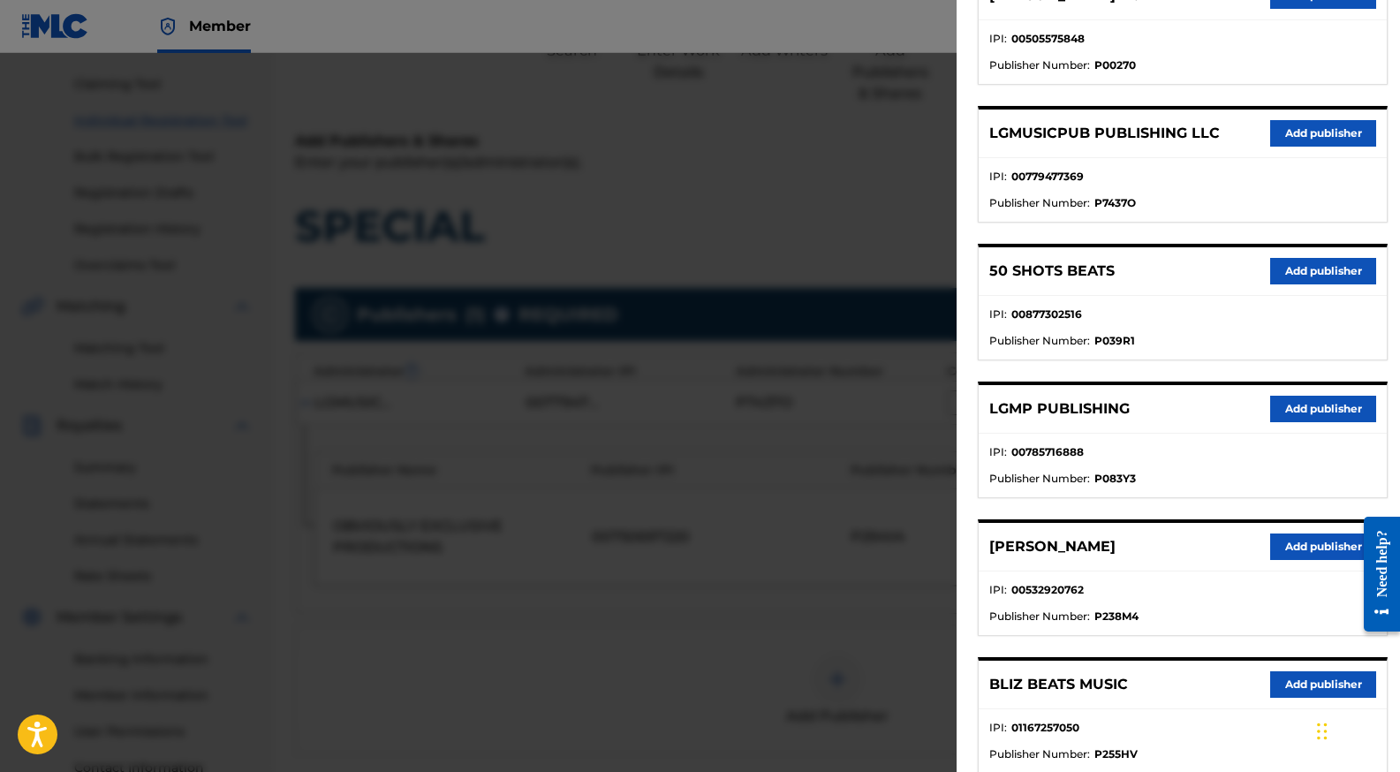
scroll to position [0, 0]
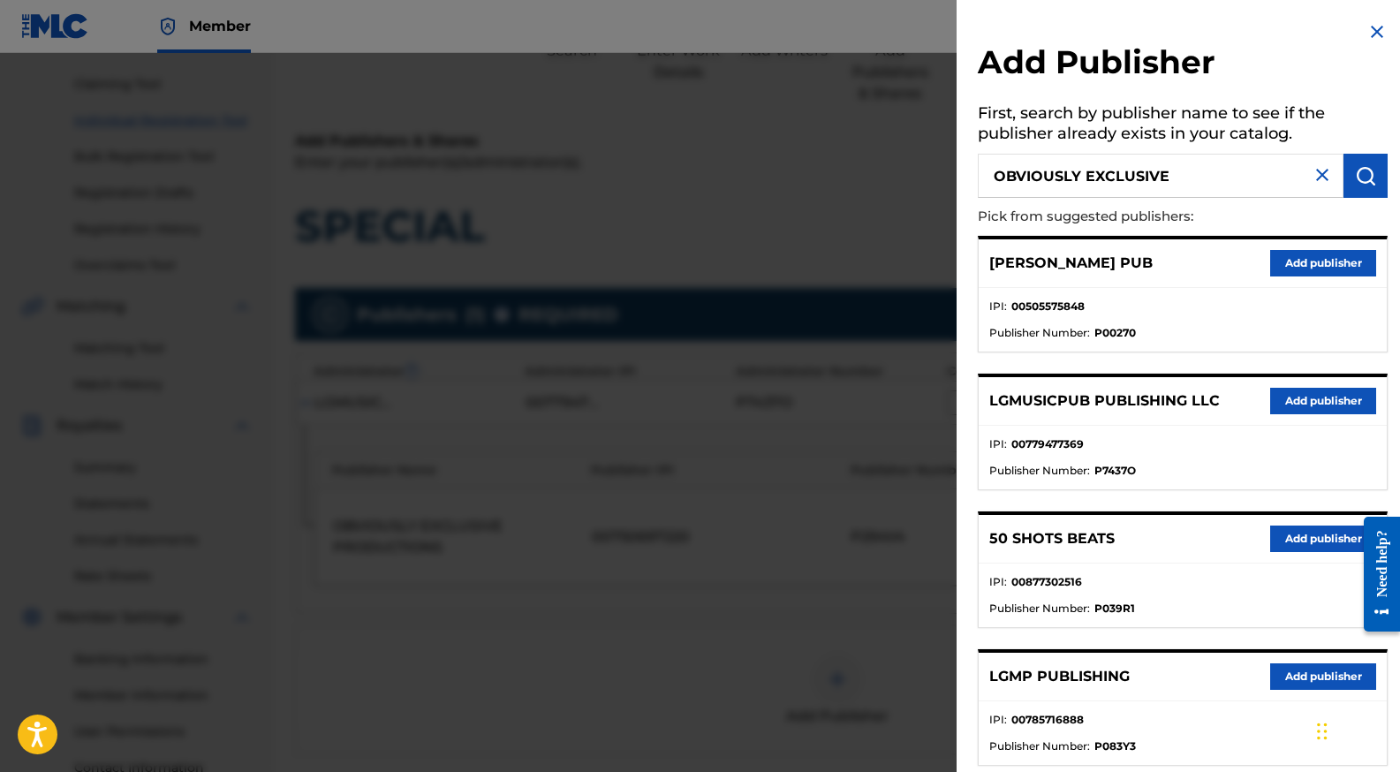
type input "OBVIOUSLY EXCLUSIVE"
click at [1368, 36] on img at bounding box center [1376, 31] width 21 height 21
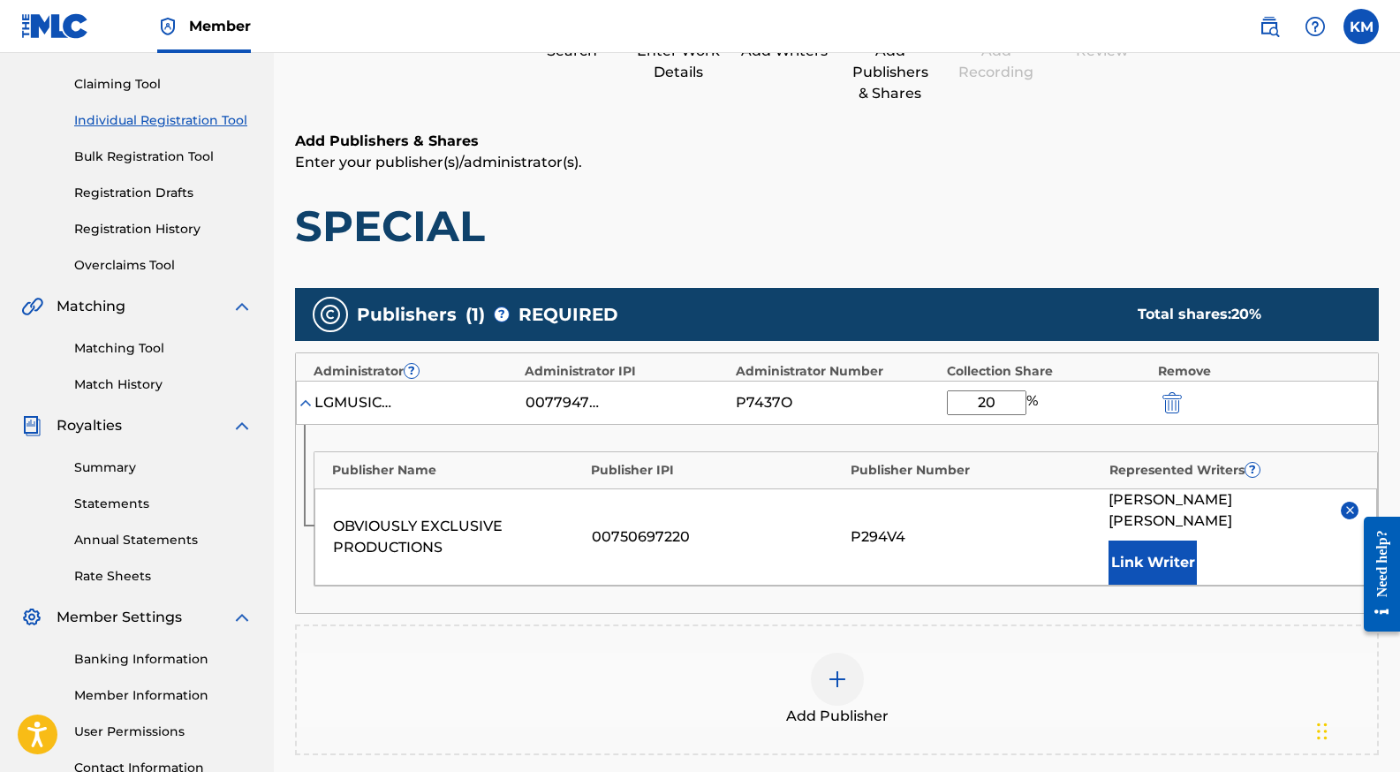
click at [1161, 540] on button "Link Writer" at bounding box center [1152, 562] width 88 height 44
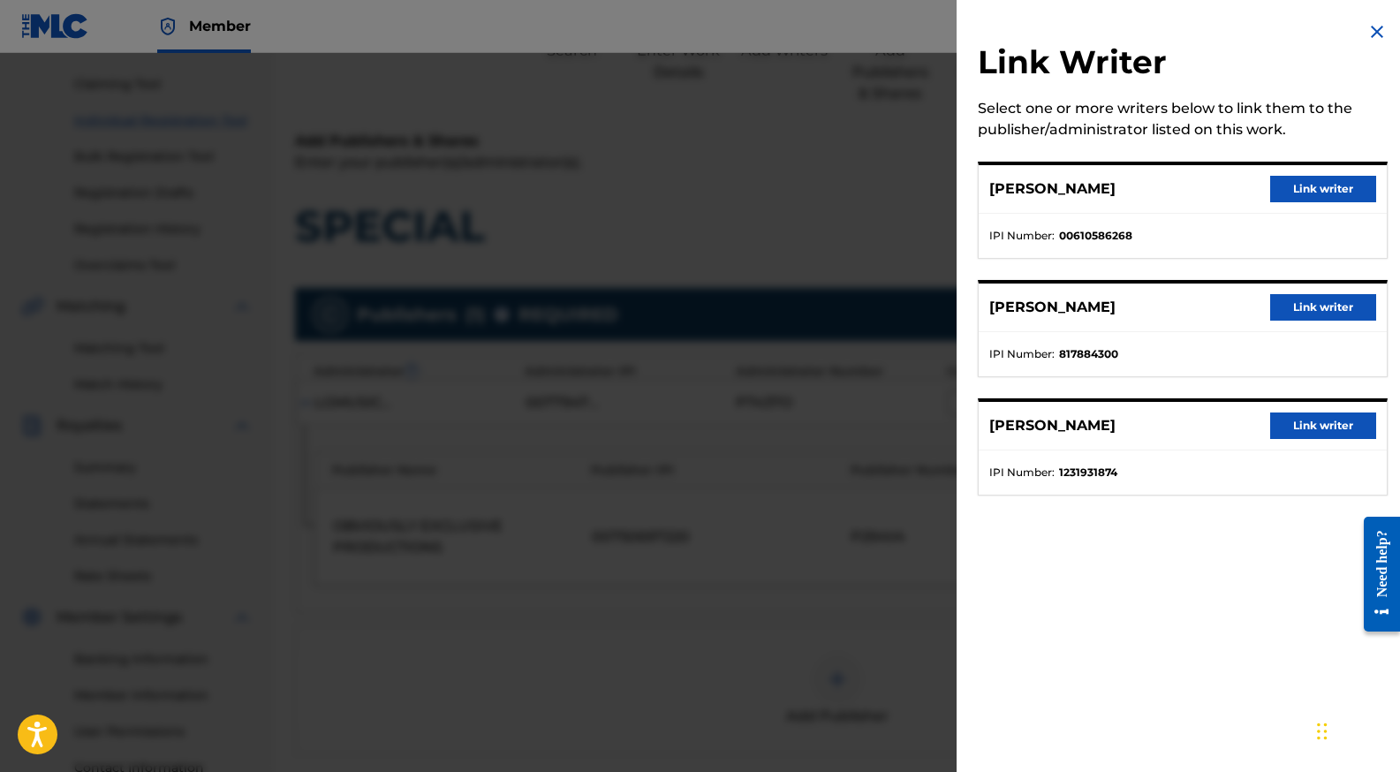
click at [1314, 196] on button "Link writer" at bounding box center [1323, 189] width 106 height 26
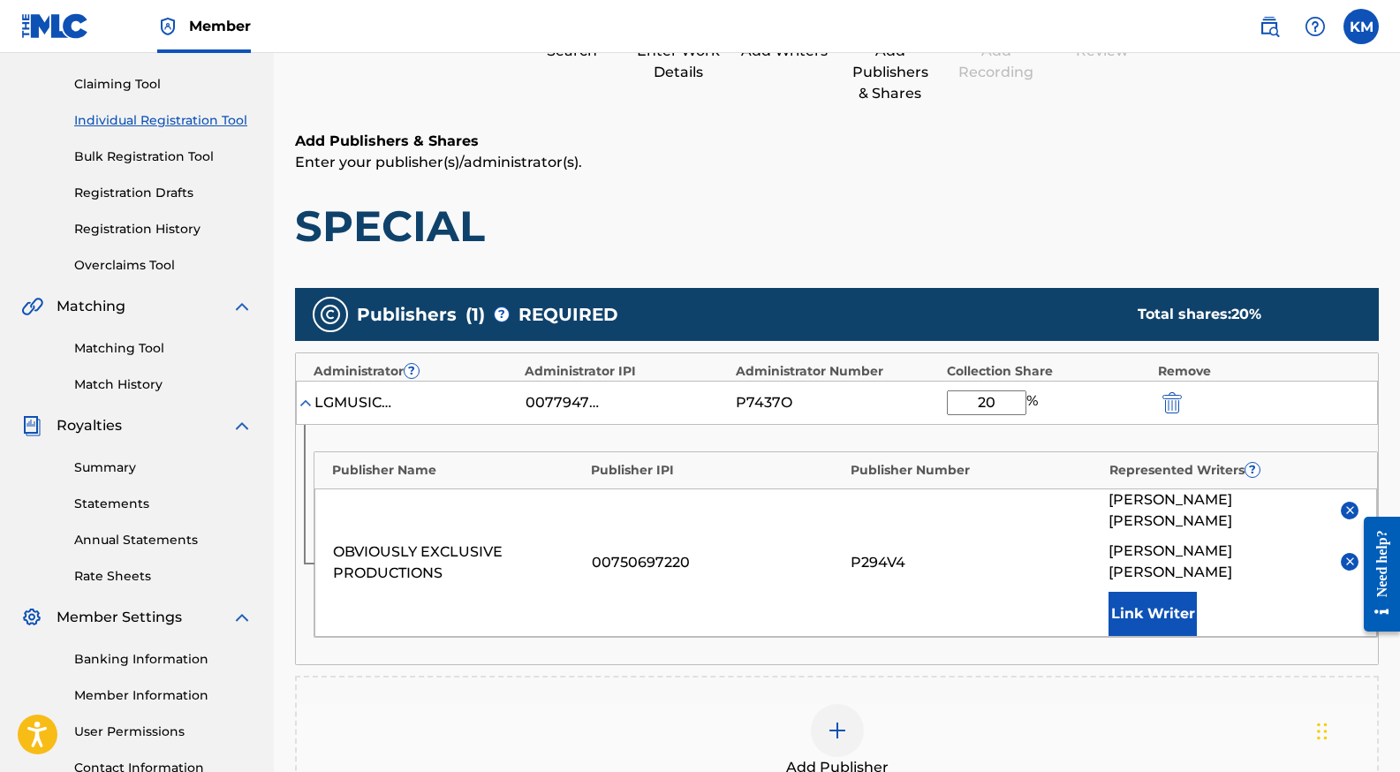
click at [994, 404] on input "20" at bounding box center [986, 402] width 79 height 25
type input "46.60"
click at [848, 704] on div at bounding box center [837, 730] width 53 height 53
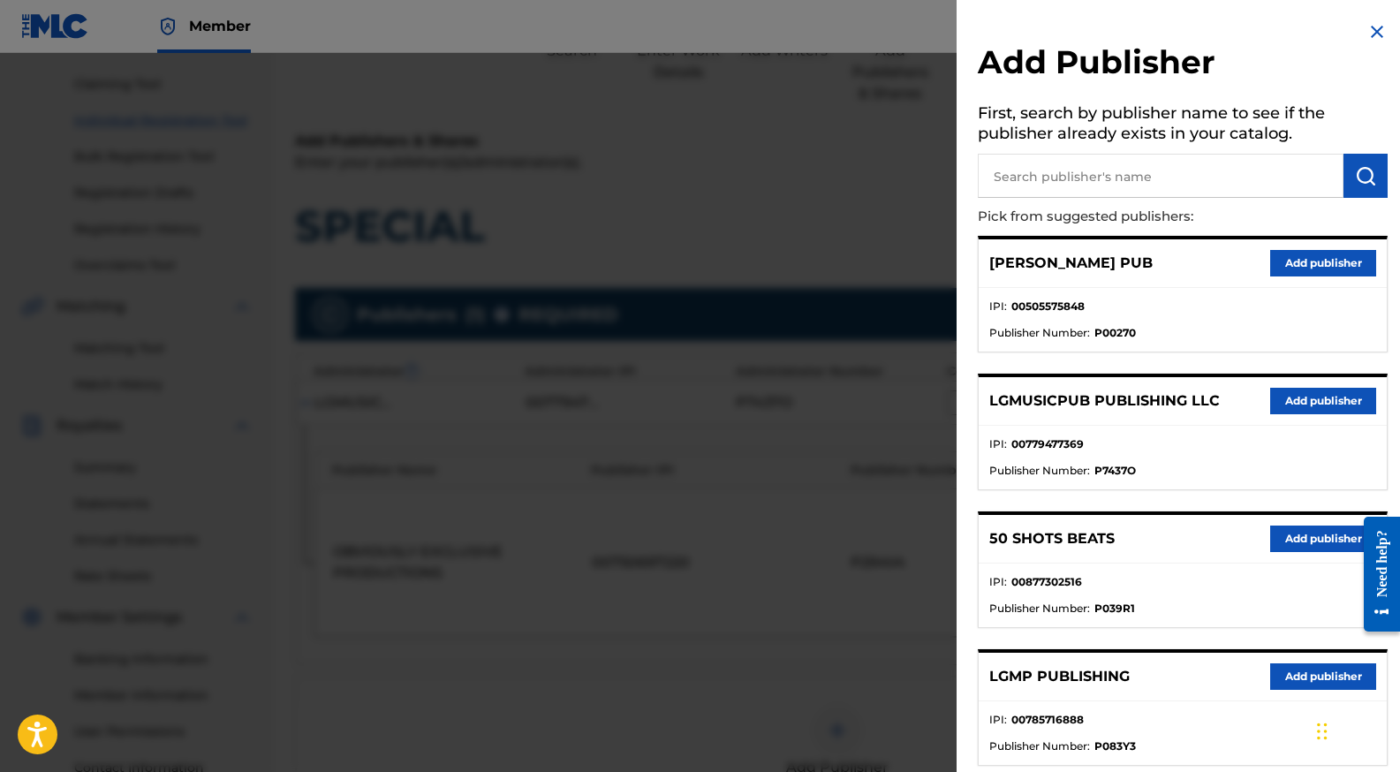
click at [1083, 179] on input "text" at bounding box center [1161, 176] width 366 height 44
type input "P"
type input "O"
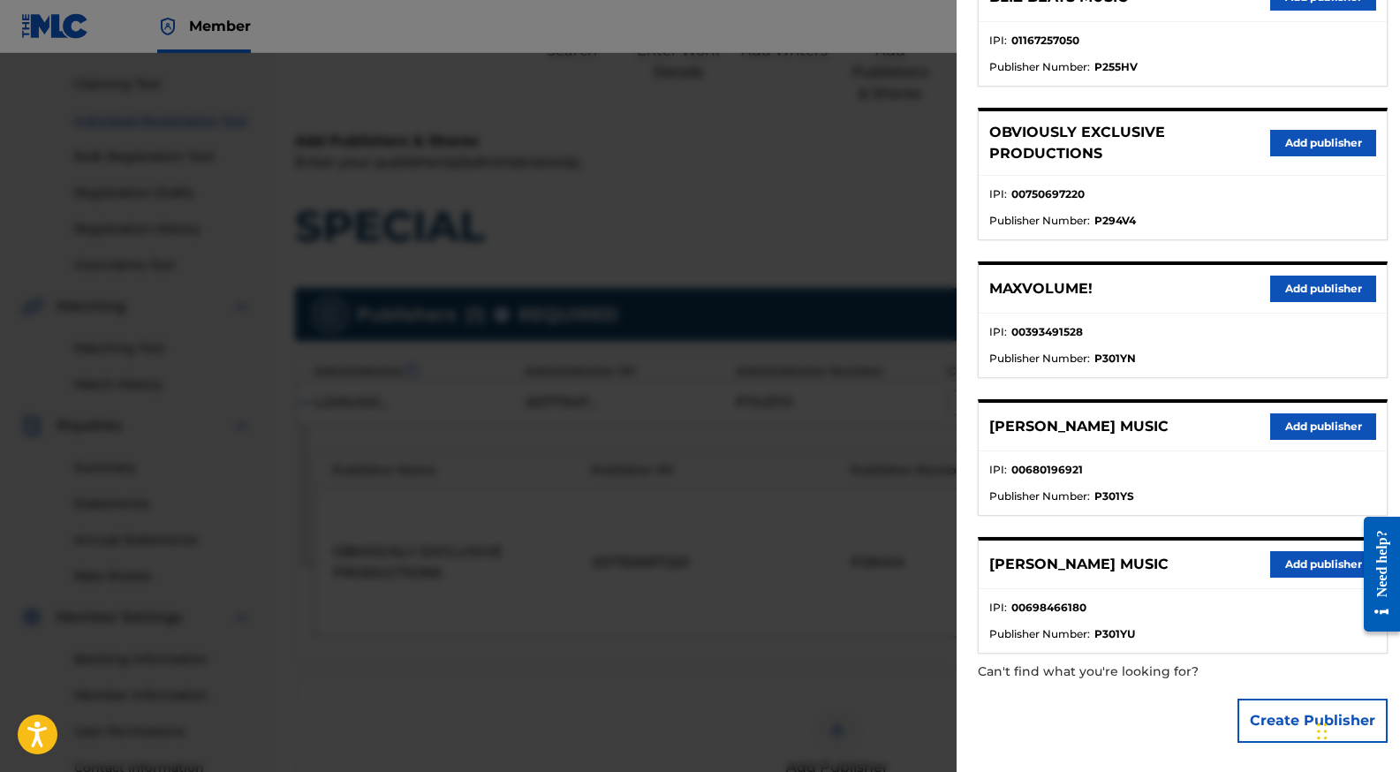
scroll to position [453, 0]
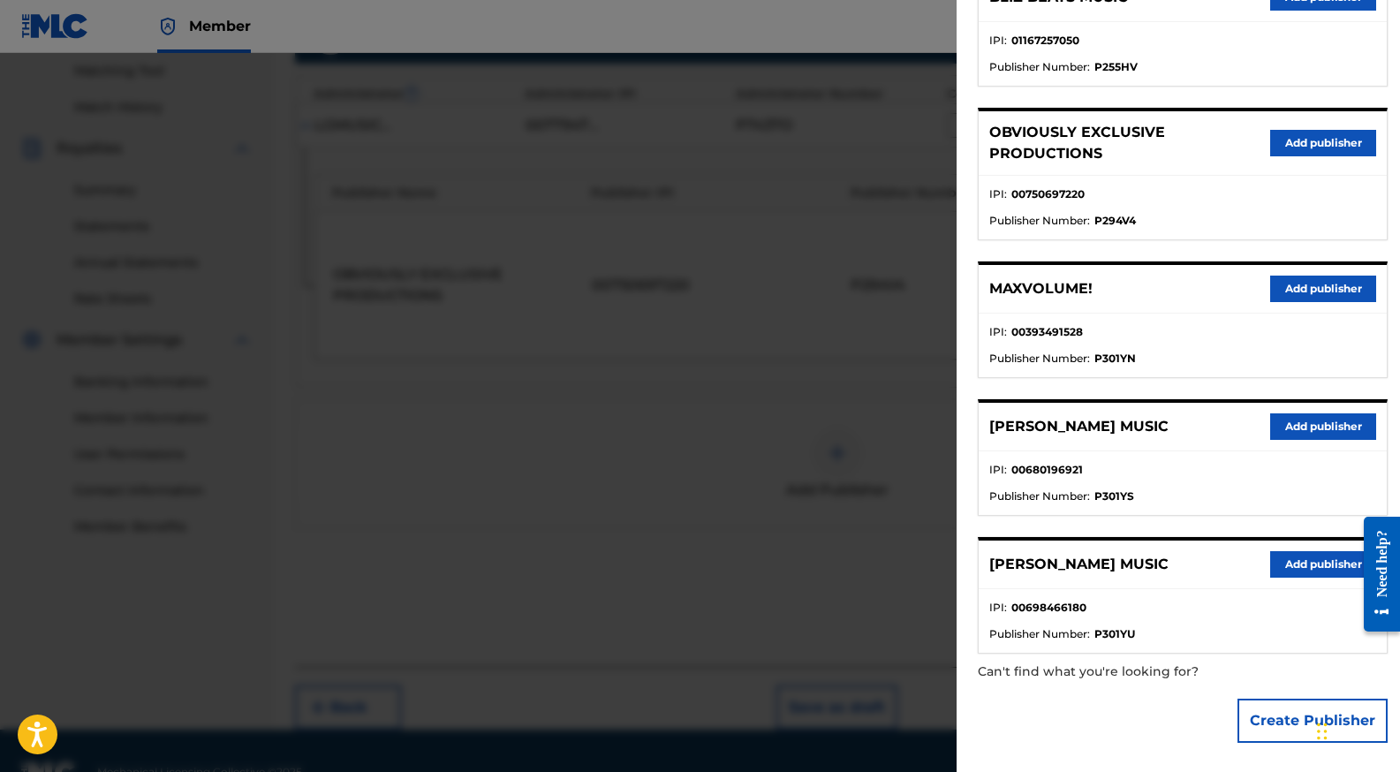
click at [1279, 702] on button "Create Publisher" at bounding box center [1312, 721] width 150 height 44
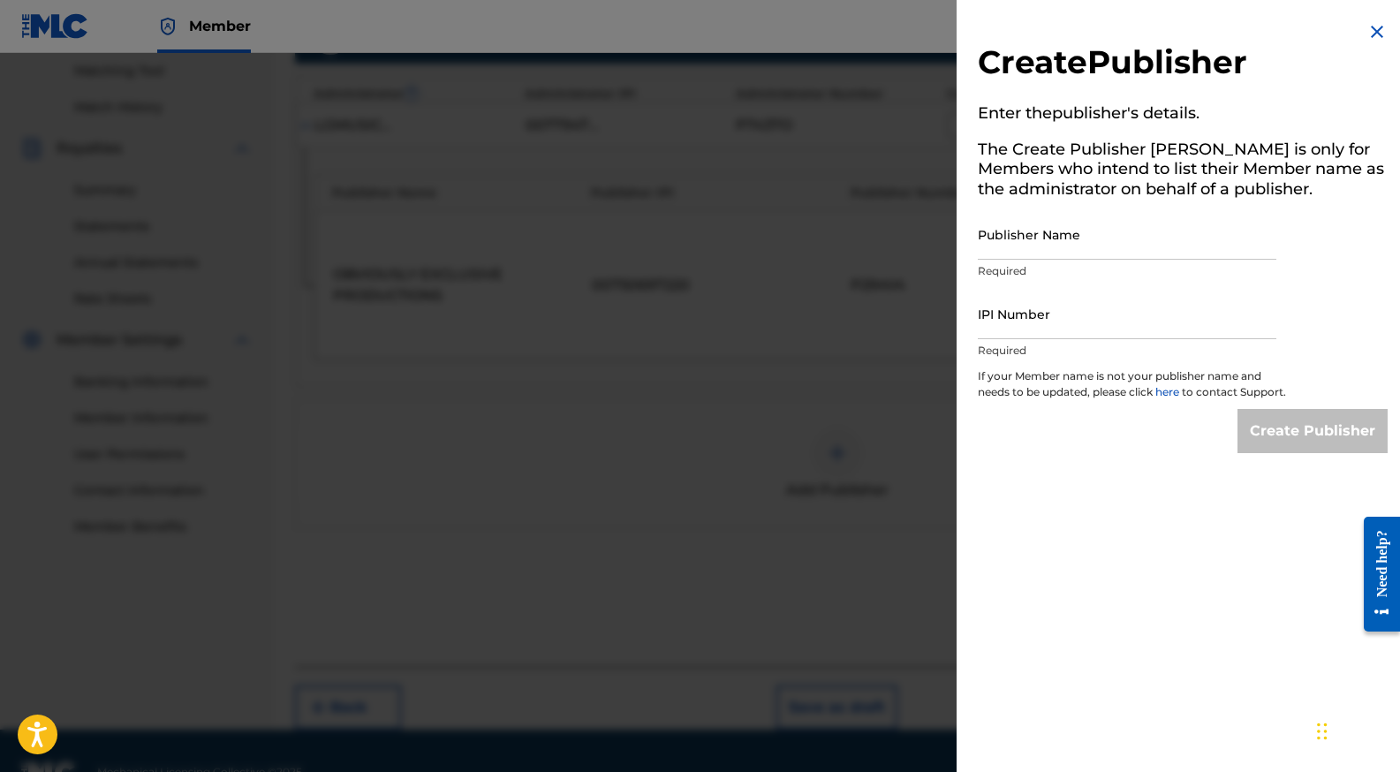
scroll to position [0, 0]
click at [1078, 247] on input "Publisher Name" at bounding box center [1127, 234] width 298 height 50
type input "OBVIOUSLY EXCLUSIVE PRODUCTIONS MUSIC GROUP"
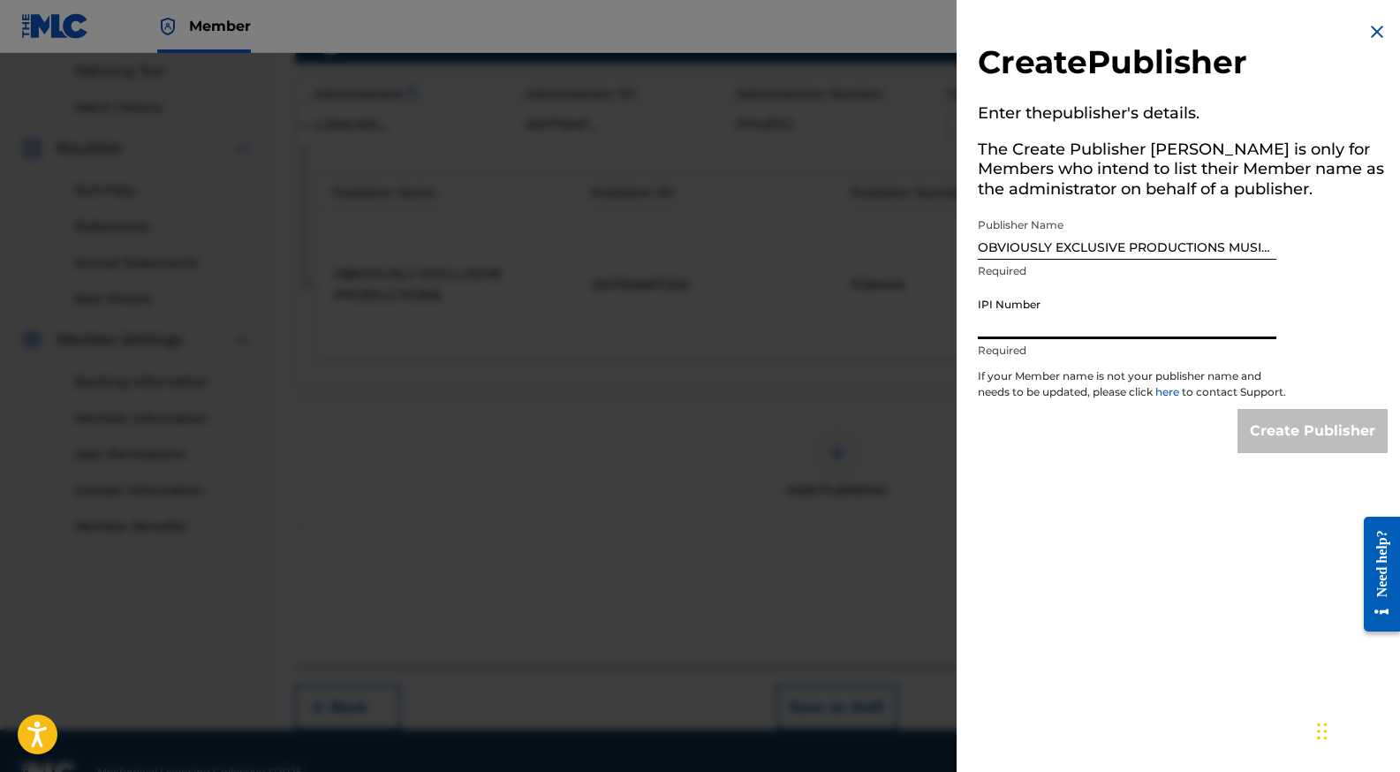
click at [1057, 320] on input "IPI Number" at bounding box center [1127, 314] width 298 height 50
paste input "01194063849"
type input "01194063849"
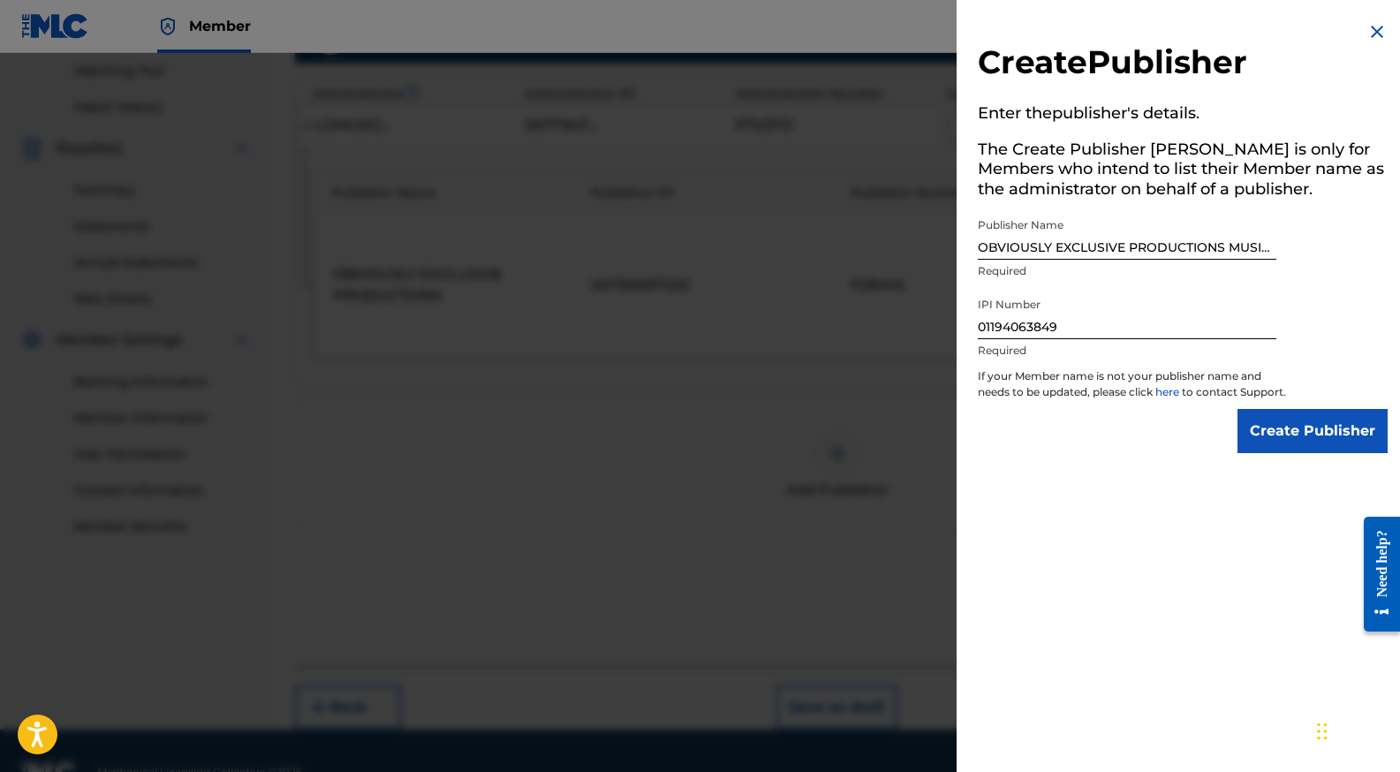
click at [1298, 440] on input "Create Publisher" at bounding box center [1312, 431] width 150 height 44
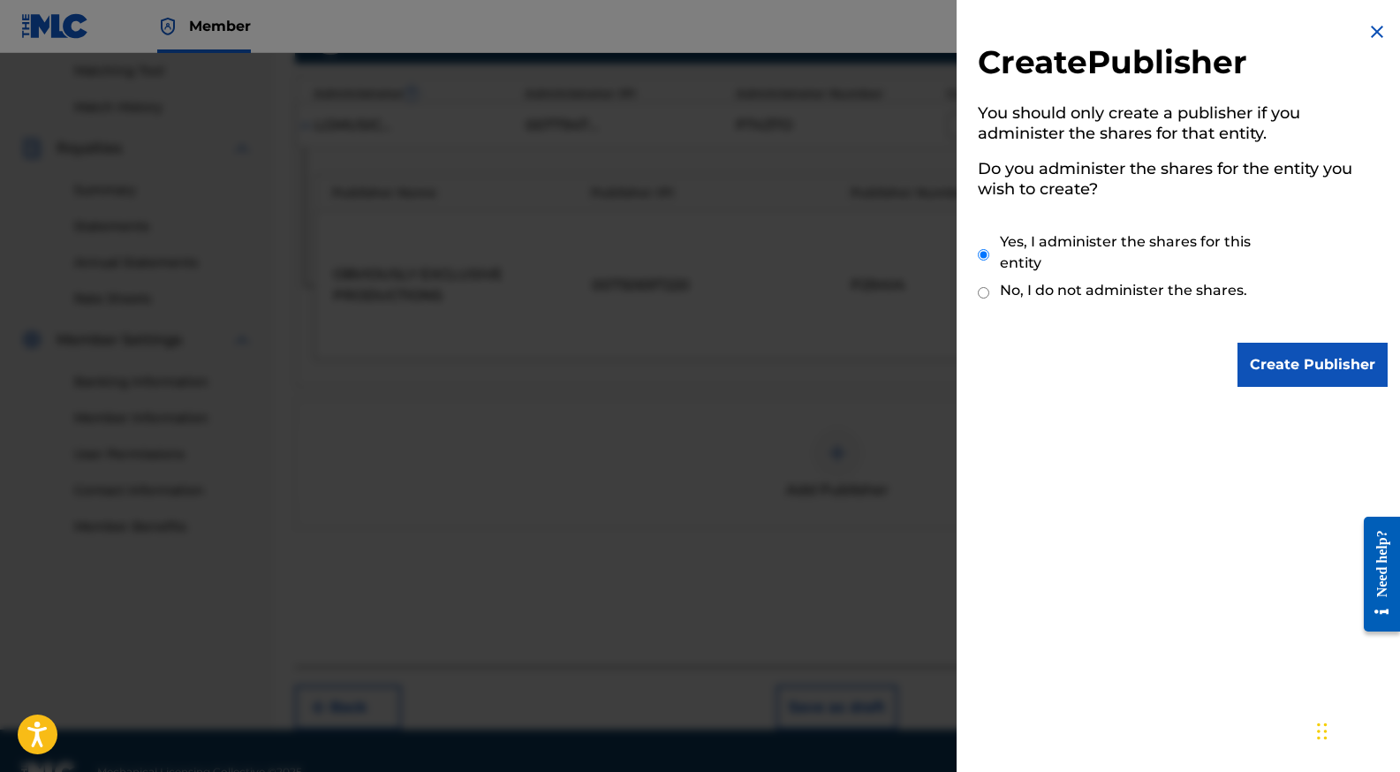
click at [1286, 365] on input "Create Publisher" at bounding box center [1312, 365] width 150 height 44
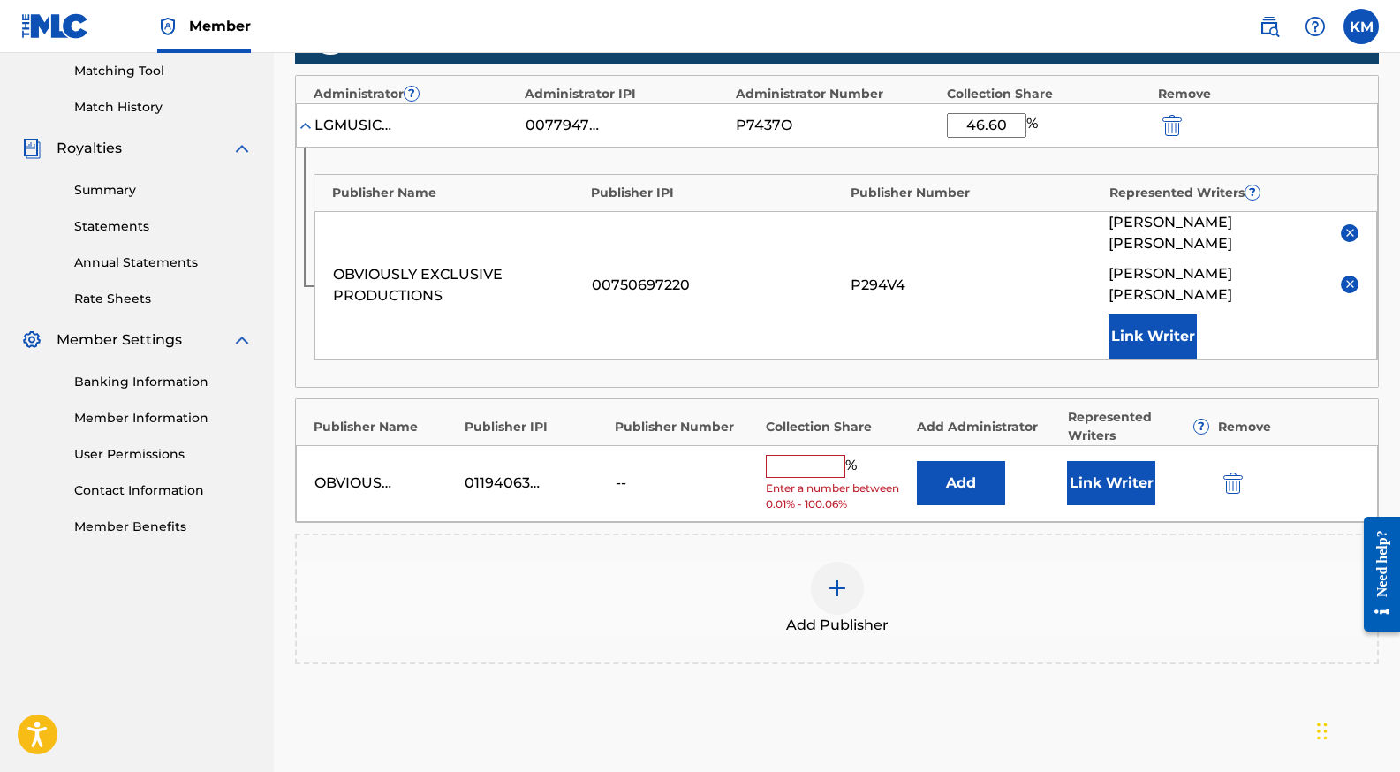
click at [1107, 461] on button "Link Writer" at bounding box center [1111, 483] width 88 height 44
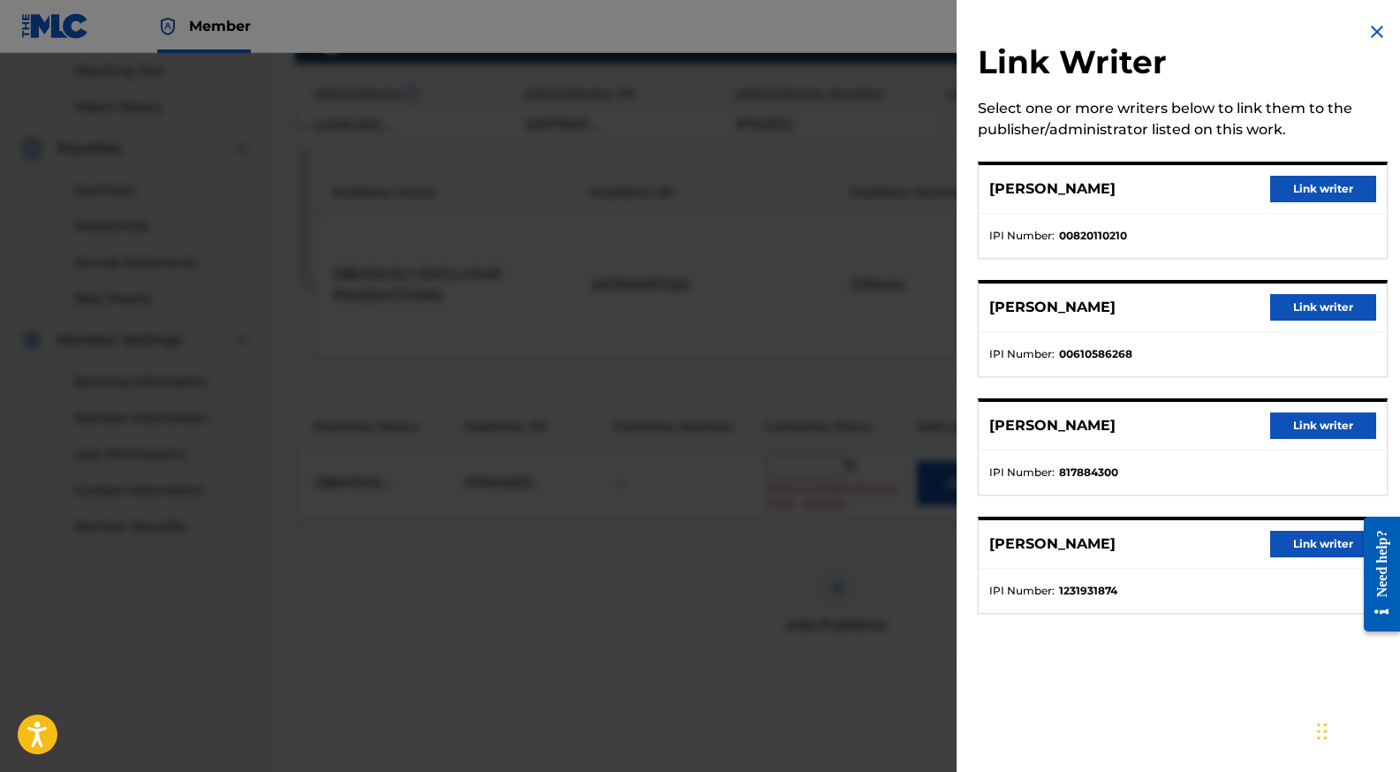
click at [1301, 430] on button "Link writer" at bounding box center [1323, 425] width 106 height 26
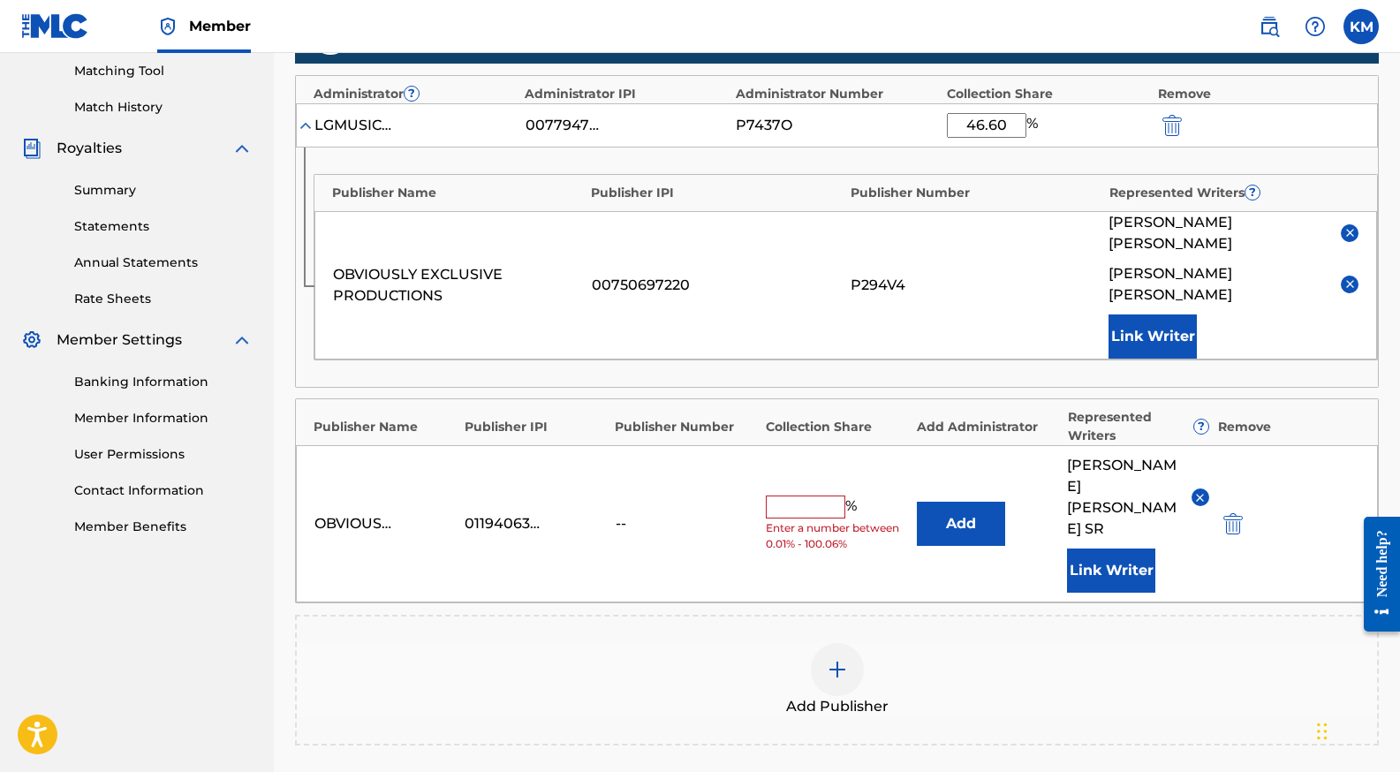
click at [1099, 548] on button "Link Writer" at bounding box center [1111, 570] width 88 height 44
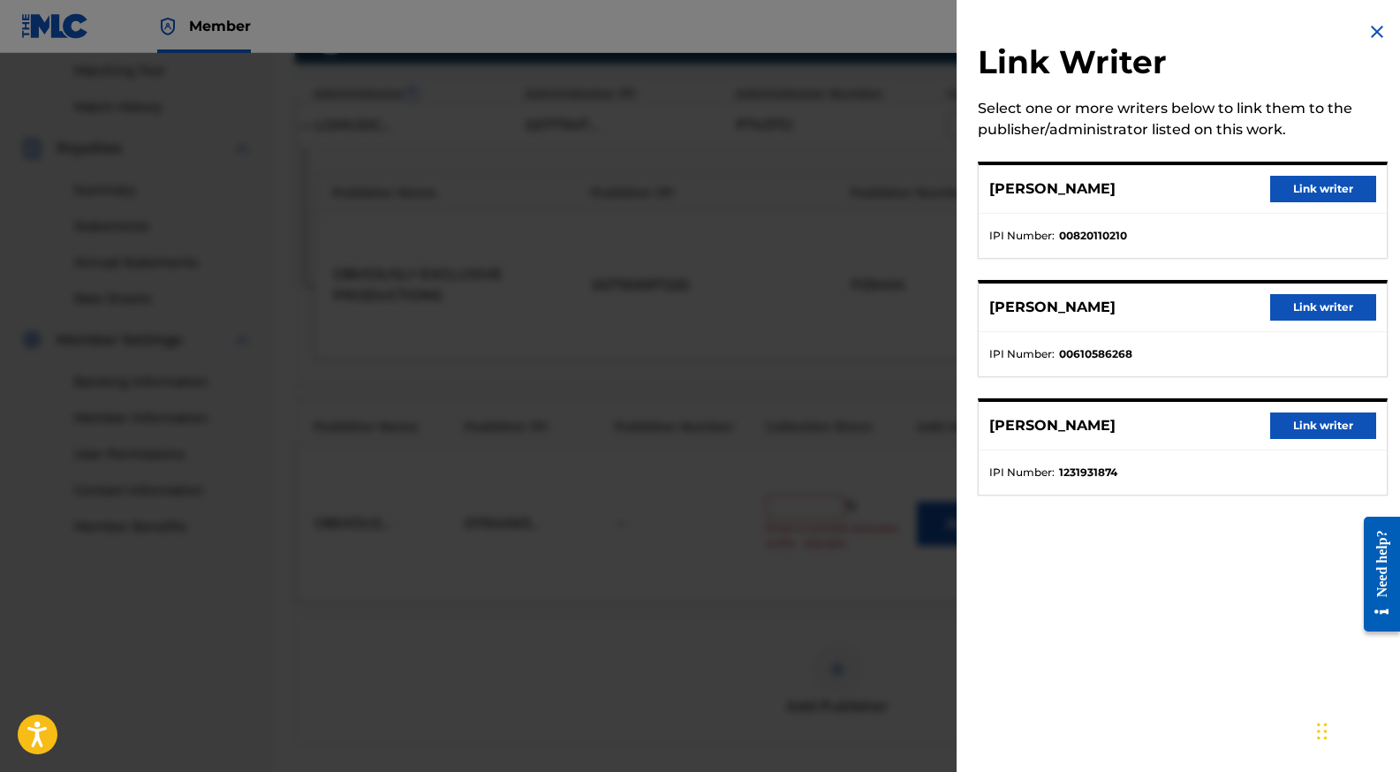
click at [1322, 433] on button "Link writer" at bounding box center [1323, 425] width 106 height 26
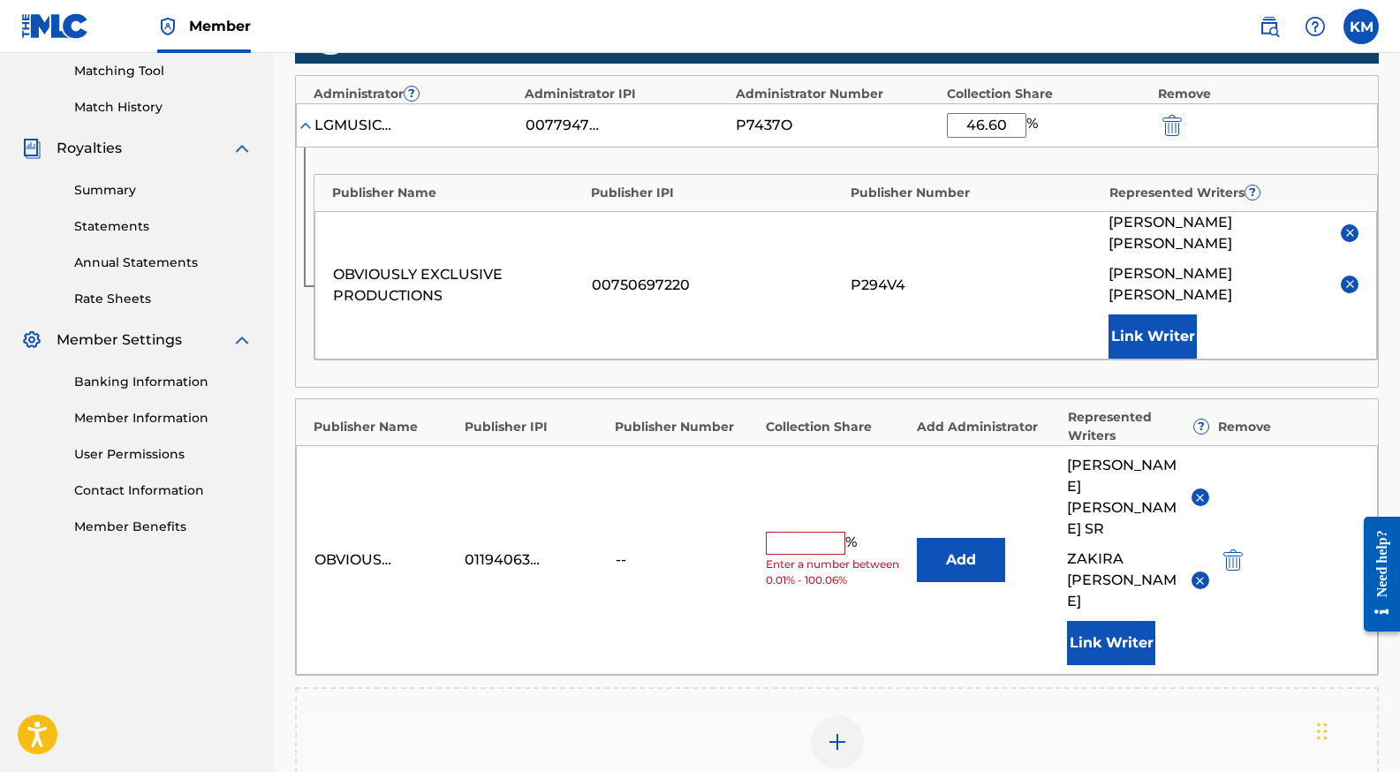
click at [952, 538] on button "Add" at bounding box center [961, 560] width 88 height 44
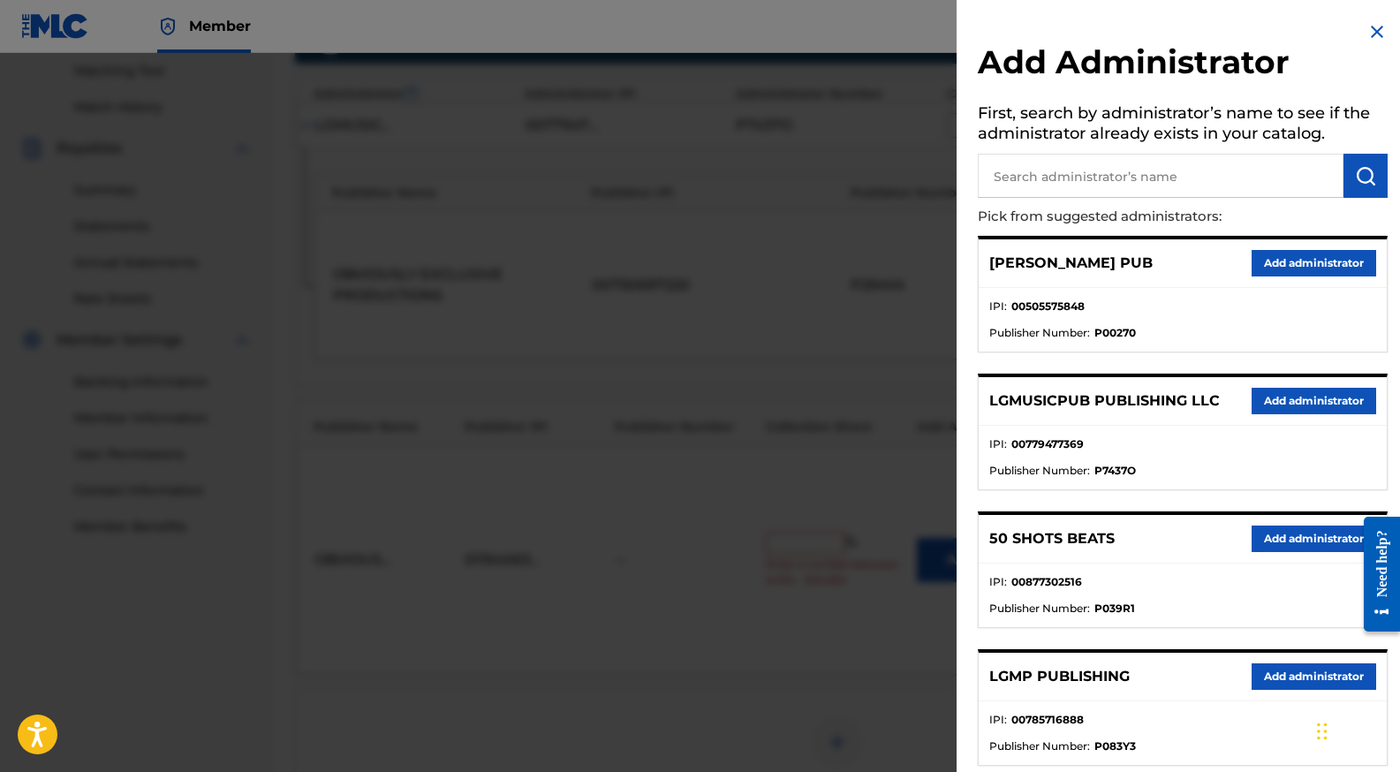
click at [1327, 406] on button "Add administrator" at bounding box center [1313, 401] width 125 height 26
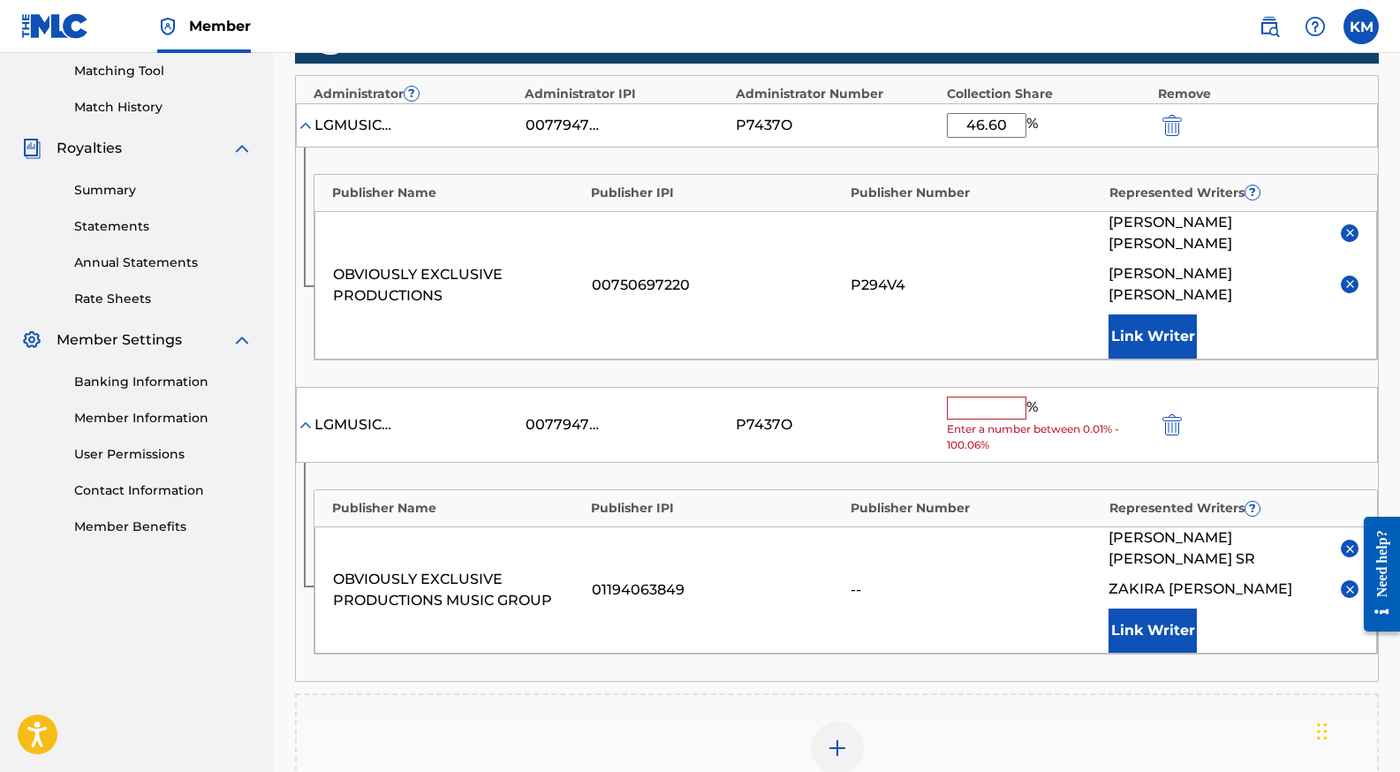
click at [993, 397] on input "text" at bounding box center [986, 408] width 79 height 23
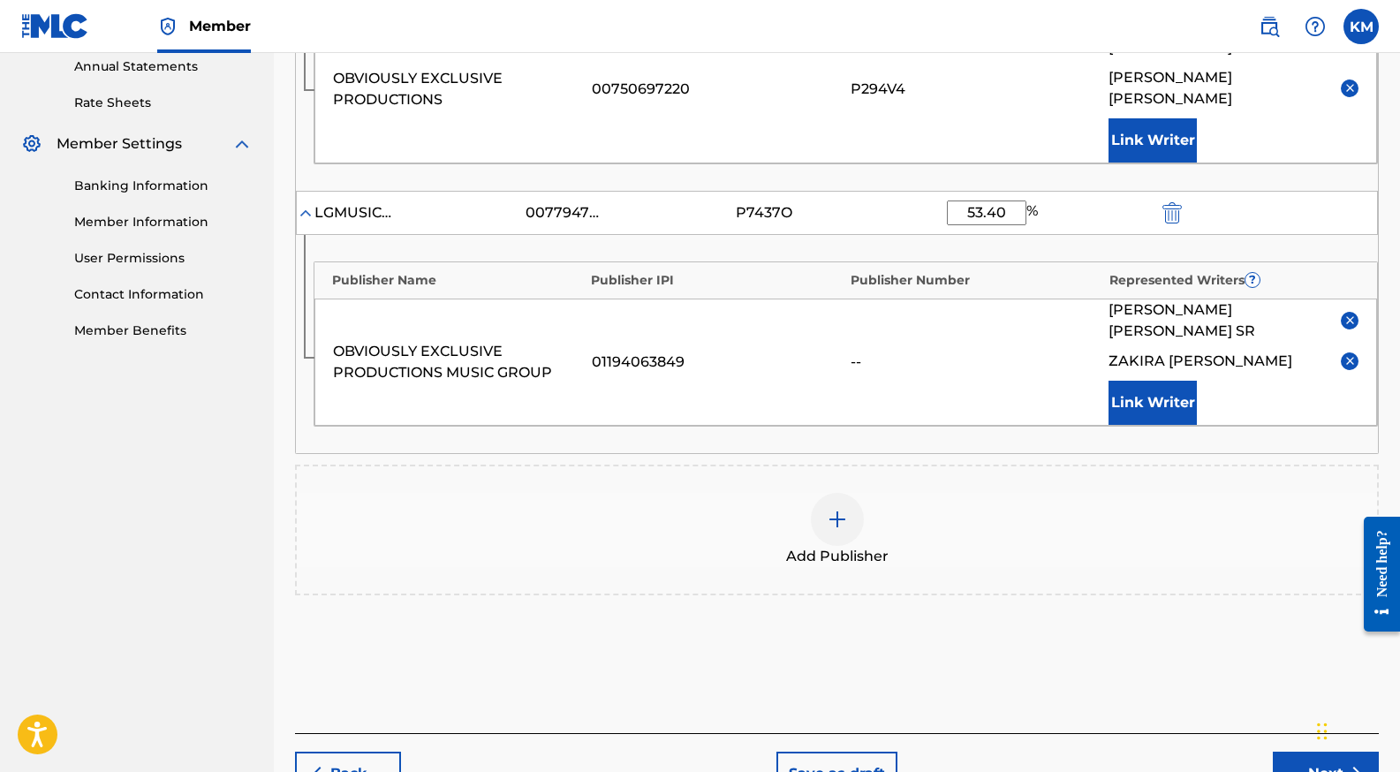
scroll to position [650, 0]
type input "53.40"
click at [1290, 751] on button "Next" at bounding box center [1326, 773] width 106 height 44
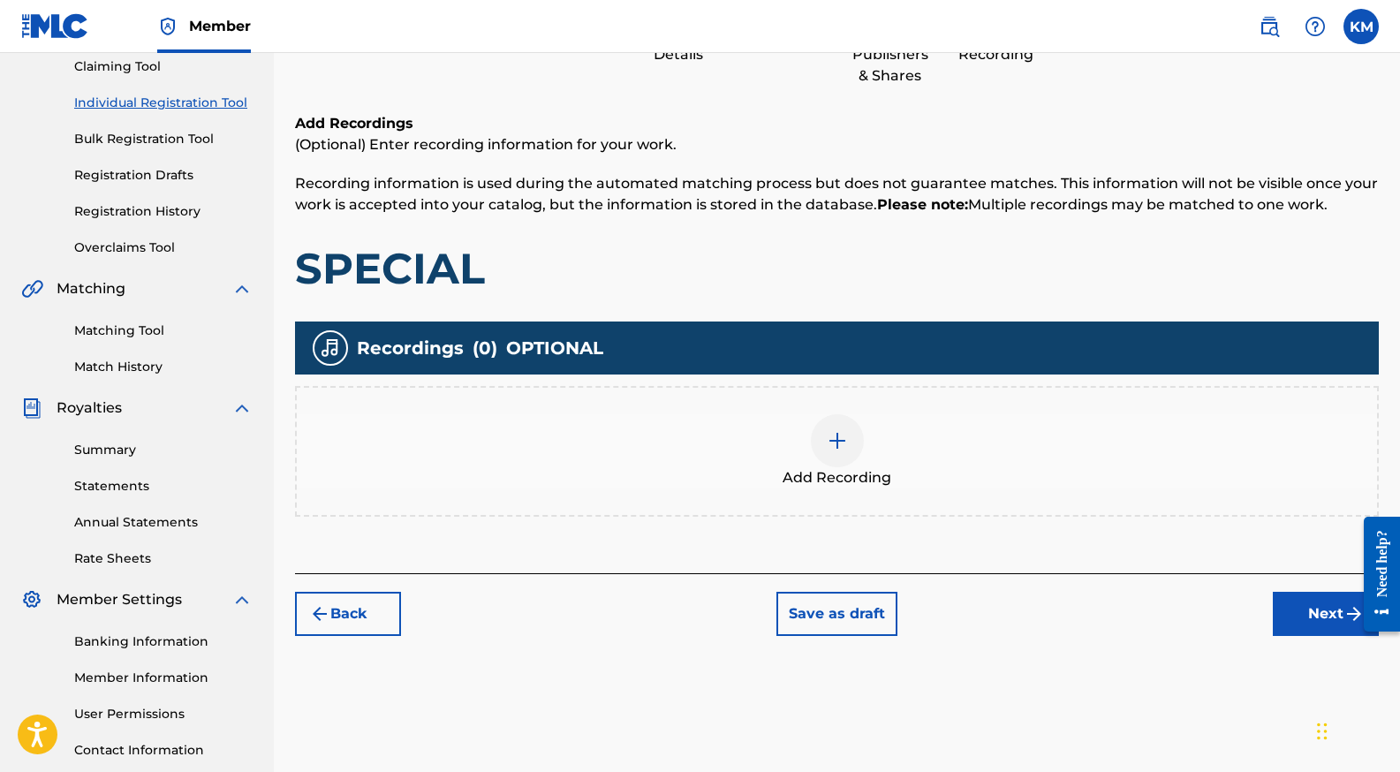
scroll to position [194, 0]
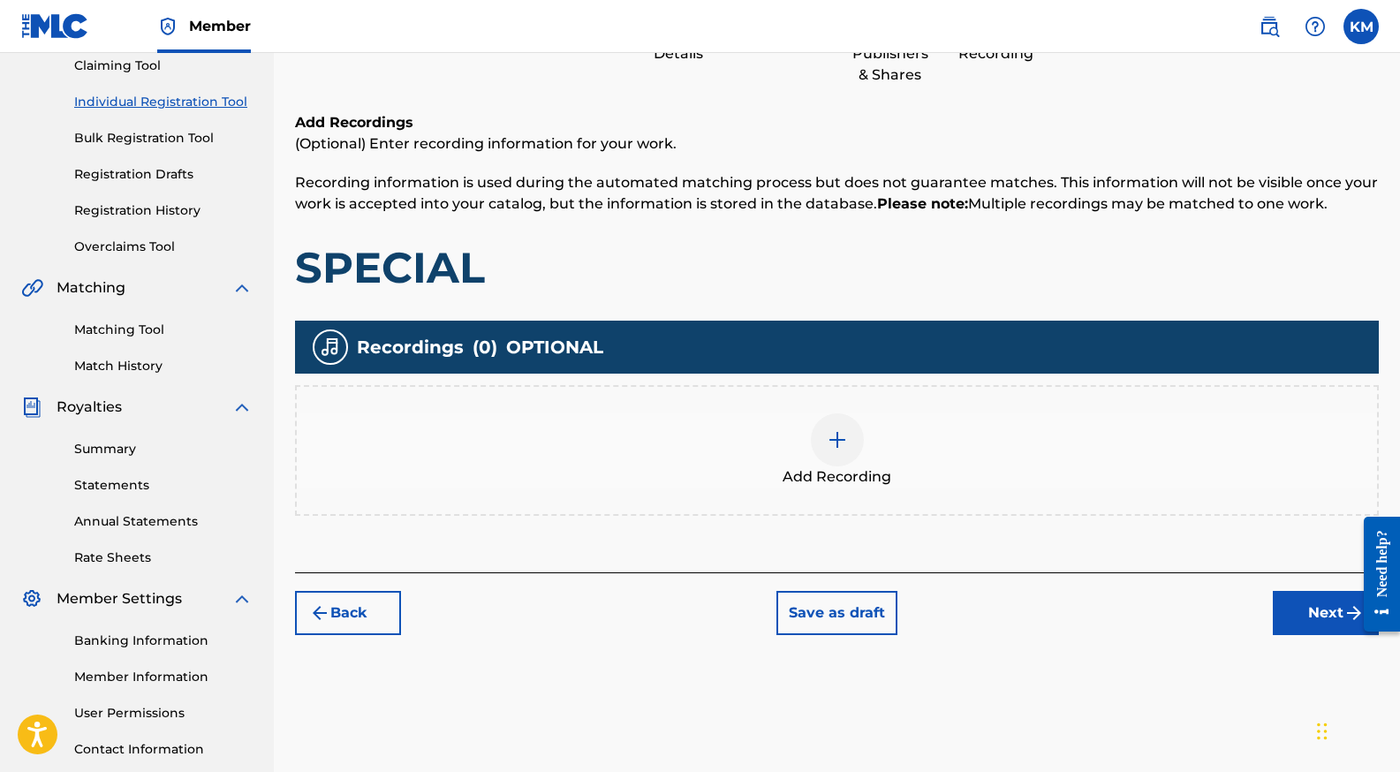
click at [843, 438] on img at bounding box center [837, 439] width 21 height 21
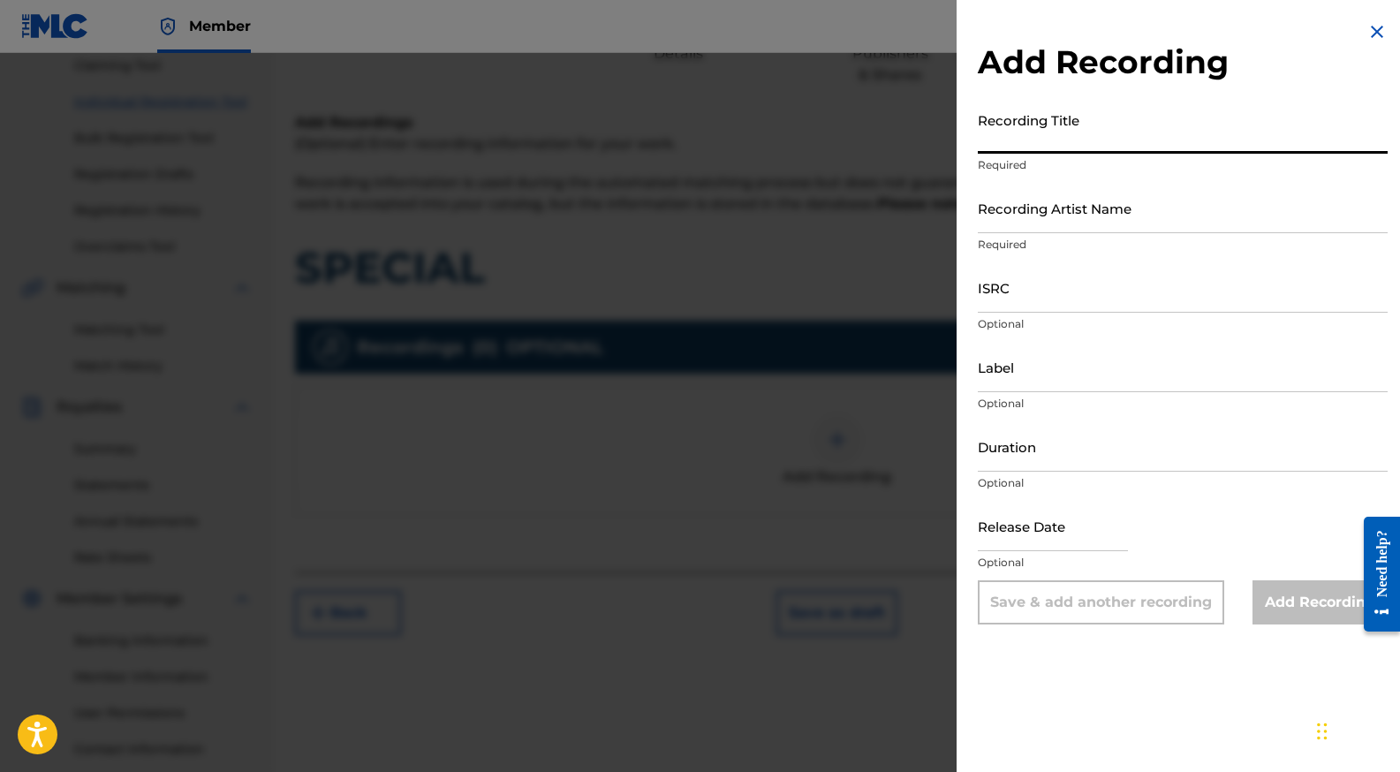
click at [1062, 137] on input "Recording Title" at bounding box center [1183, 128] width 410 height 50
type input "s"
type input "SPECIAL"
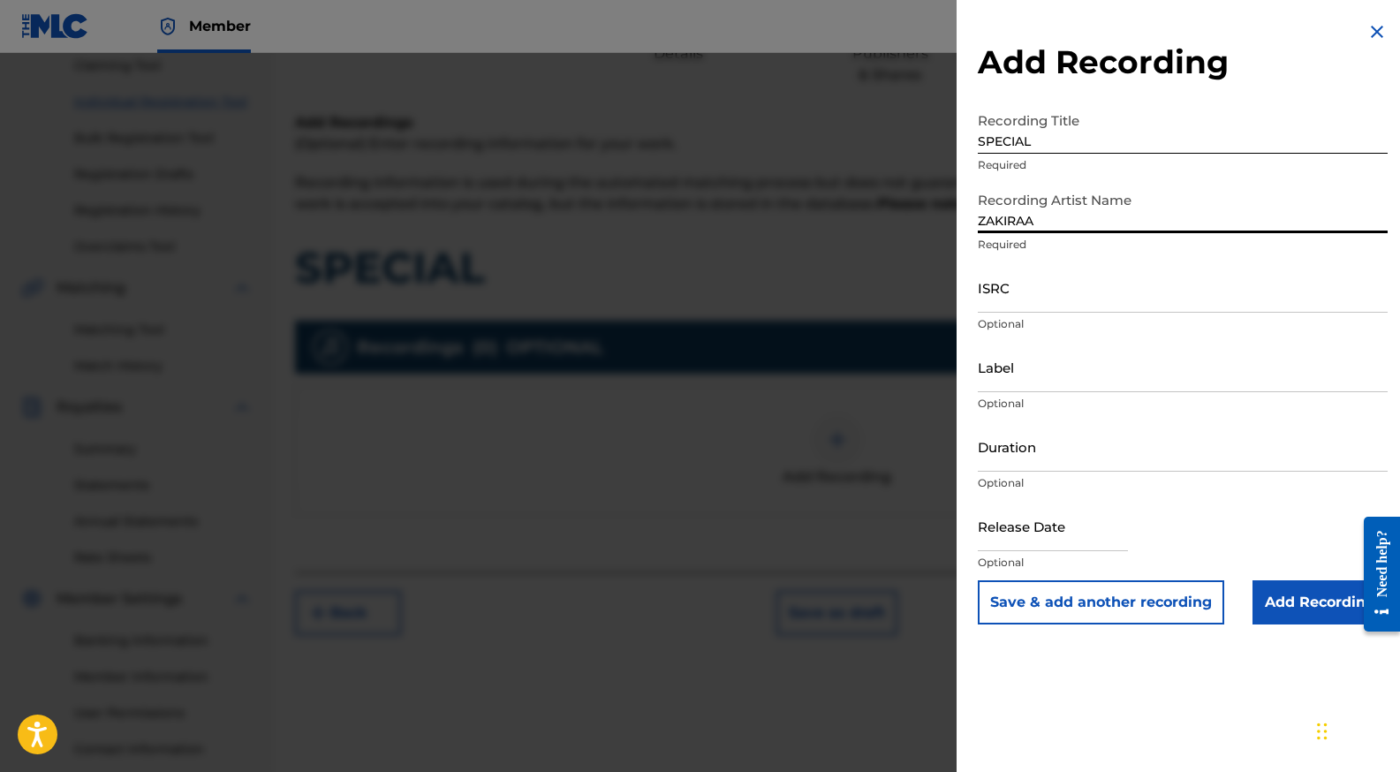
type input "ZAKIRAA"
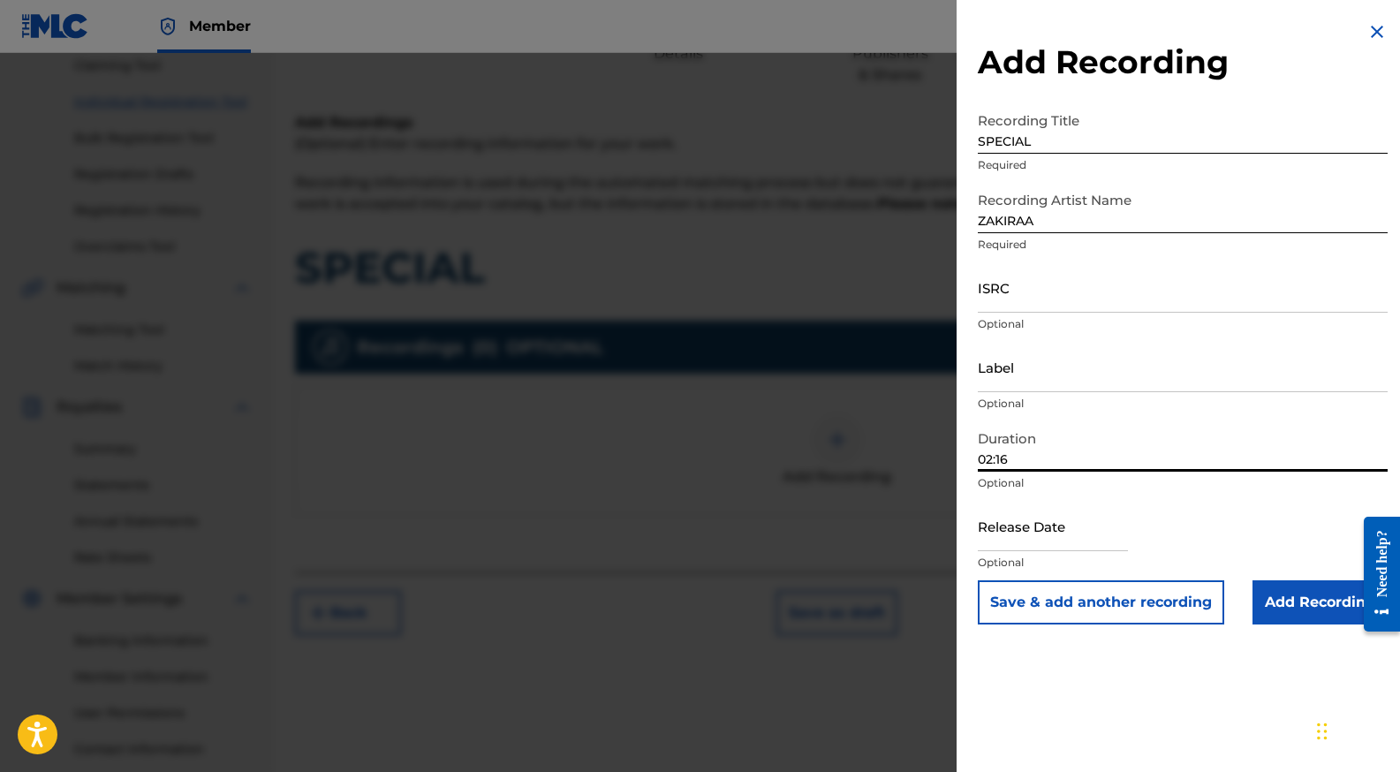
type input "02:16"
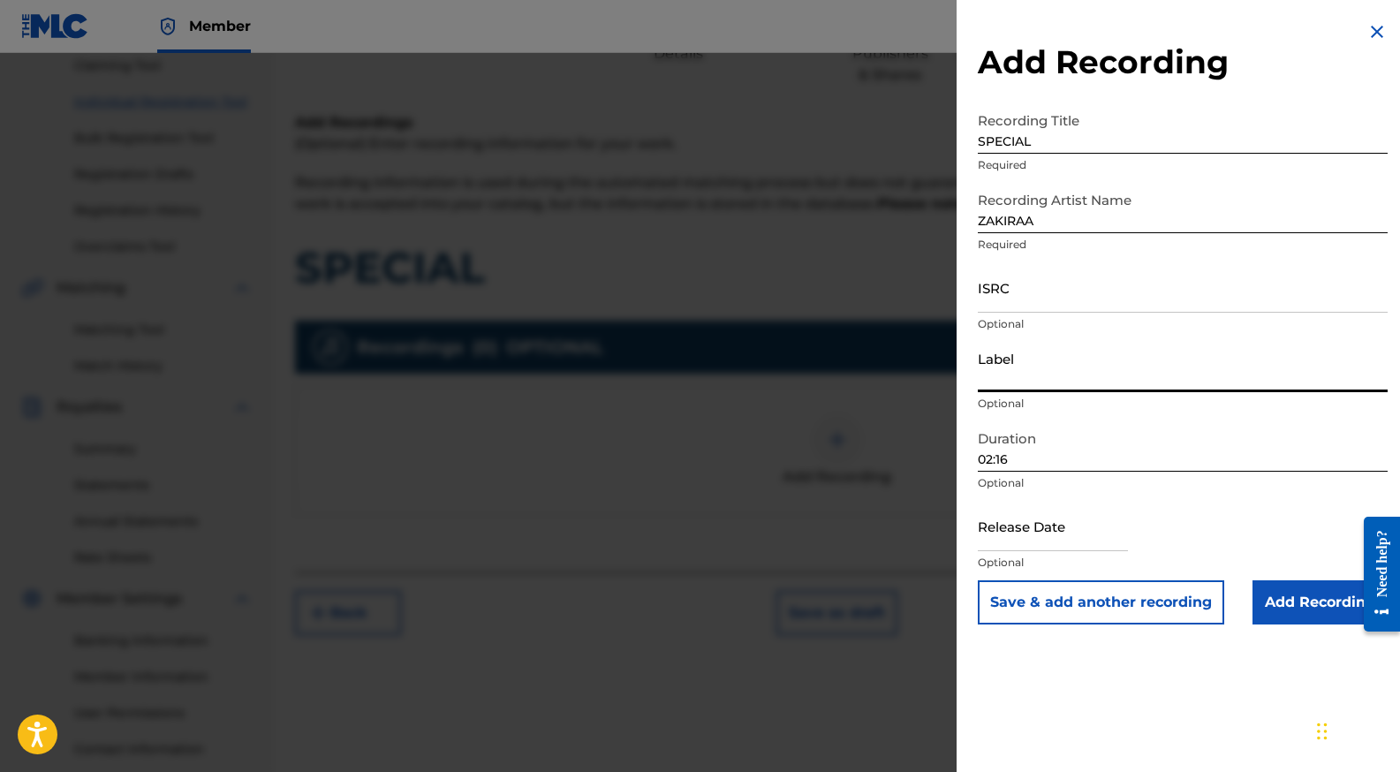
click at [1038, 359] on input "Label" at bounding box center [1183, 367] width 410 height 50
click at [1186, 374] on input "LGMUSICPUB PUBLISHING" at bounding box center [1183, 367] width 410 height 50
type input "LGMUSICPUB PUBLISHING AGENCY INT'L LLC"
click at [1307, 548] on div "Release Date Optional" at bounding box center [1183, 540] width 410 height 79
click at [1322, 615] on input "Add Recording" at bounding box center [1319, 602] width 135 height 44
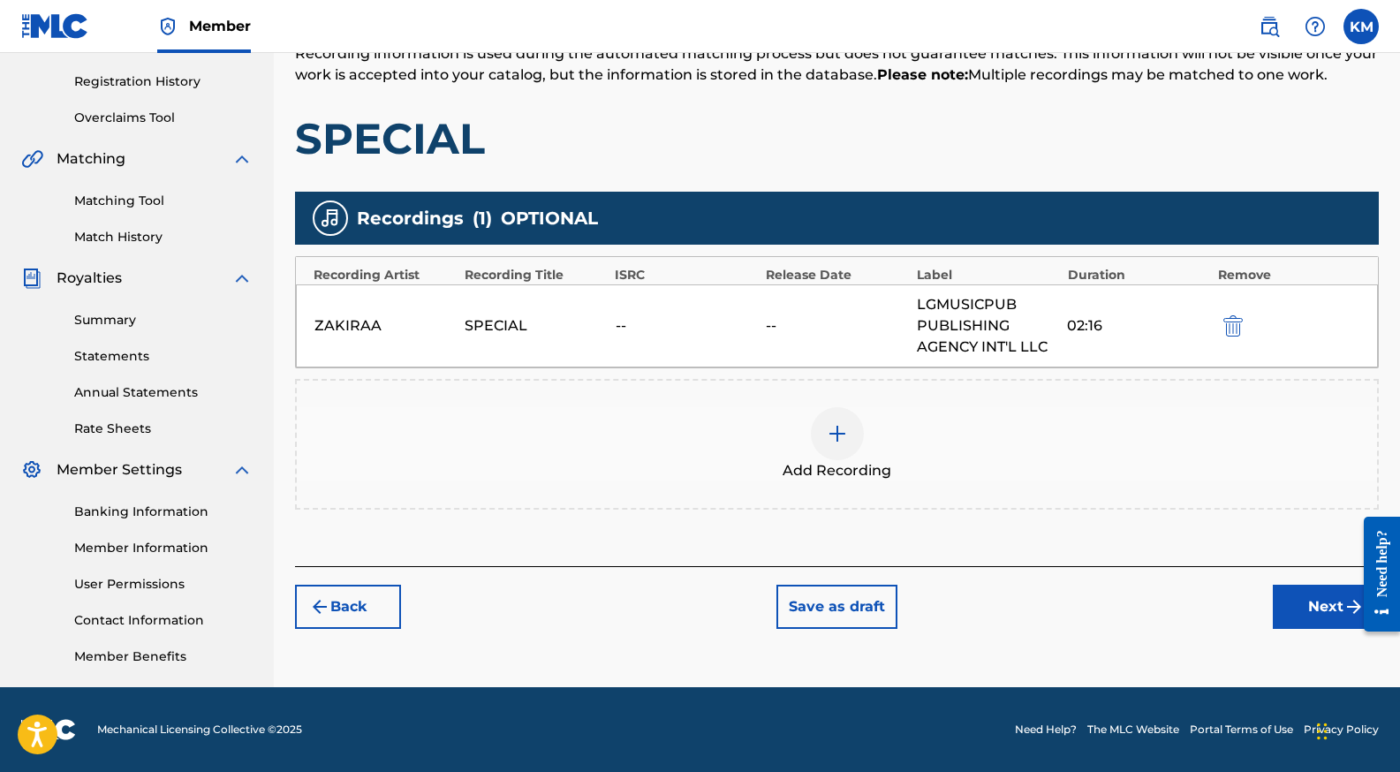
click at [1307, 600] on button "Next" at bounding box center [1326, 607] width 106 height 44
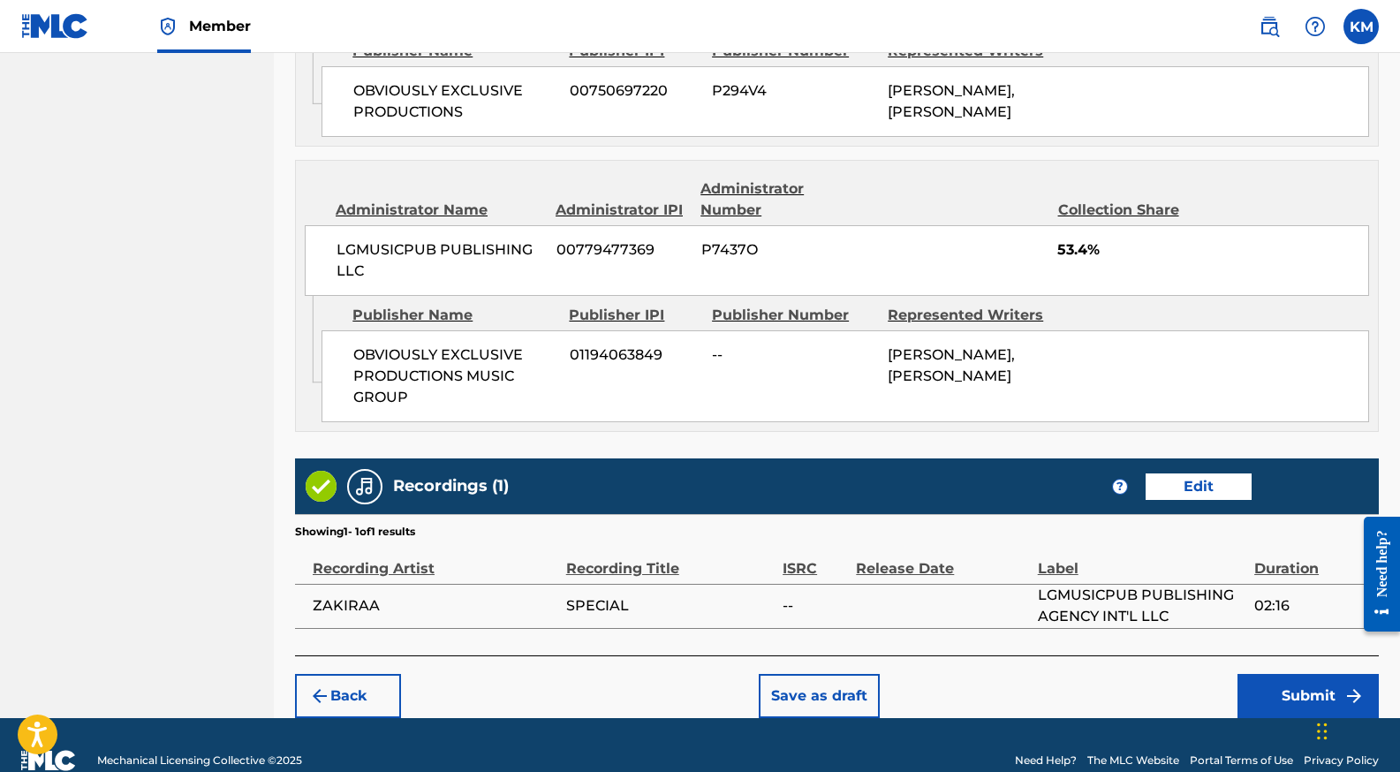
scroll to position [1226, 0]
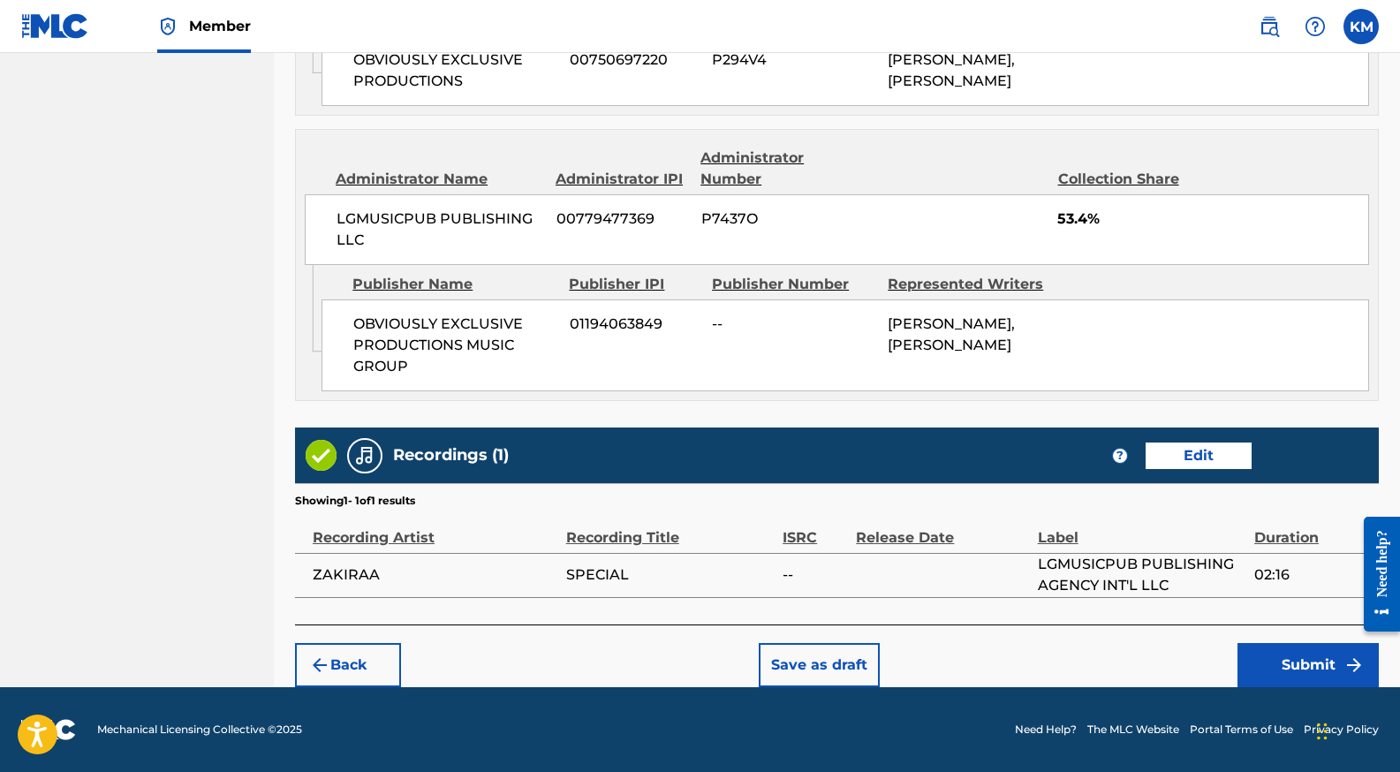
click at [1305, 671] on button "Submit" at bounding box center [1307, 665] width 141 height 44
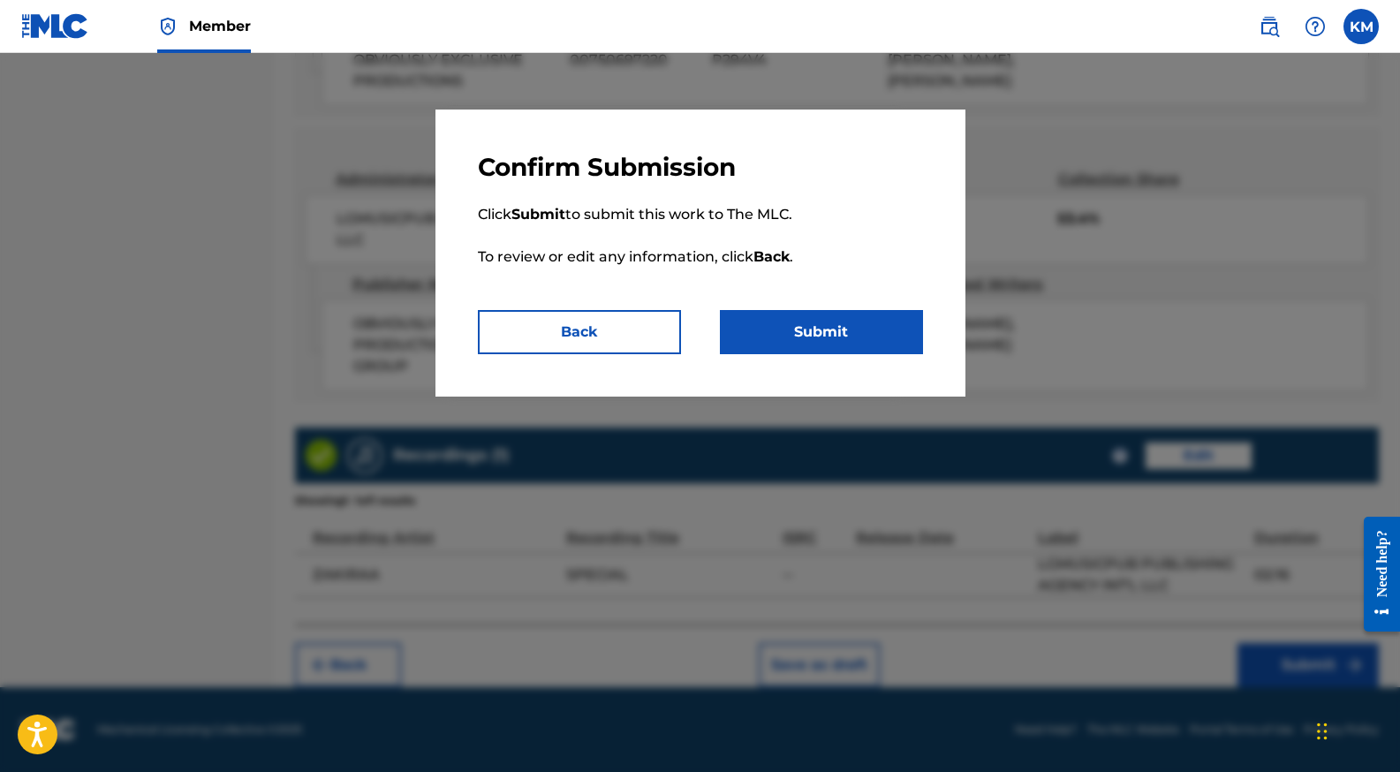
click at [836, 334] on button "Submit" at bounding box center [821, 332] width 203 height 44
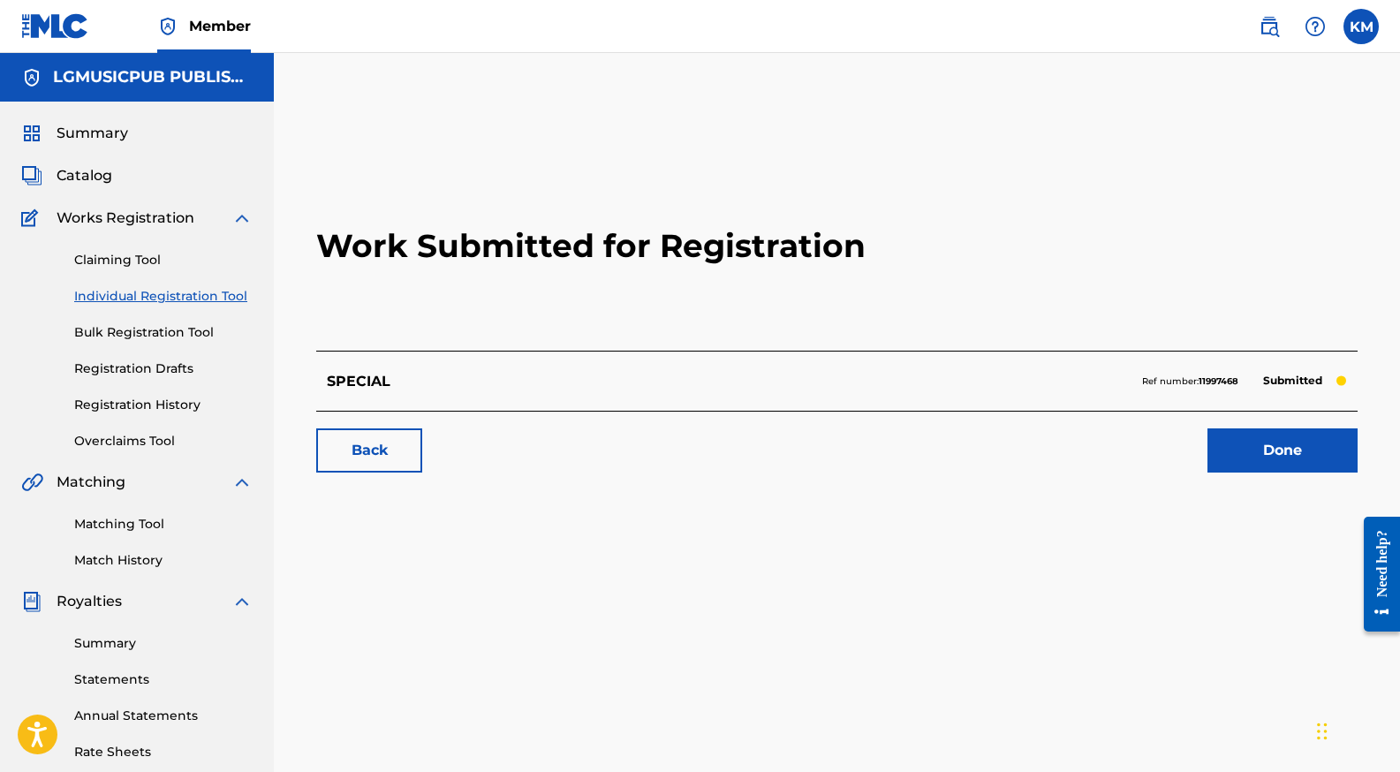
click at [187, 403] on link "Registration History" at bounding box center [163, 405] width 178 height 19
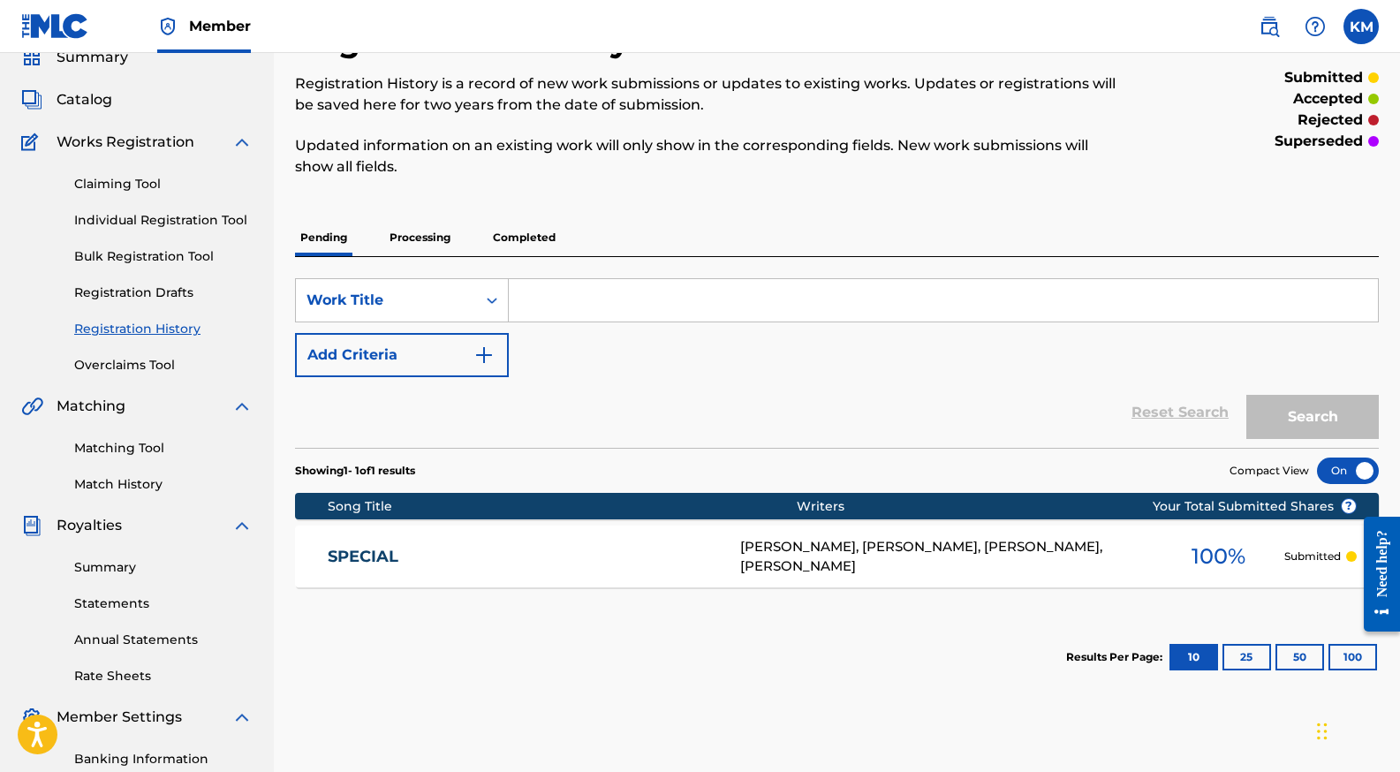
scroll to position [77, 0]
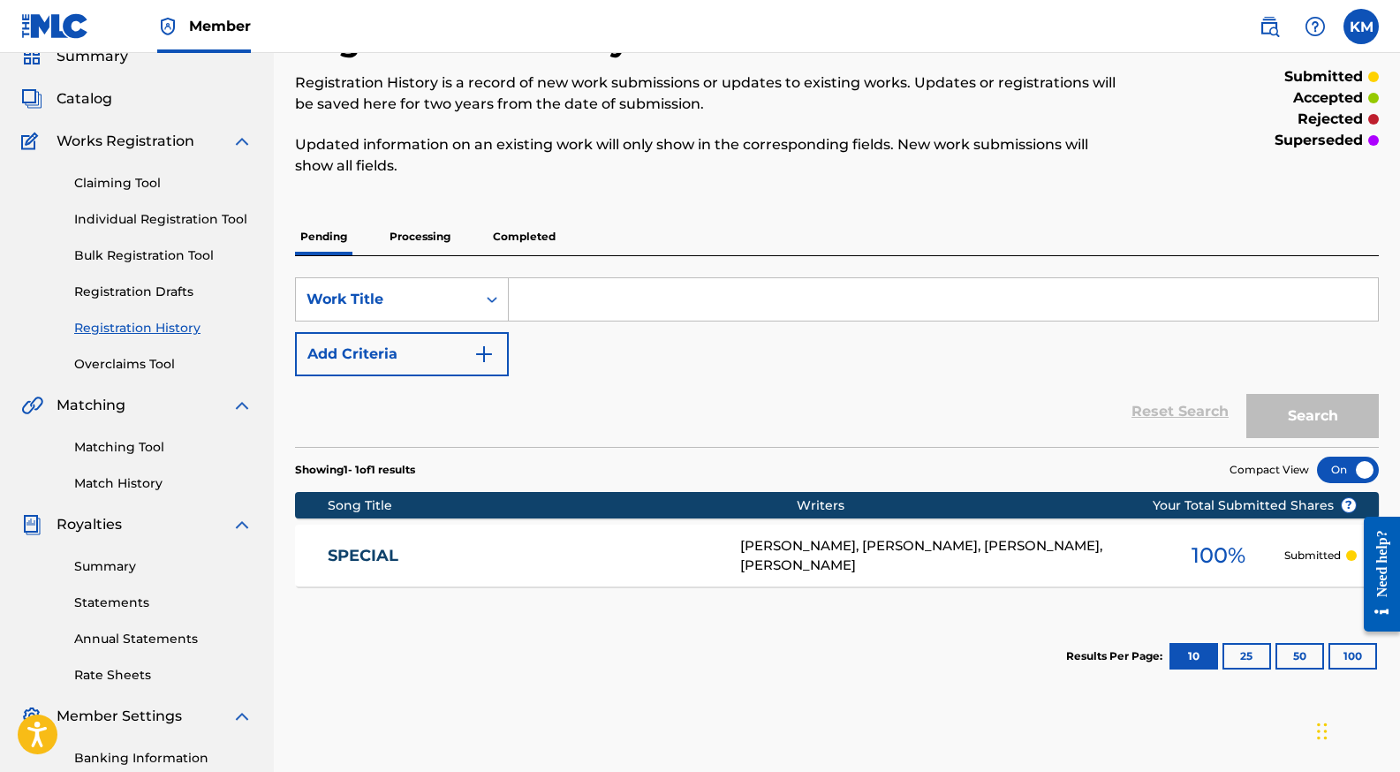
click at [524, 244] on p "Completed" at bounding box center [523, 236] width 73 height 37
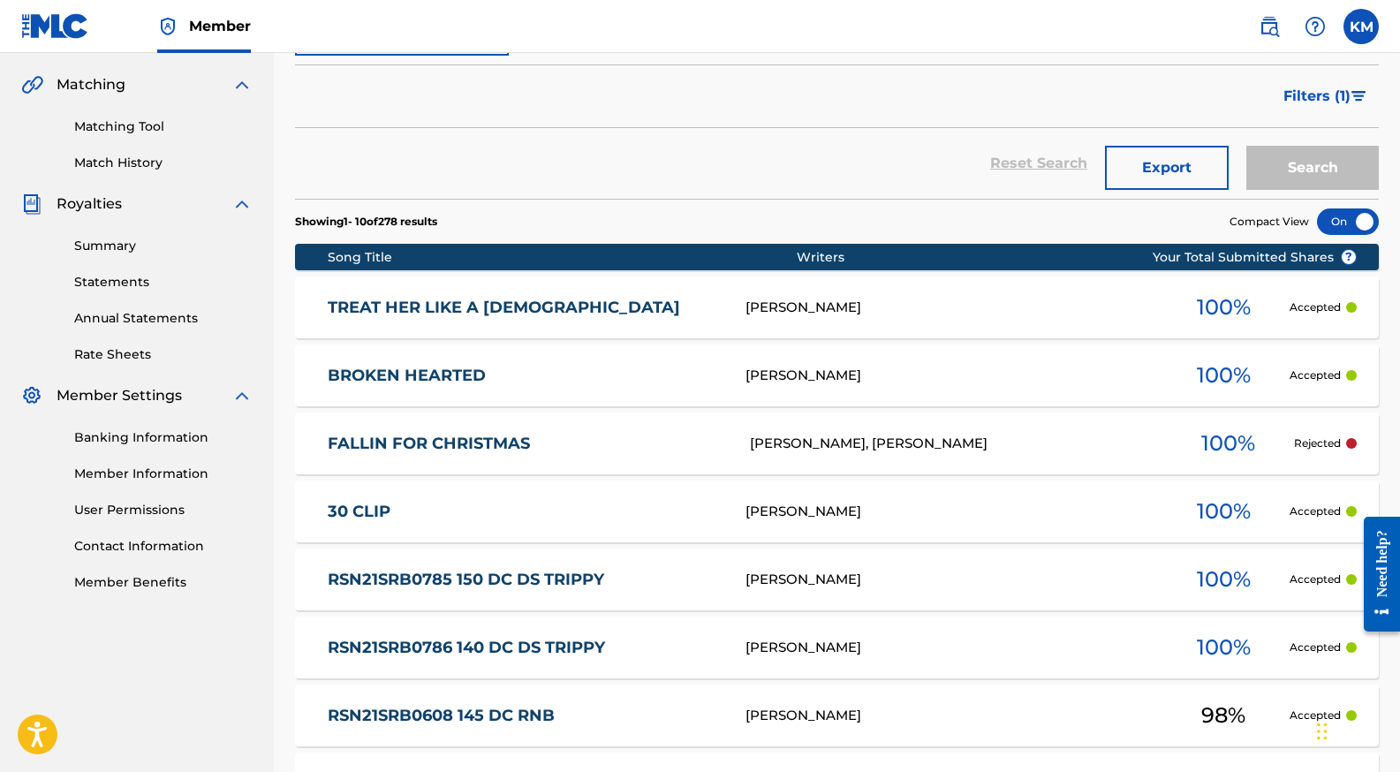
scroll to position [404, 0]
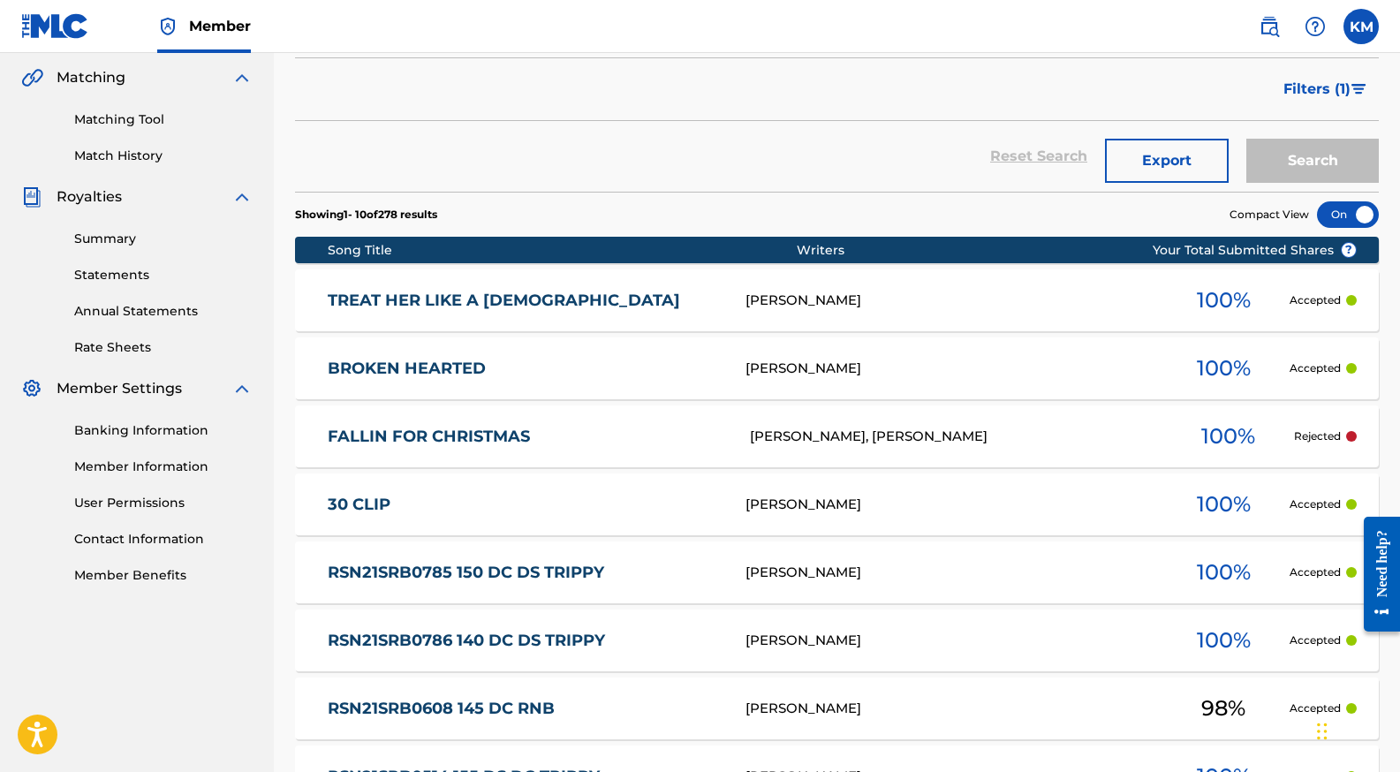
click at [833, 376] on div "[PERSON_NAME]" at bounding box center [951, 369] width 412 height 20
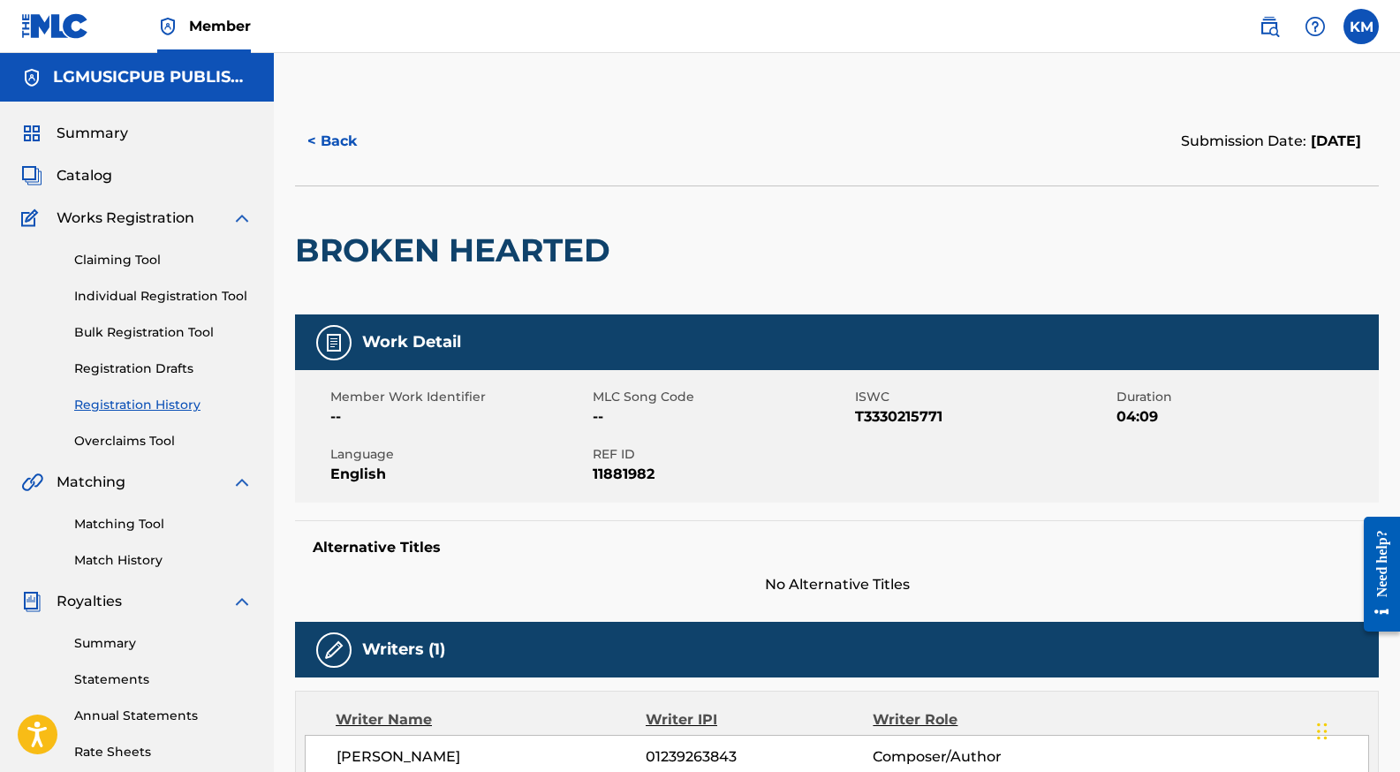
click at [339, 141] on button "< Back" at bounding box center [348, 141] width 106 height 44
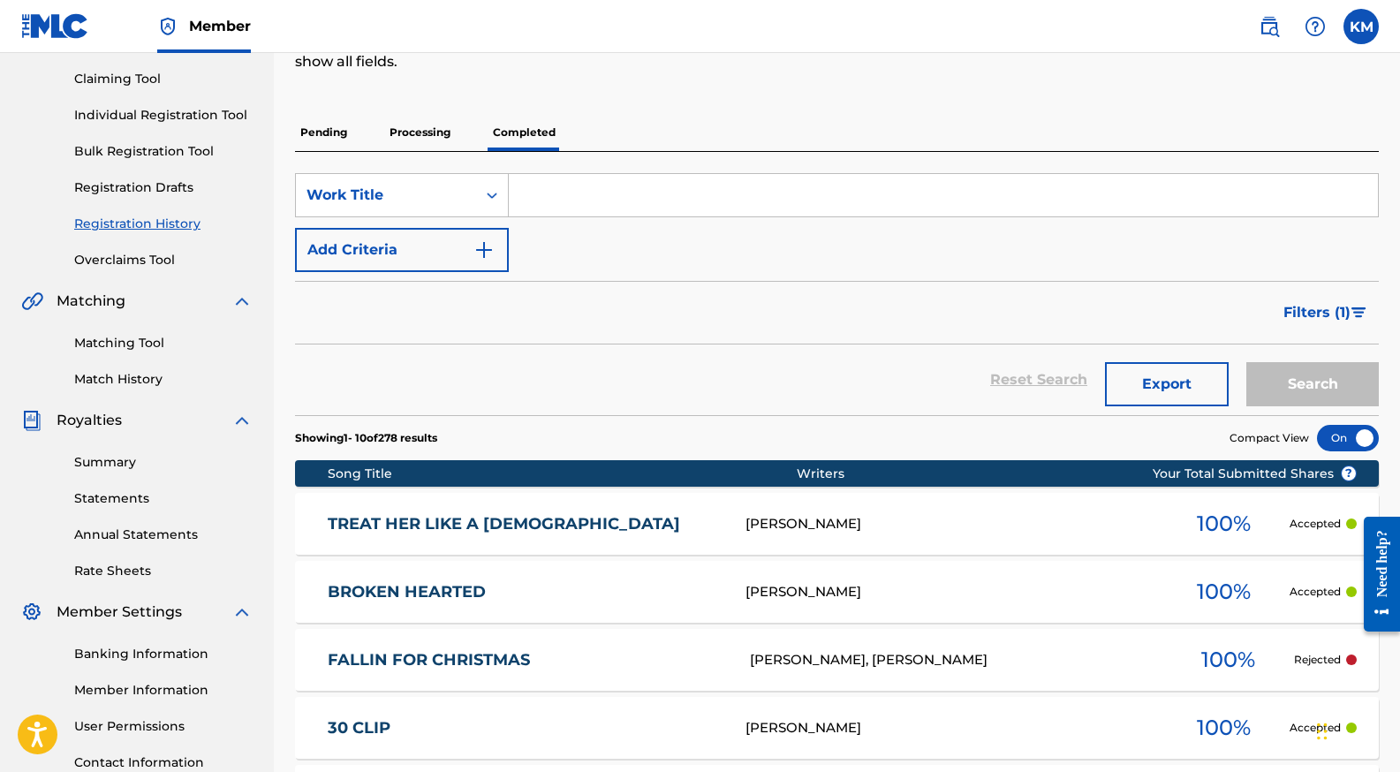
scroll to position [178, 0]
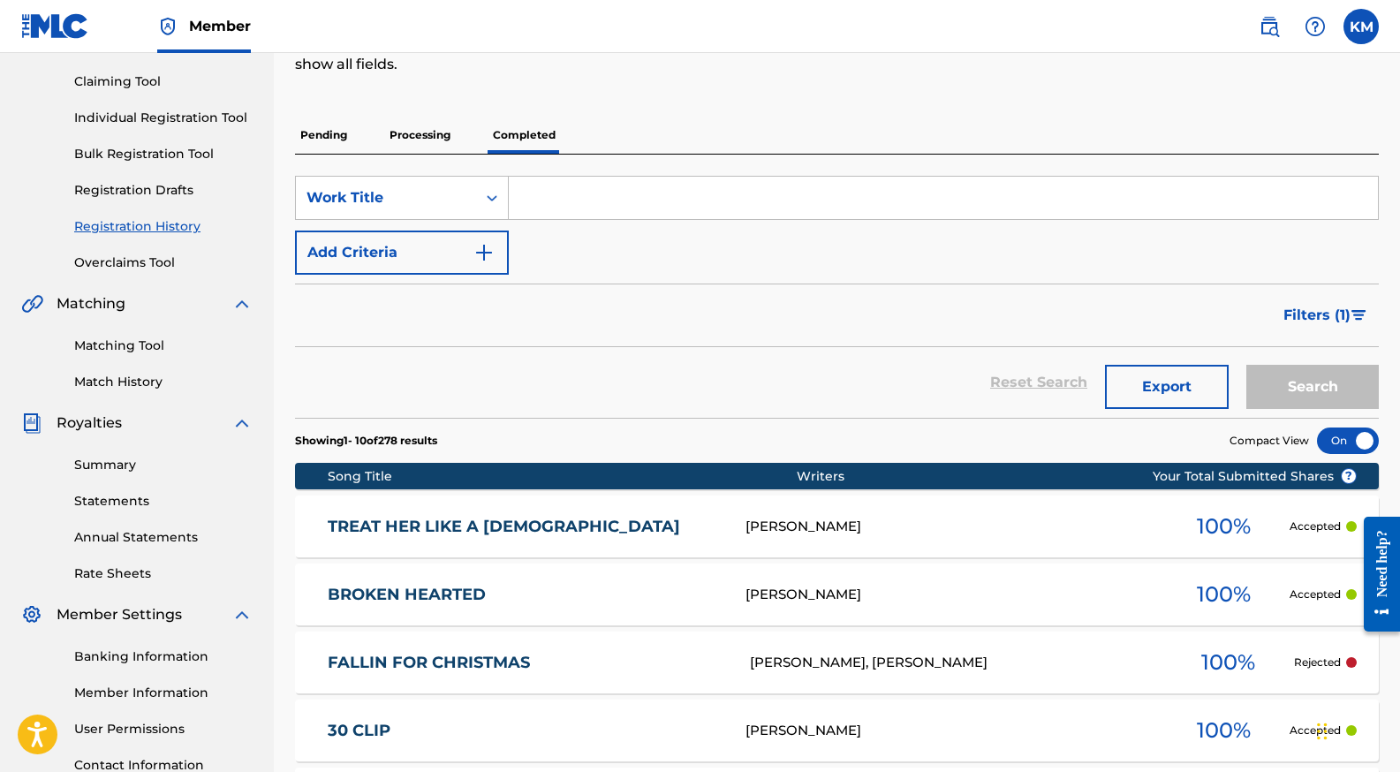
click at [744, 189] on input "Search Form" at bounding box center [943, 198] width 869 height 42
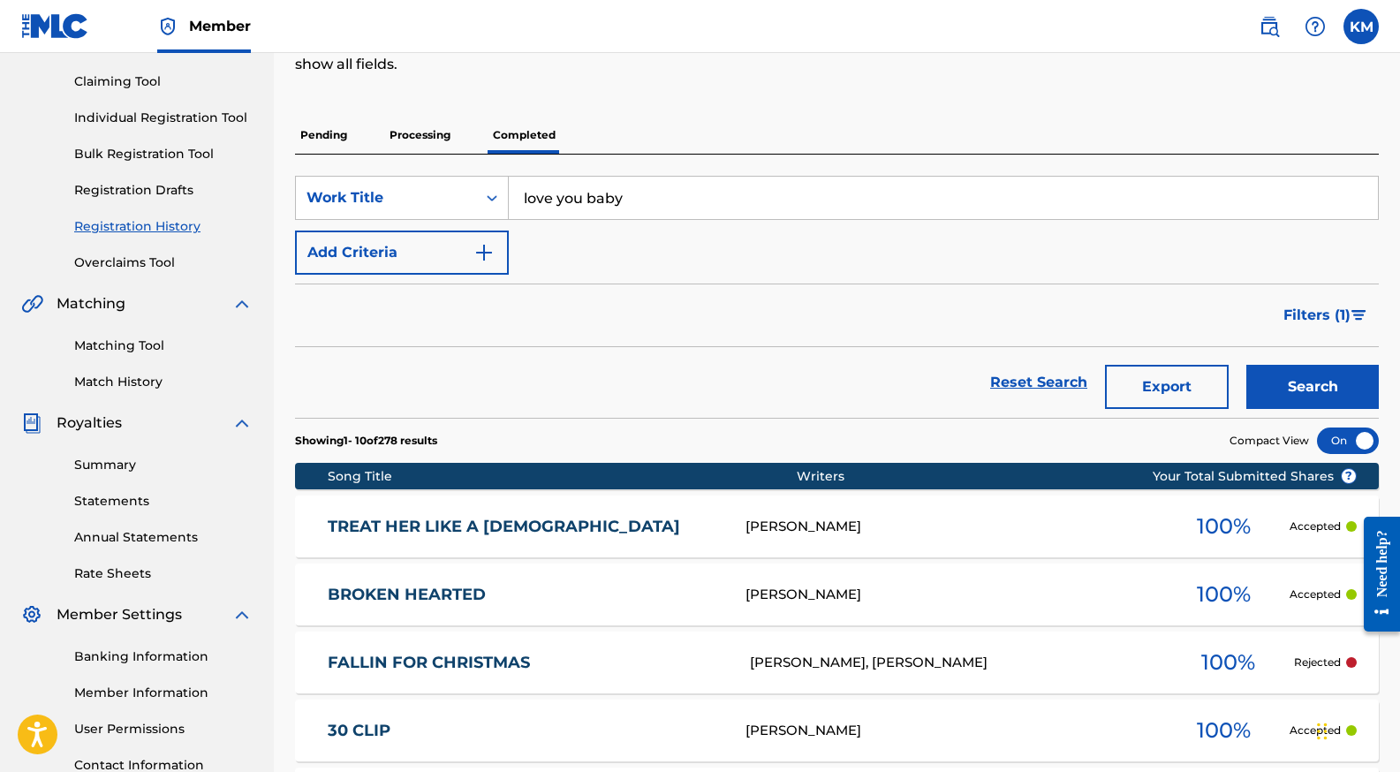
type input "love you baby"
click at [1246, 365] on button "Search" at bounding box center [1312, 387] width 132 height 44
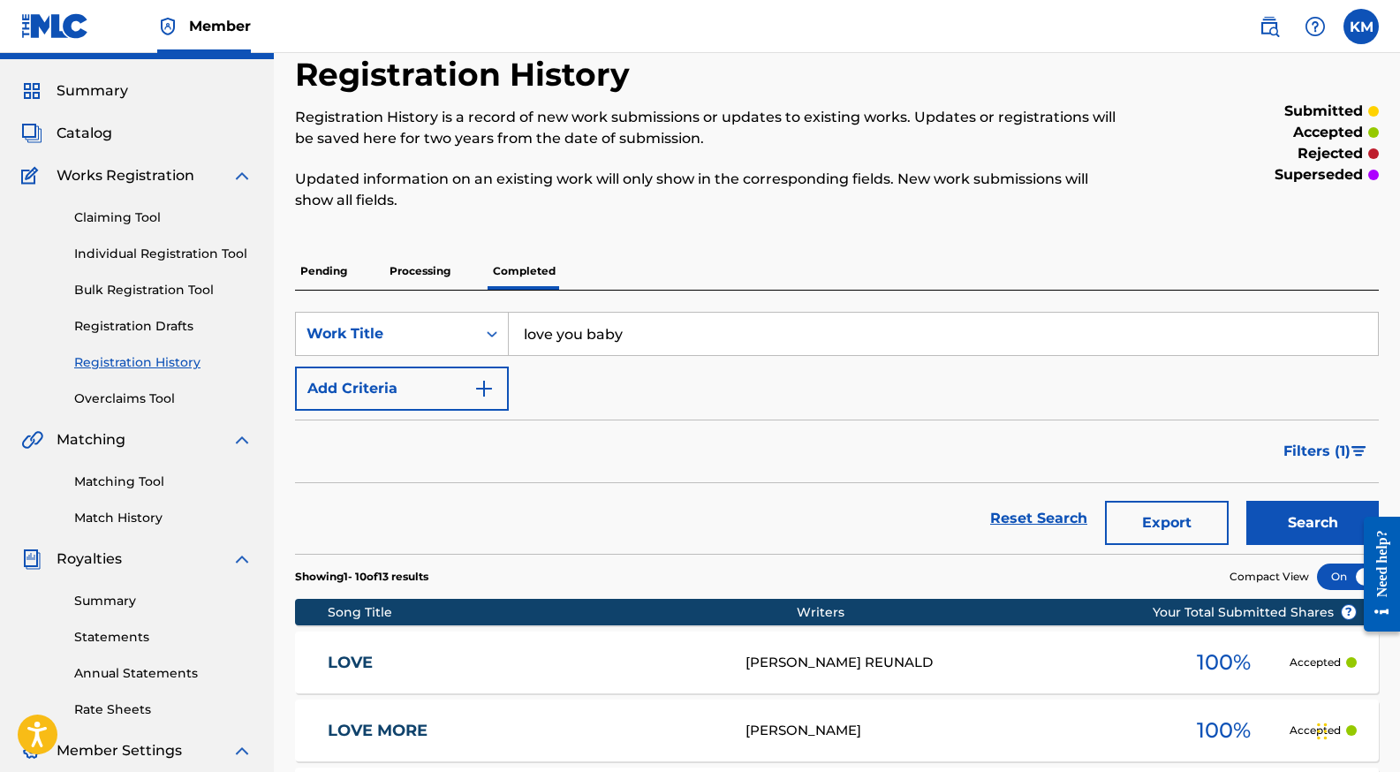
scroll to position [0, 0]
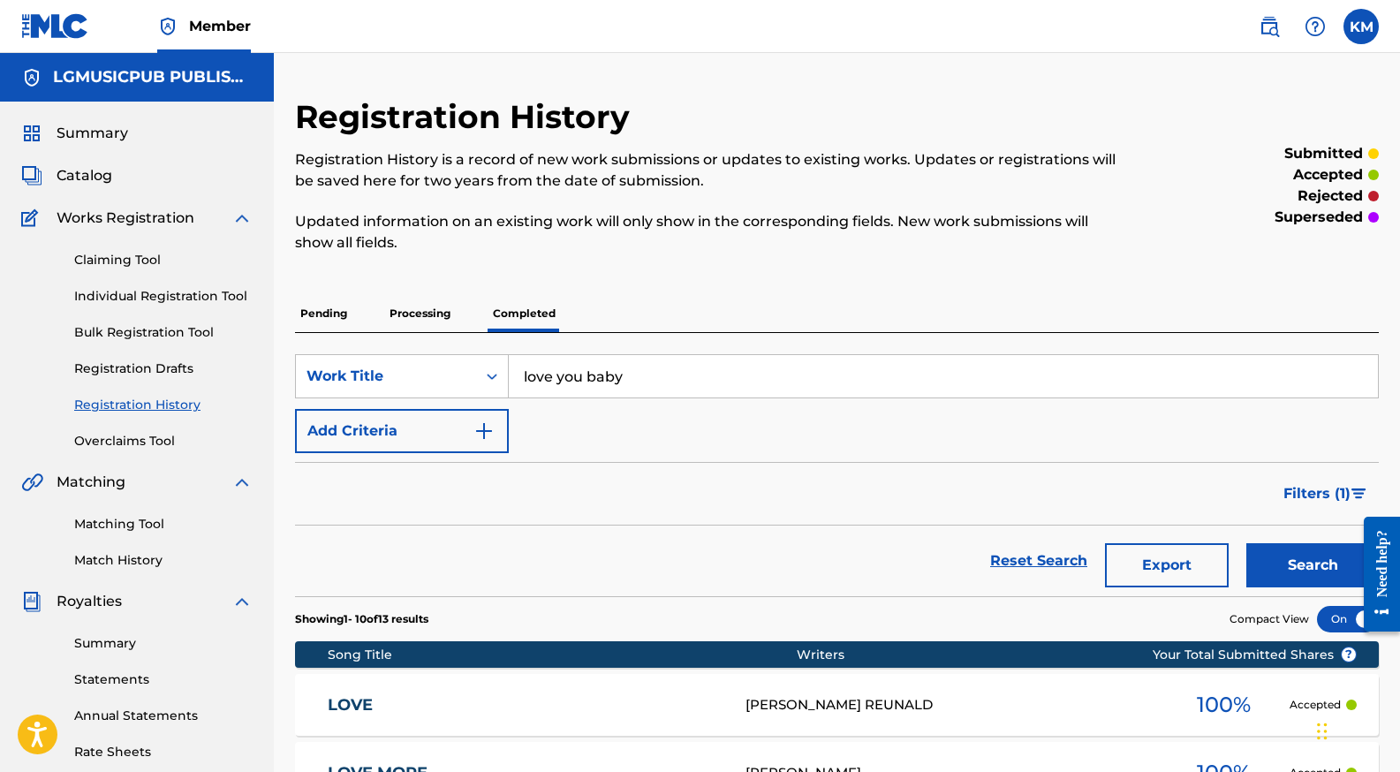
click at [154, 299] on link "Individual Registration Tool" at bounding box center [163, 296] width 178 height 19
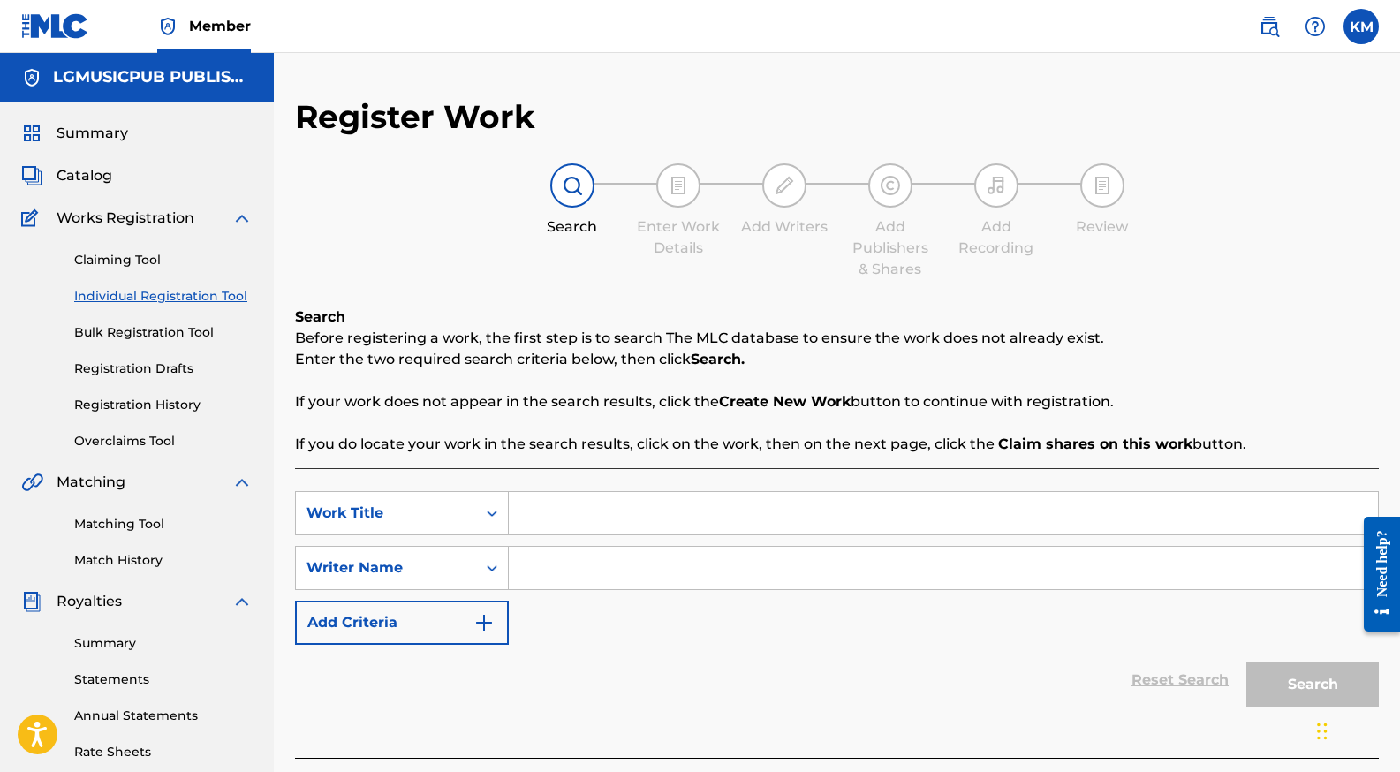
click at [631, 532] on input "Search Form" at bounding box center [943, 513] width 869 height 42
type input "love you baby"
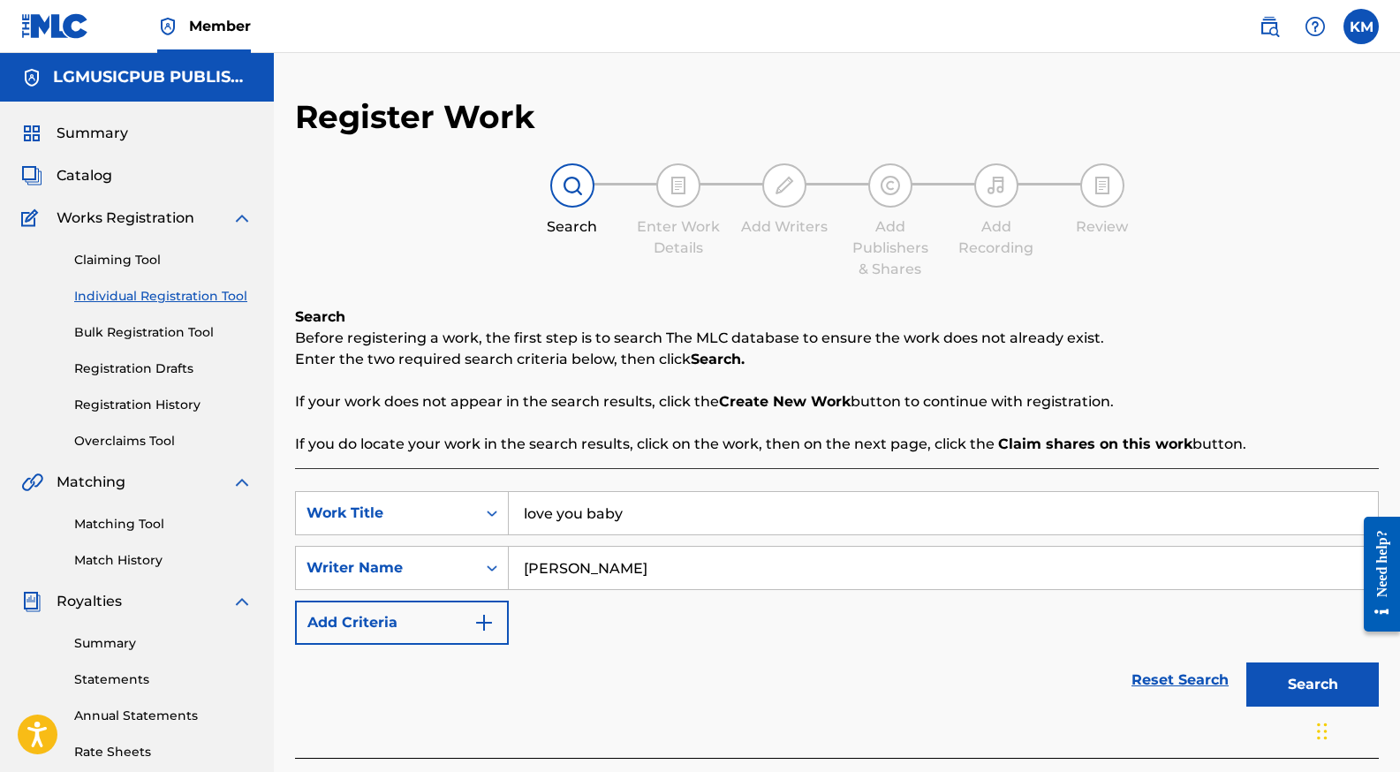
type input "[PERSON_NAME]"
click at [1246, 662] on button "Search" at bounding box center [1312, 684] width 132 height 44
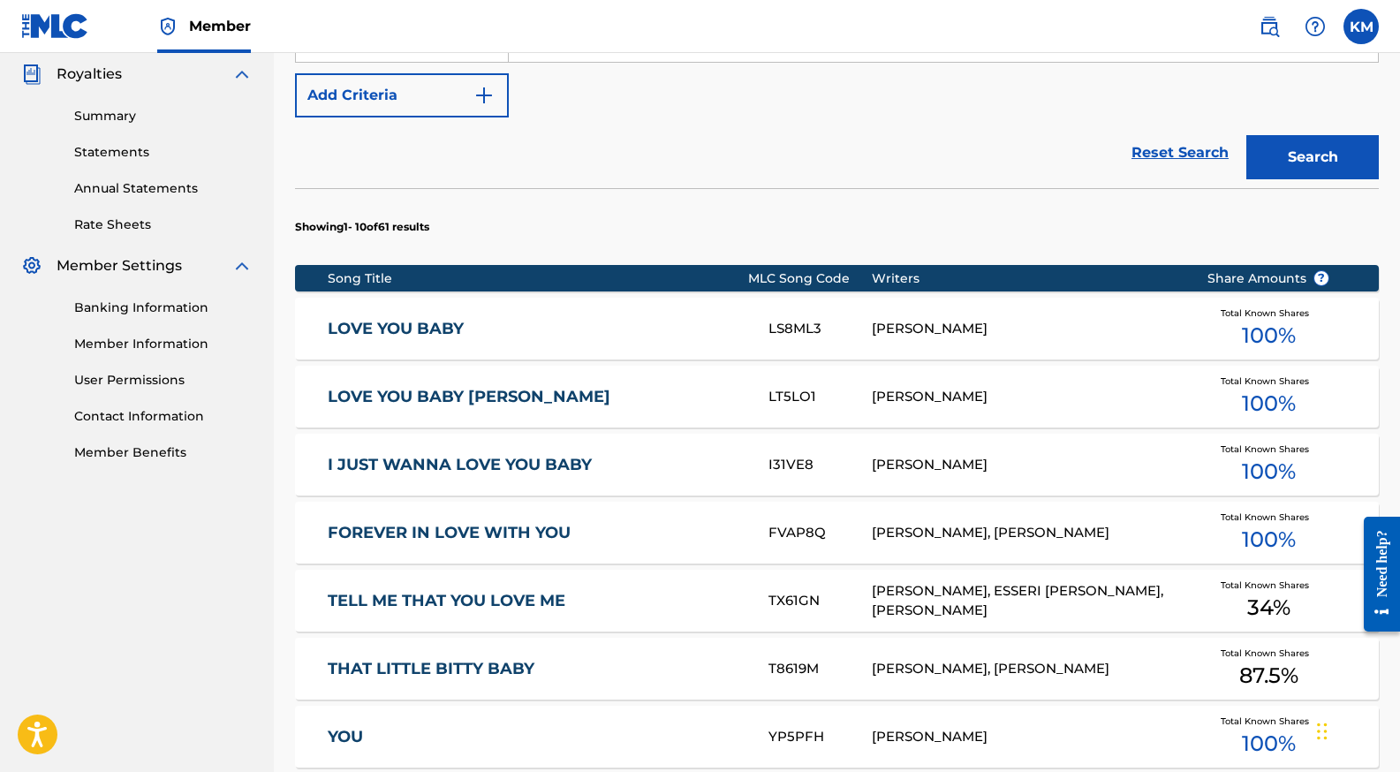
scroll to position [528, 0]
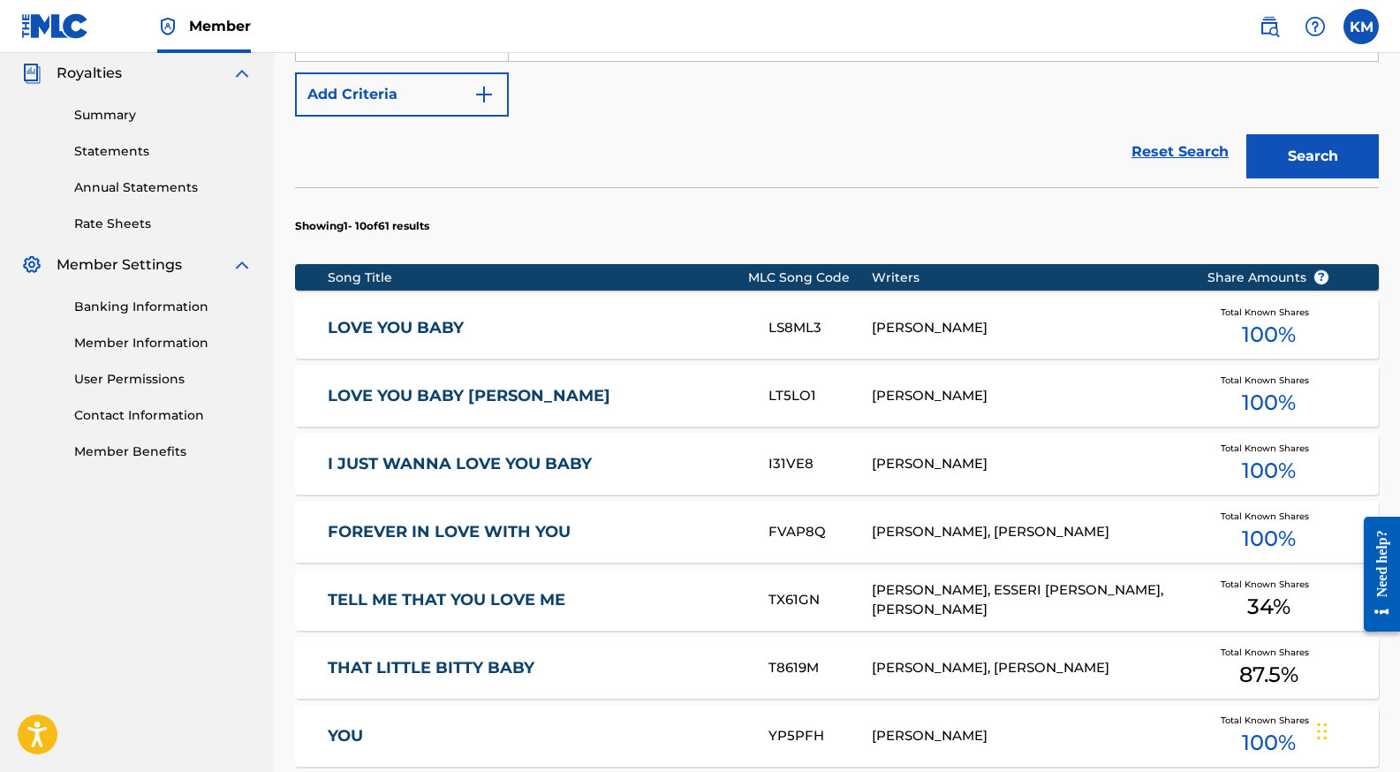
click at [999, 333] on div "[PERSON_NAME]" at bounding box center [1026, 328] width 309 height 20
